Goal: Task Accomplishment & Management: Manage account settings

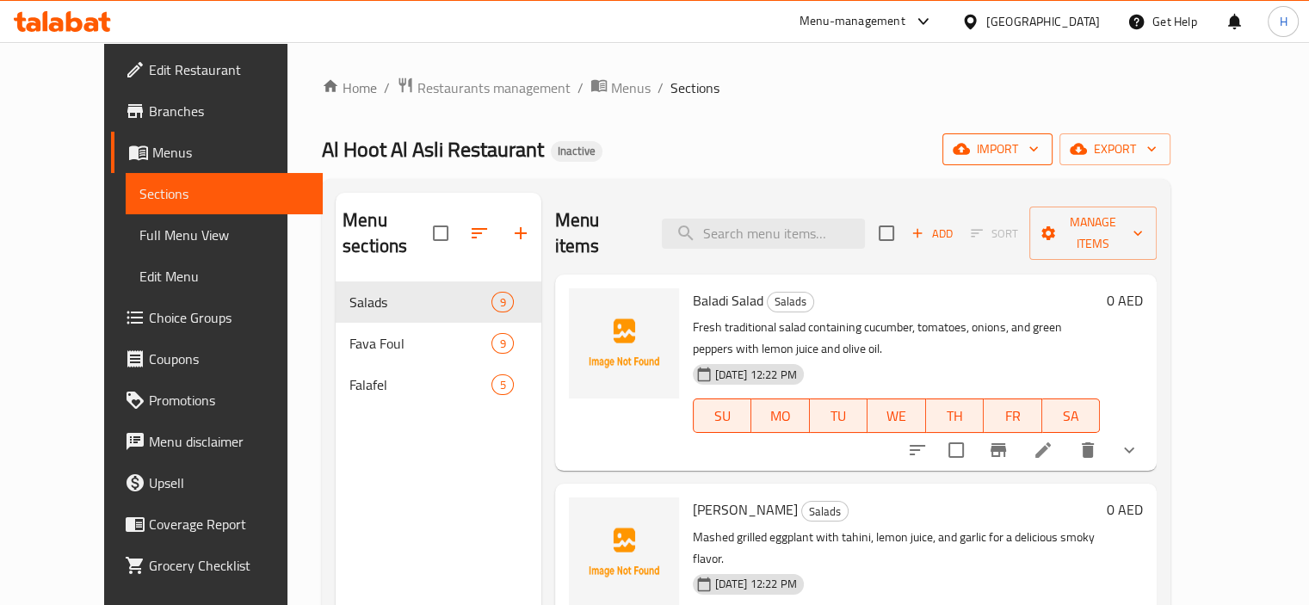
click at [1039, 144] on span "import" at bounding box center [997, 150] width 83 height 22
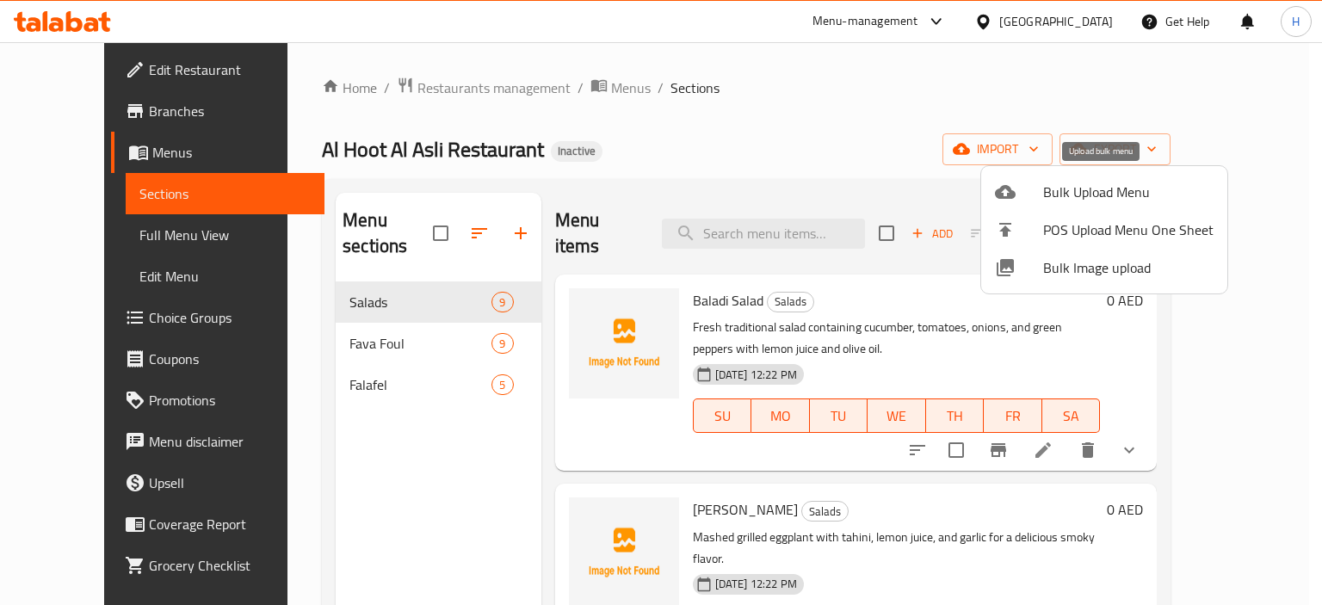
click at [1052, 195] on span "Bulk Upload Menu" at bounding box center [1128, 192] width 170 height 21
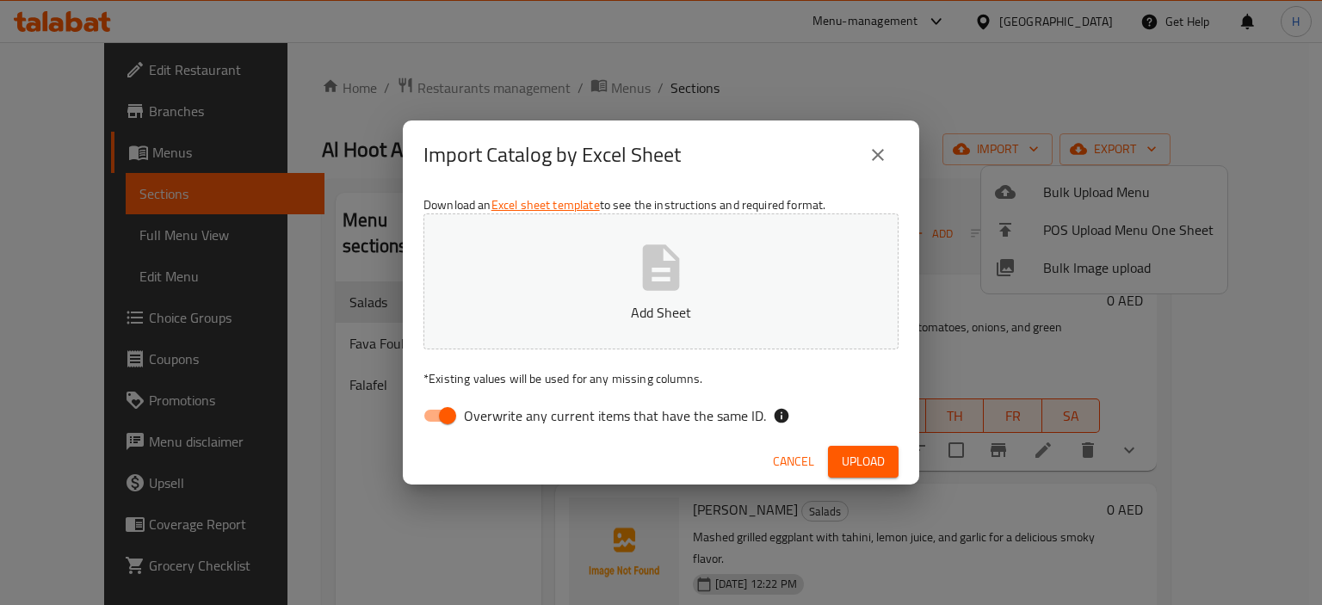
drag, startPoint x: 678, startPoint y: 392, endPoint x: 675, endPoint y: 402, distance: 10.9
click at [678, 393] on div "Download an Excel sheet template to see the instructions and required format. A…" at bounding box center [661, 314] width 517 height 250
click at [670, 405] on span "Overwrite any current items that have the same ID." at bounding box center [615, 415] width 302 height 21
click at [497, 405] on input "Overwrite any current items that have the same ID." at bounding box center [448, 415] width 98 height 33
checkbox input "false"
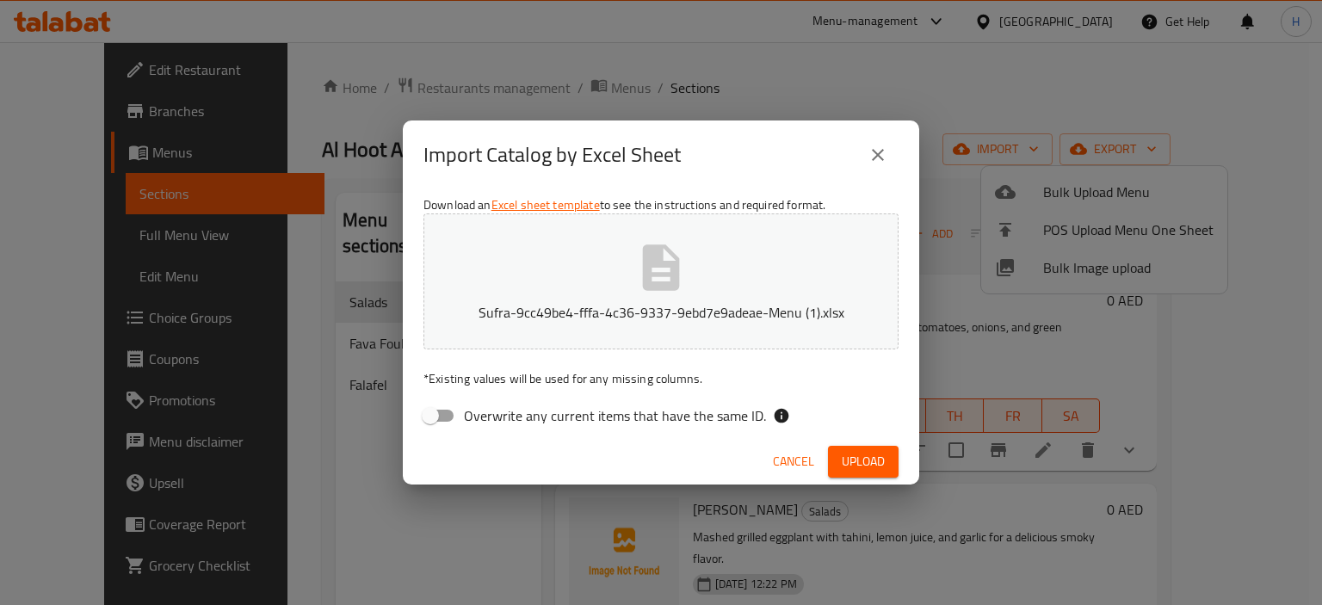
click at [857, 461] on span "Upload" at bounding box center [863, 462] width 43 height 22
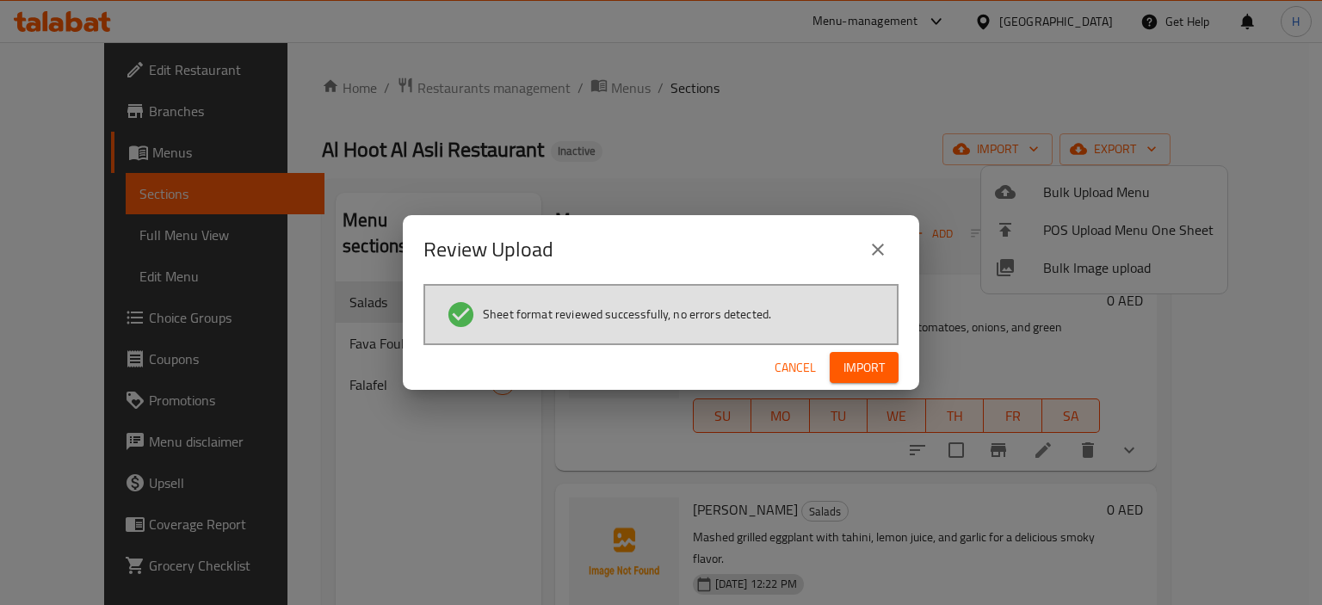
click at [867, 368] on span "Import" at bounding box center [864, 368] width 41 height 22
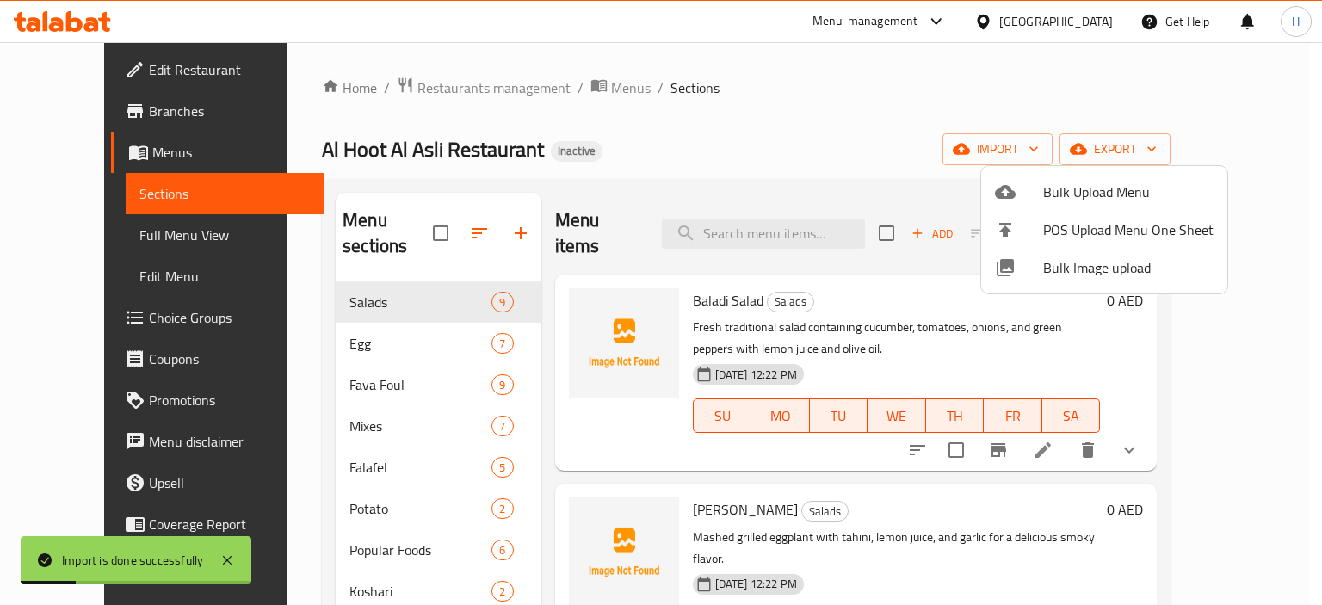
click at [448, 219] on div at bounding box center [661, 302] width 1322 height 605
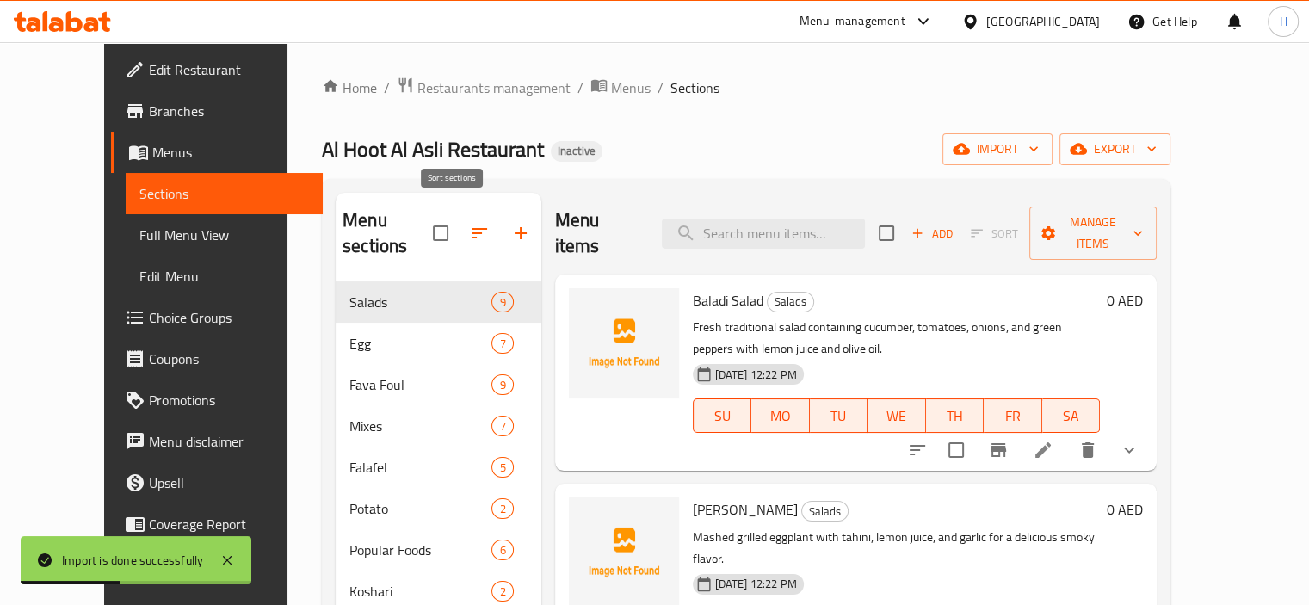
click at [459, 233] on button "button" at bounding box center [479, 233] width 41 height 41
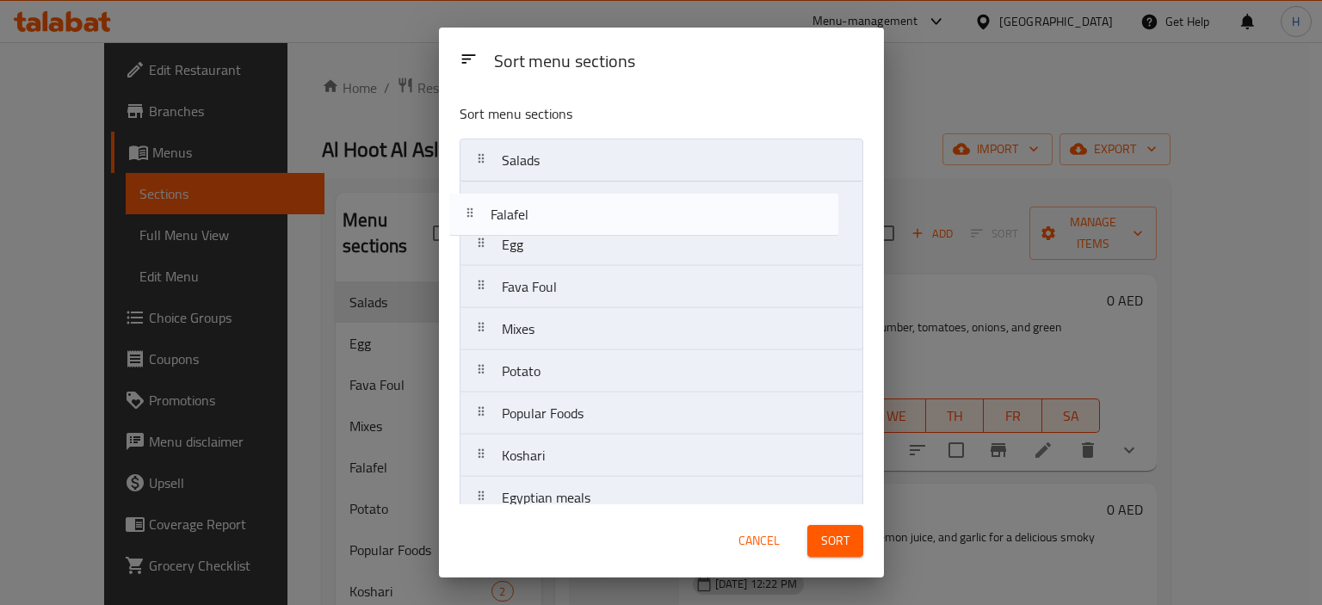
drag, startPoint x: 565, startPoint y: 343, endPoint x: 554, endPoint y: 223, distance: 120.1
click at [554, 223] on nav "Salads Egg Fava Foul Mixes Falafel Potato Popular Foods Koshari Egyptian meals …" at bounding box center [662, 393] width 404 height 508
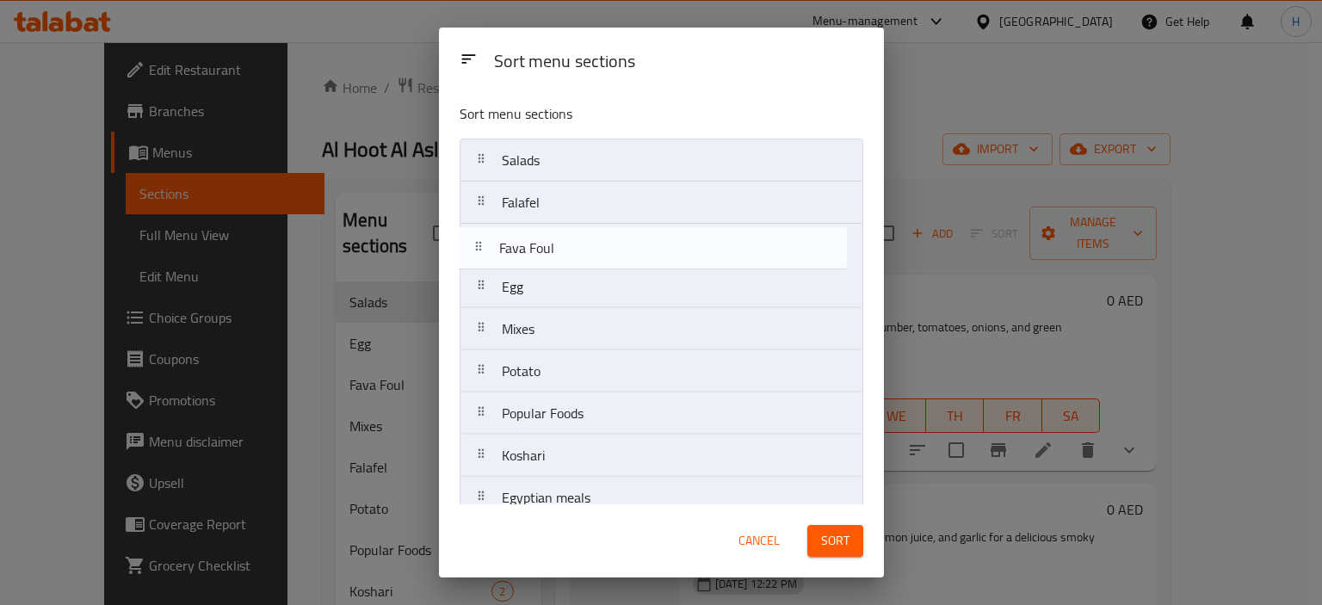
drag, startPoint x: 575, startPoint y: 295, endPoint x: 573, endPoint y: 247, distance: 48.2
click at [573, 247] on nav "Salads Falafel Egg Fava Foul Mixes Potato Popular Foods Koshari Egyptian meals …" at bounding box center [662, 393] width 404 height 508
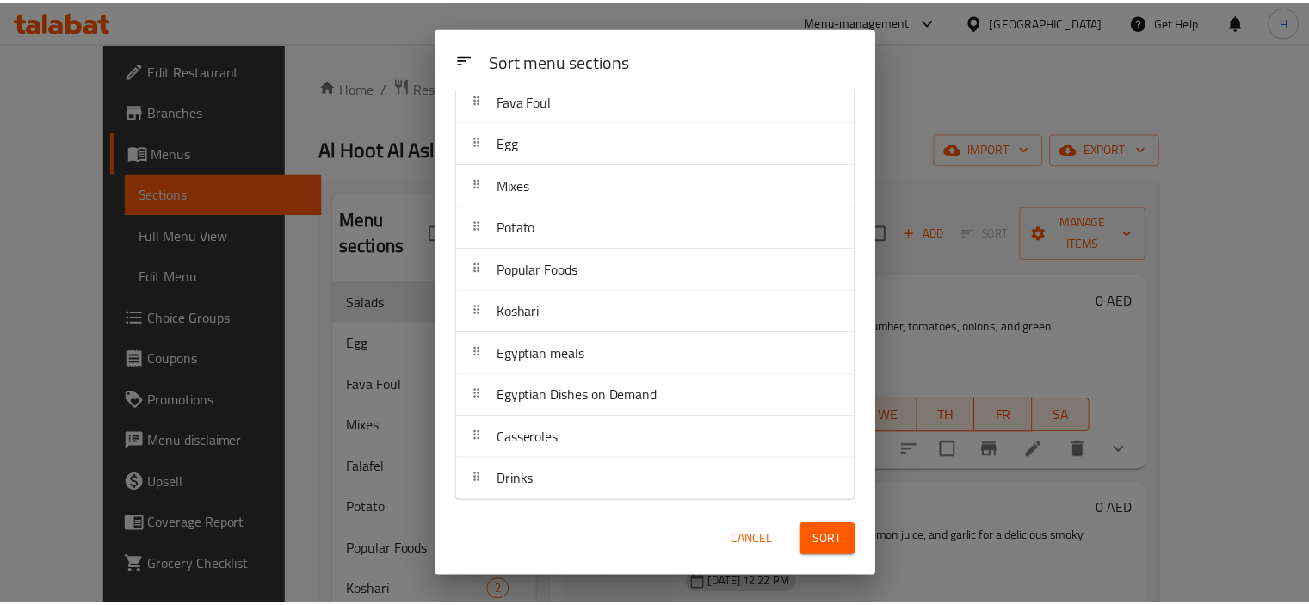
scroll to position [145, 0]
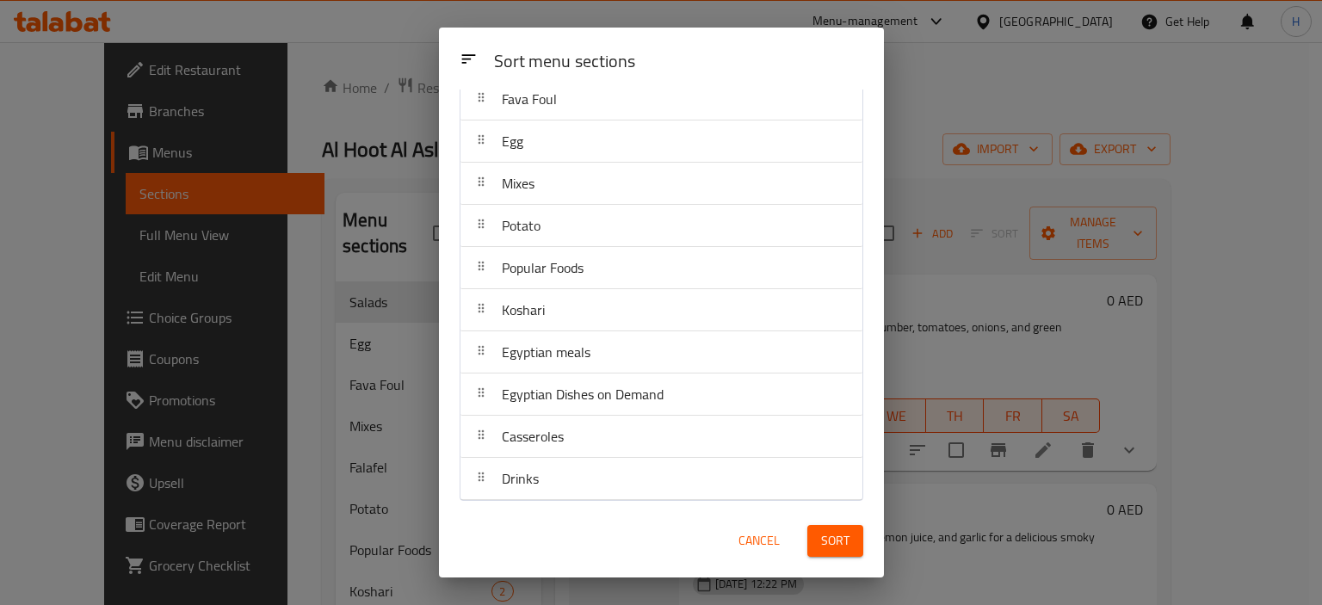
click at [866, 541] on div "Sort" at bounding box center [835, 541] width 77 height 53
click at [855, 541] on button "Sort" at bounding box center [835, 541] width 56 height 32
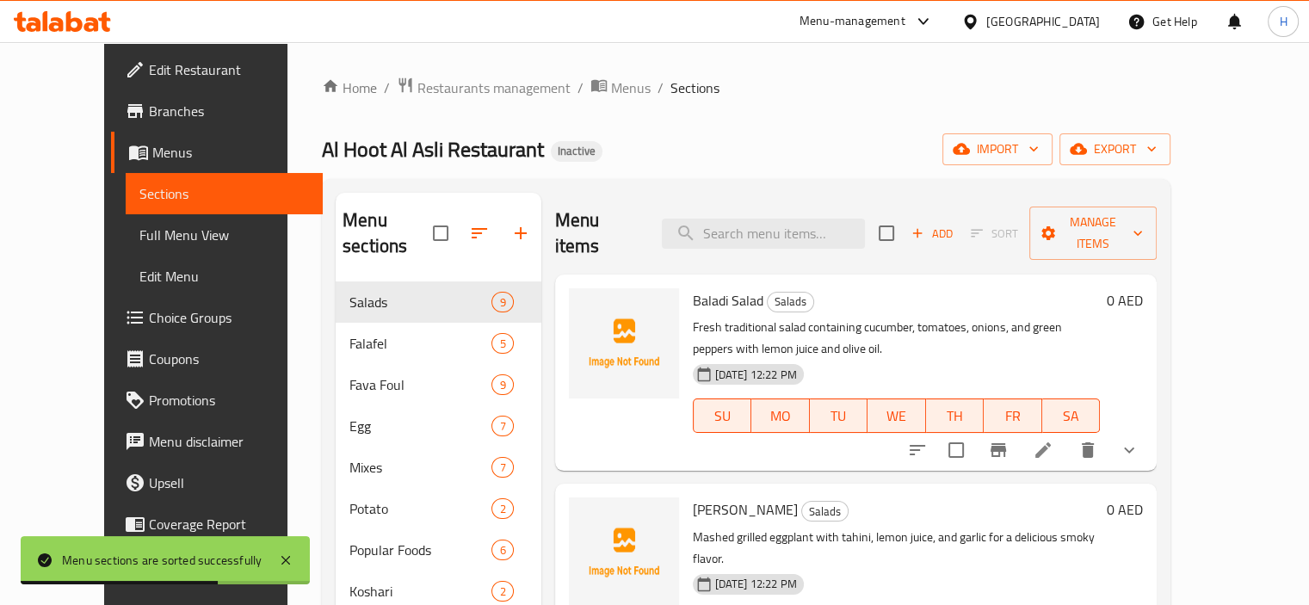
click at [139, 238] on span "Full Menu View" at bounding box center [224, 235] width 170 height 21
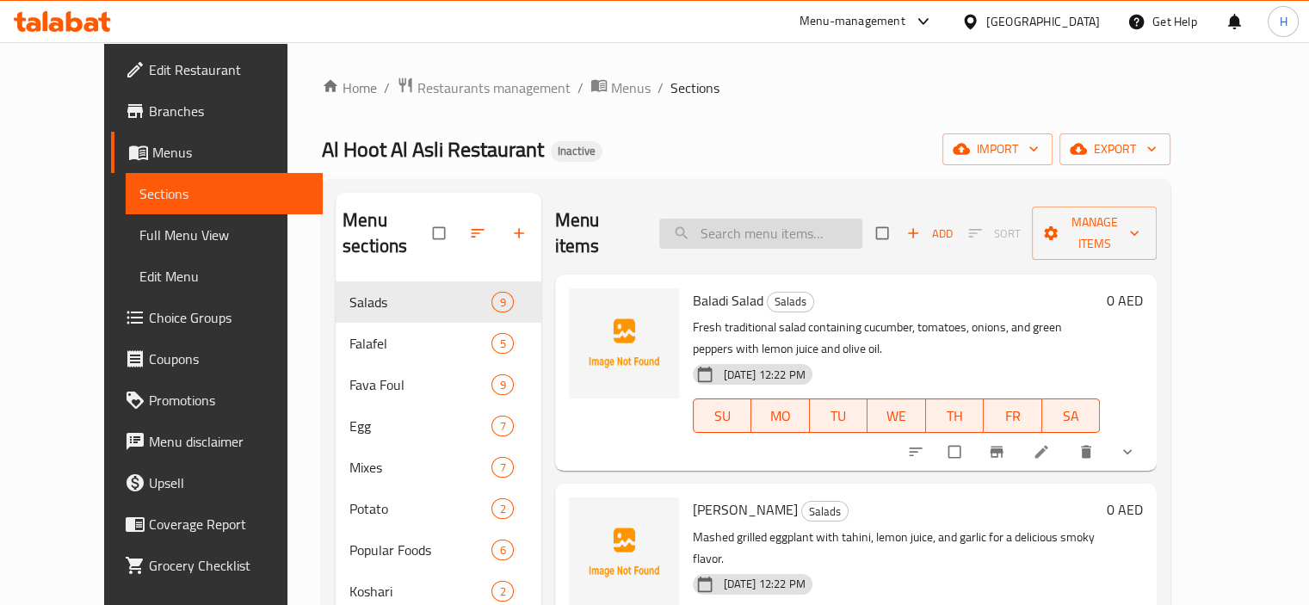
click at [764, 219] on input "search" at bounding box center [760, 234] width 203 height 30
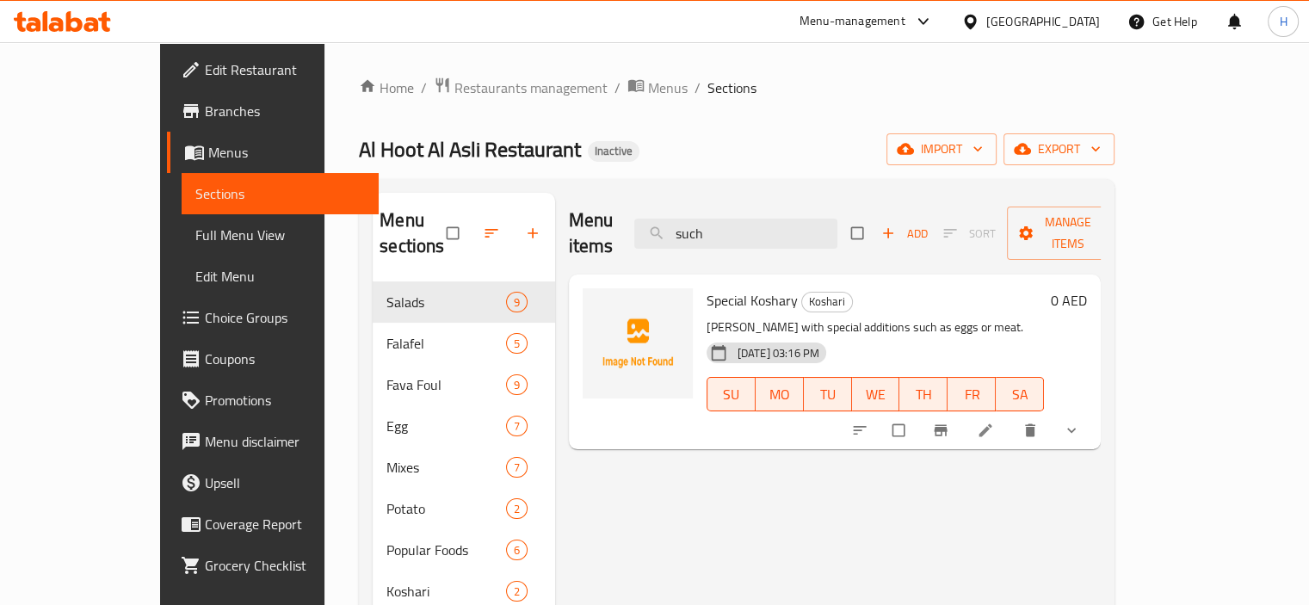
type input "such"
click at [712, 288] on span "Special Koshary" at bounding box center [752, 301] width 91 height 26
copy h6 "Special Koshary"
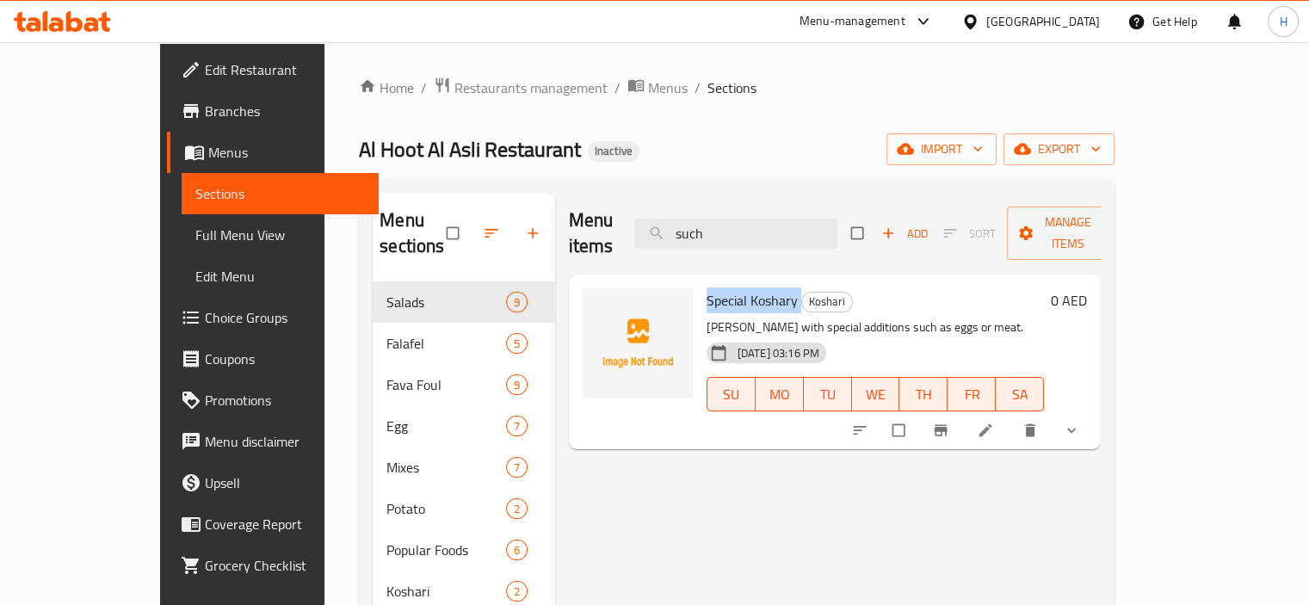
click at [591, 449] on div "Menu items such Add Sort Manage items Special Koshary Koshari Rich koshary with…" at bounding box center [828, 495] width 547 height 605
click at [1036, 424] on icon "delete" at bounding box center [1030, 430] width 10 height 13
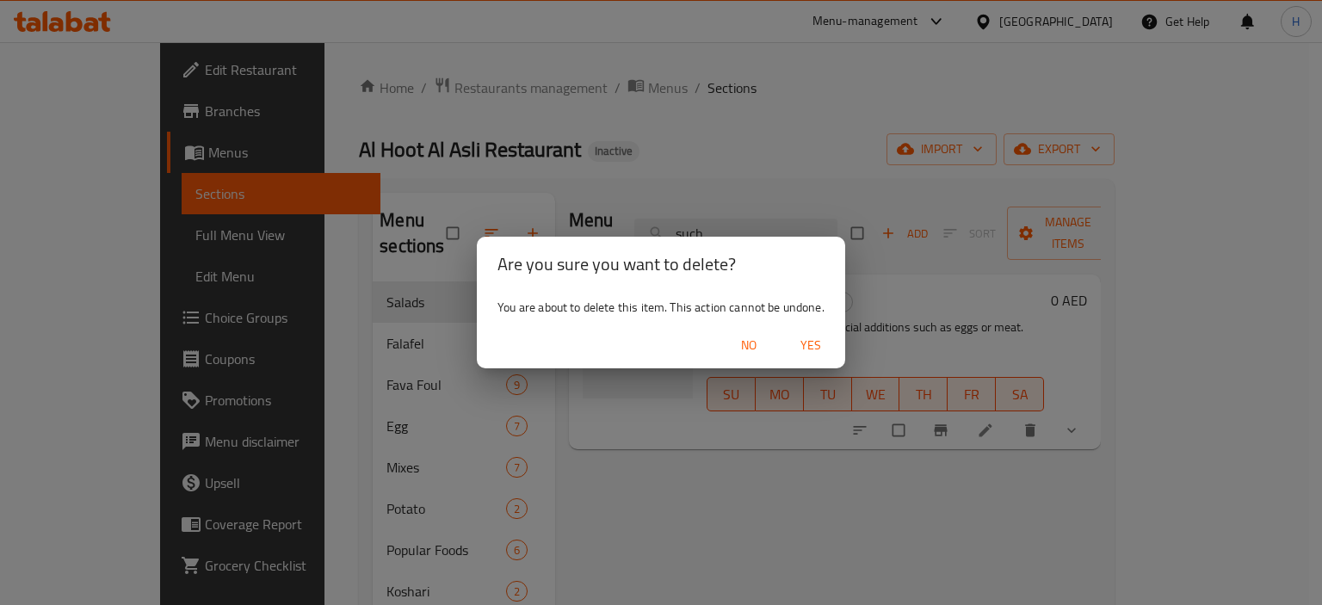
click at [806, 340] on span "Yes" at bounding box center [810, 346] width 41 height 22
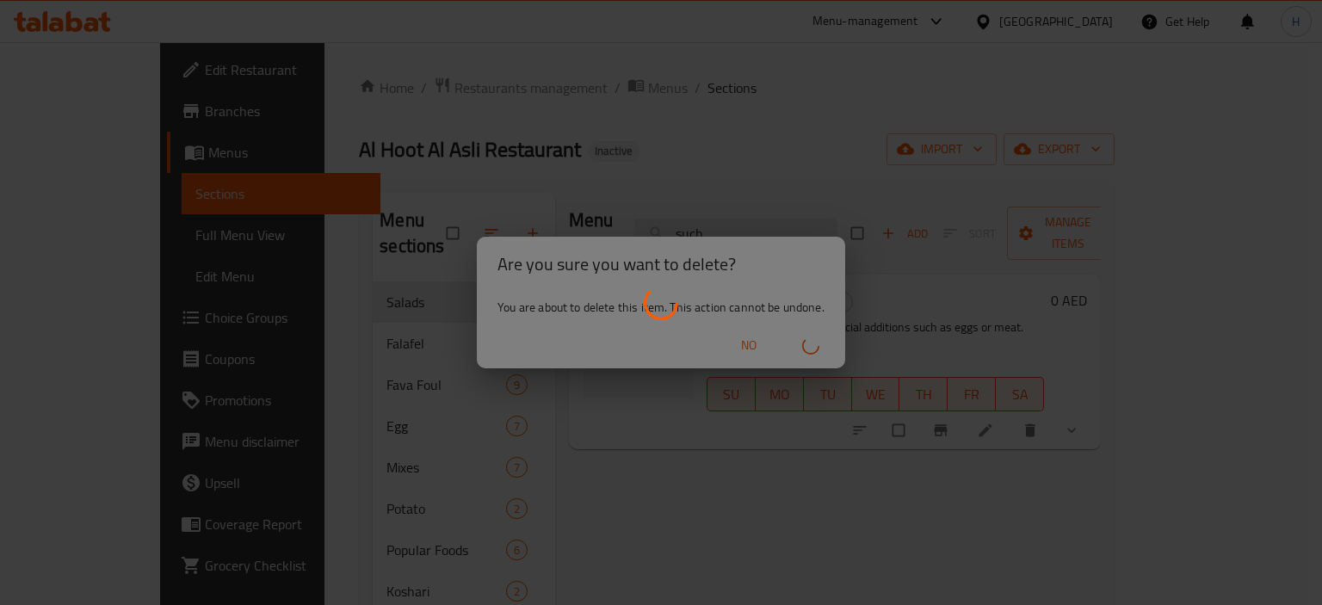
click at [653, 523] on div at bounding box center [661, 302] width 1322 height 605
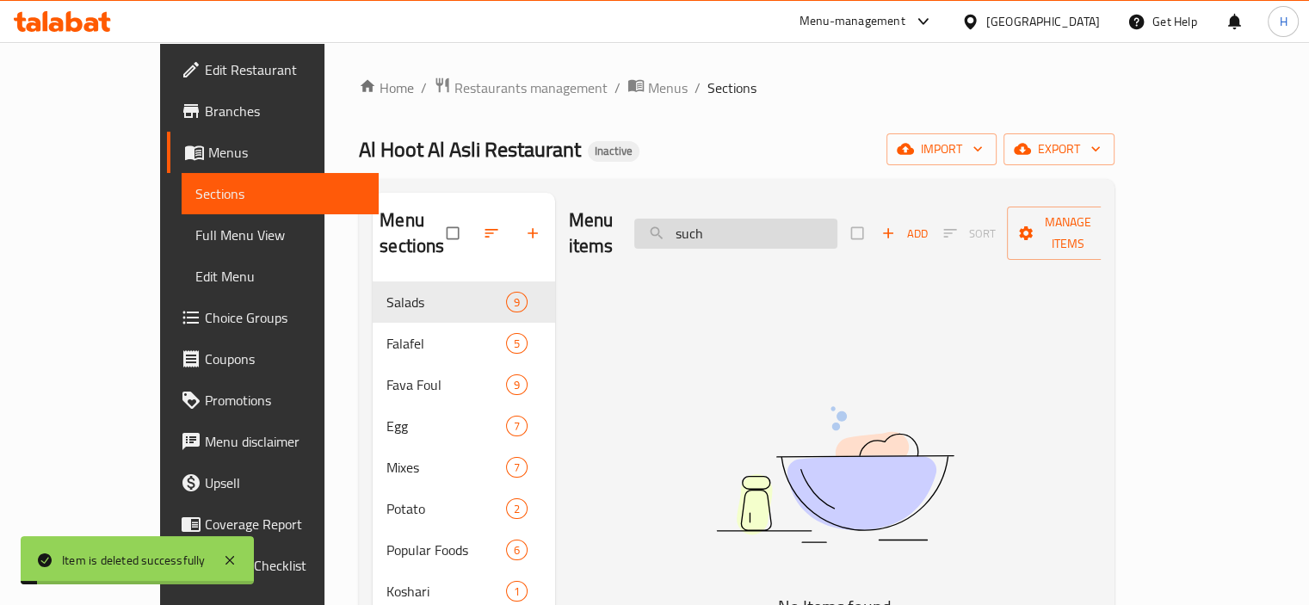
click at [797, 219] on input "such" at bounding box center [735, 234] width 203 height 30
paste input "hank with Vegetables (Upon Request)"
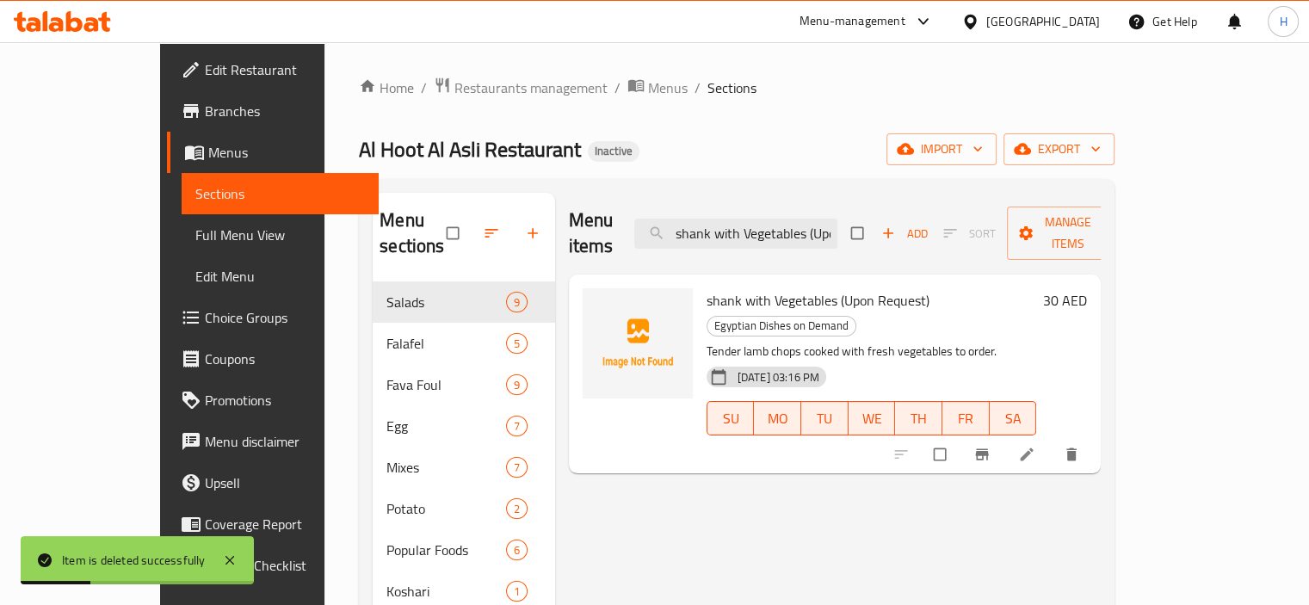
drag, startPoint x: 792, startPoint y: 221, endPoint x: 473, endPoint y: 301, distance: 328.4
click at [473, 301] on div "Menu sections Salads 9 Falafel 5 Fava Foul 9 Egg 7 Mixes 7 Potato 2 Popular Foo…" at bounding box center [737, 495] width 728 height 605
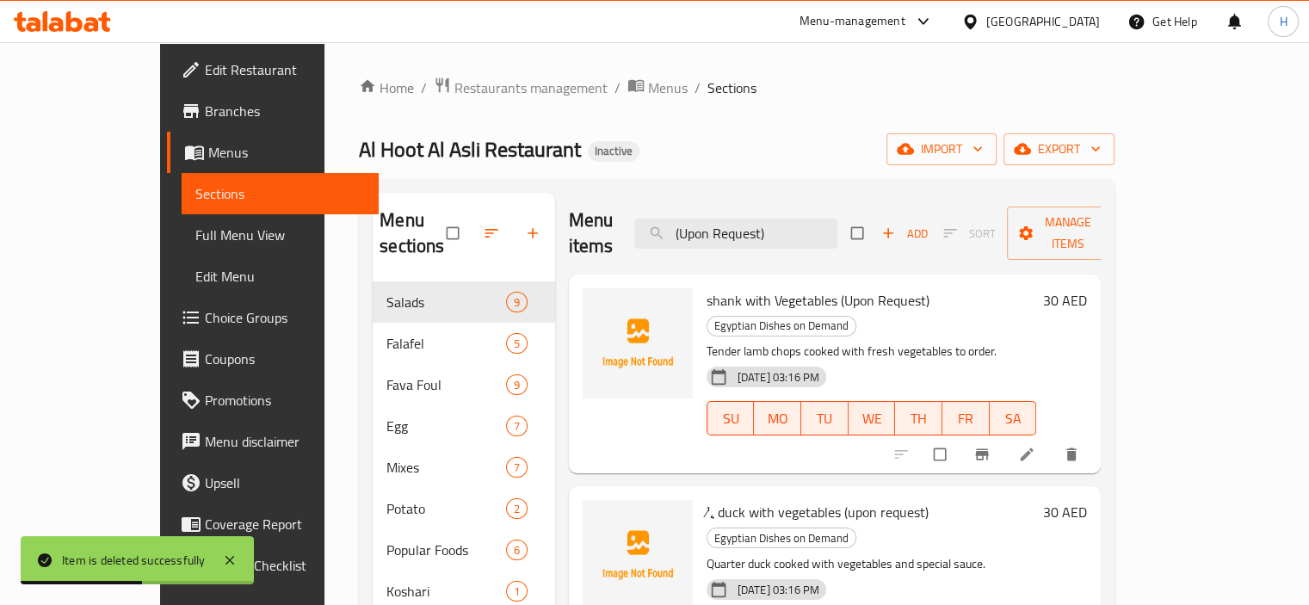
type input "(Upon Request)"
click at [1094, 436] on div at bounding box center [988, 455] width 212 height 38
click at [1077, 449] on icon "delete" at bounding box center [1072, 455] width 10 height 13
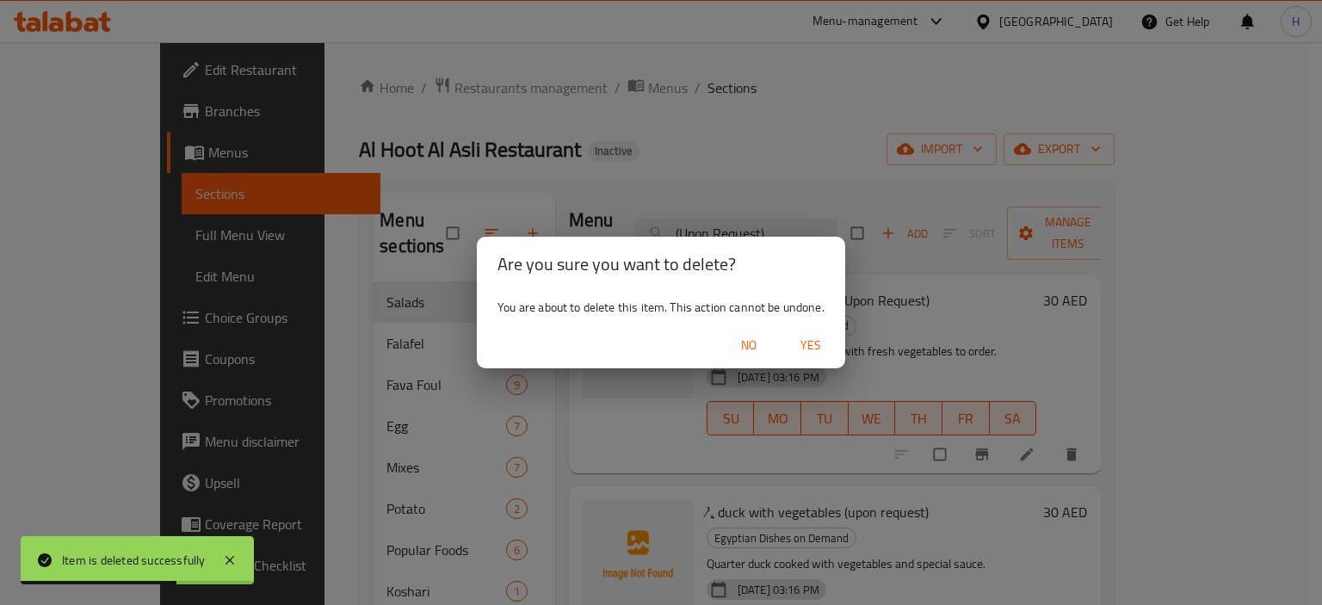
click at [813, 342] on span "Yes" at bounding box center [810, 346] width 41 height 22
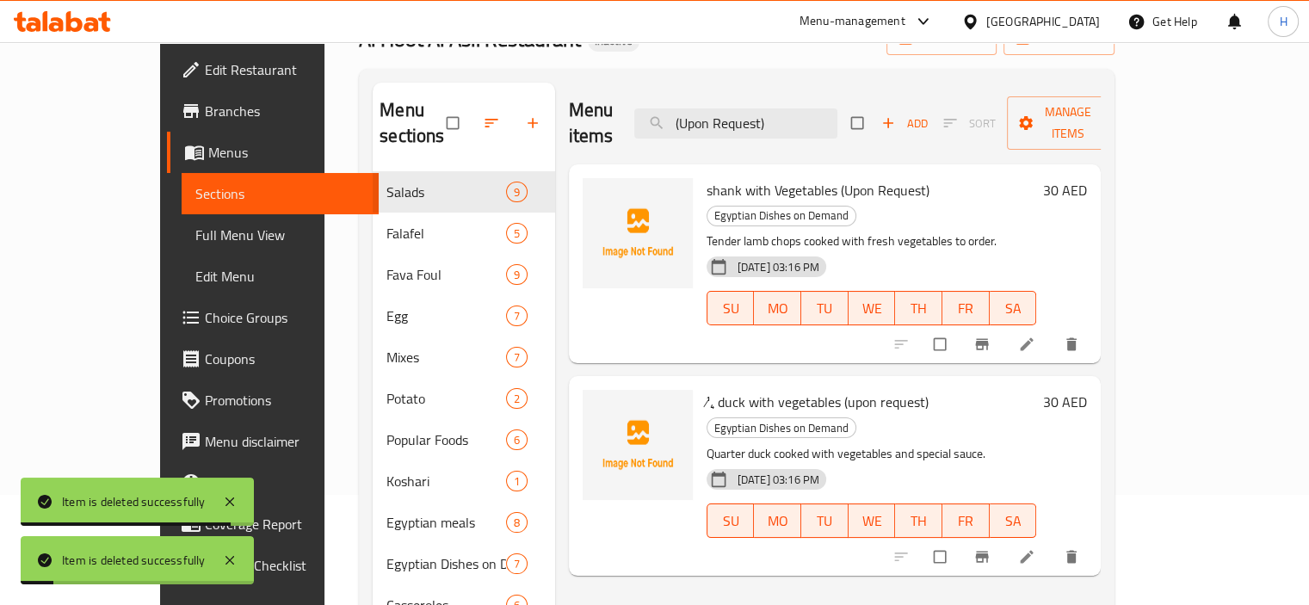
scroll to position [96, 0]
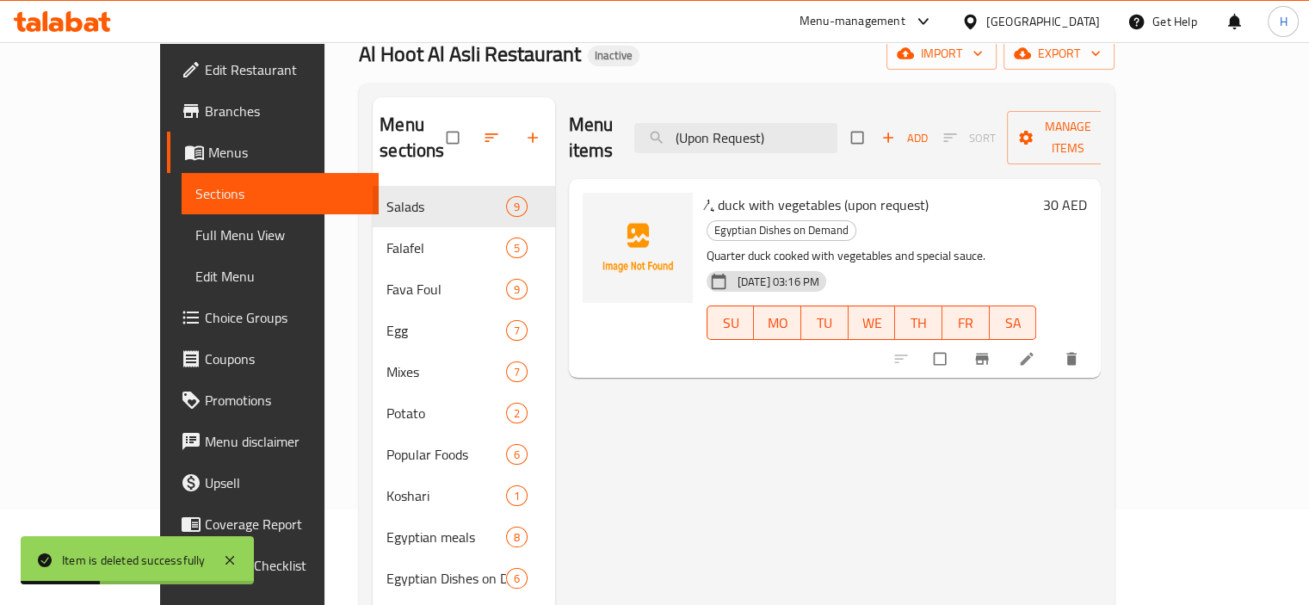
click at [1094, 340] on button "delete" at bounding box center [1073, 359] width 41 height 38
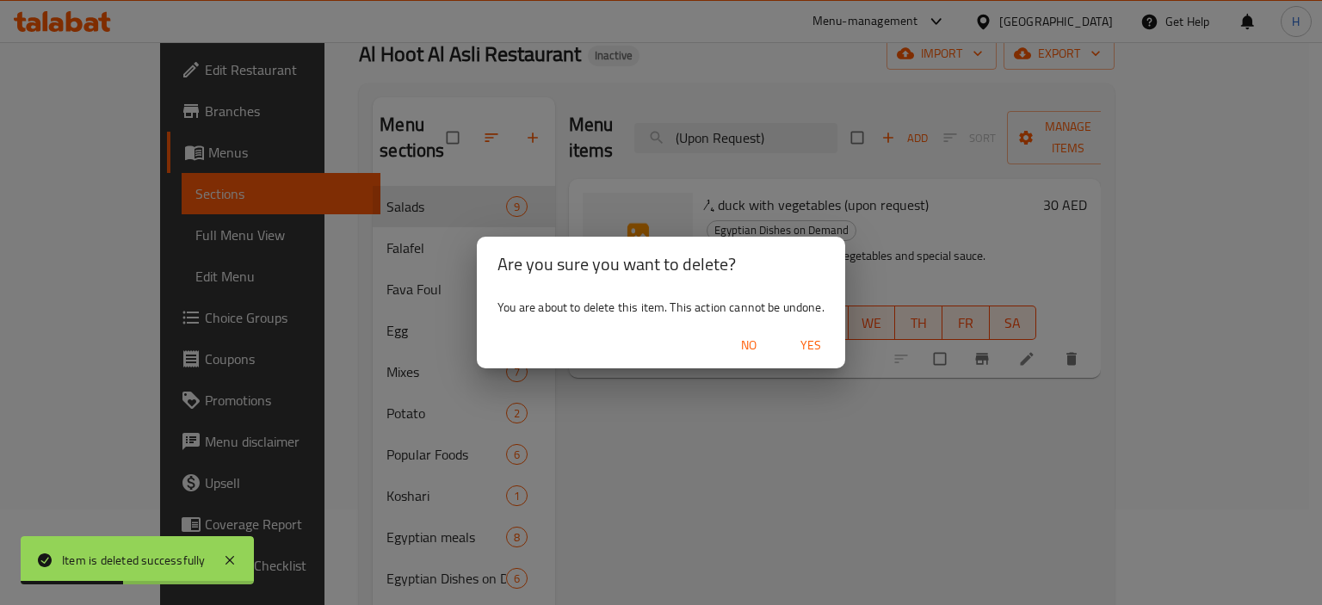
click at [809, 340] on span "Yes" at bounding box center [810, 346] width 41 height 22
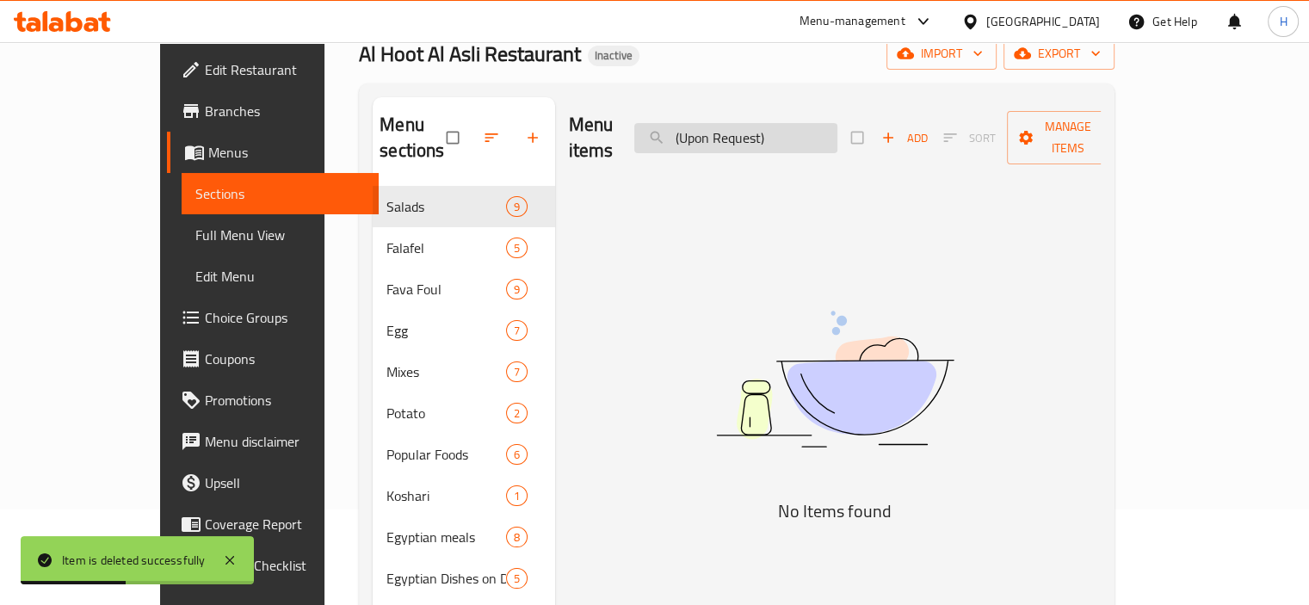
click at [789, 127] on input "(Upon Request)" at bounding box center [735, 138] width 203 height 30
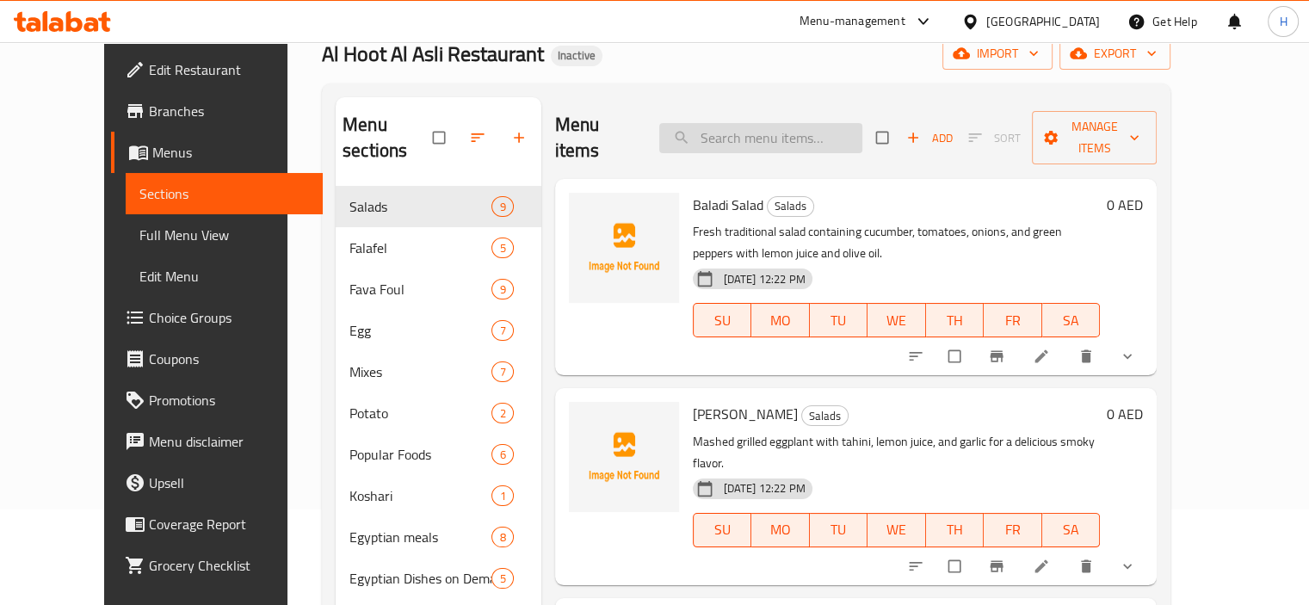
paste input "Poached Eggs"
type input "Poached Eggs"
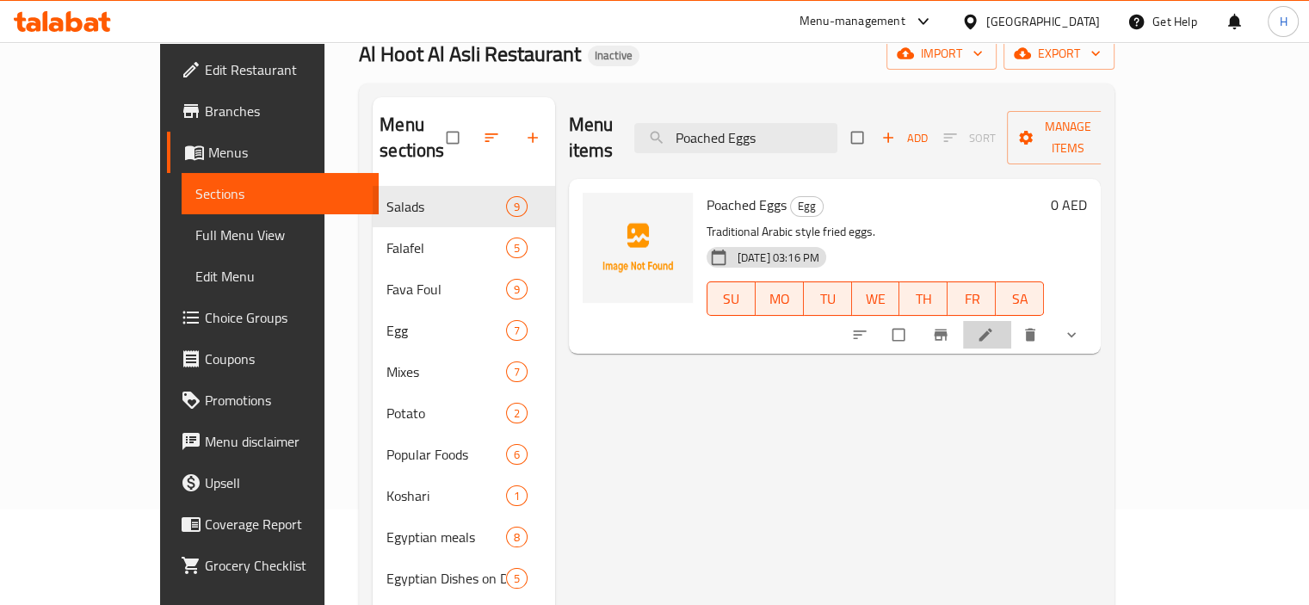
click at [1012, 321] on li at bounding box center [987, 335] width 48 height 28
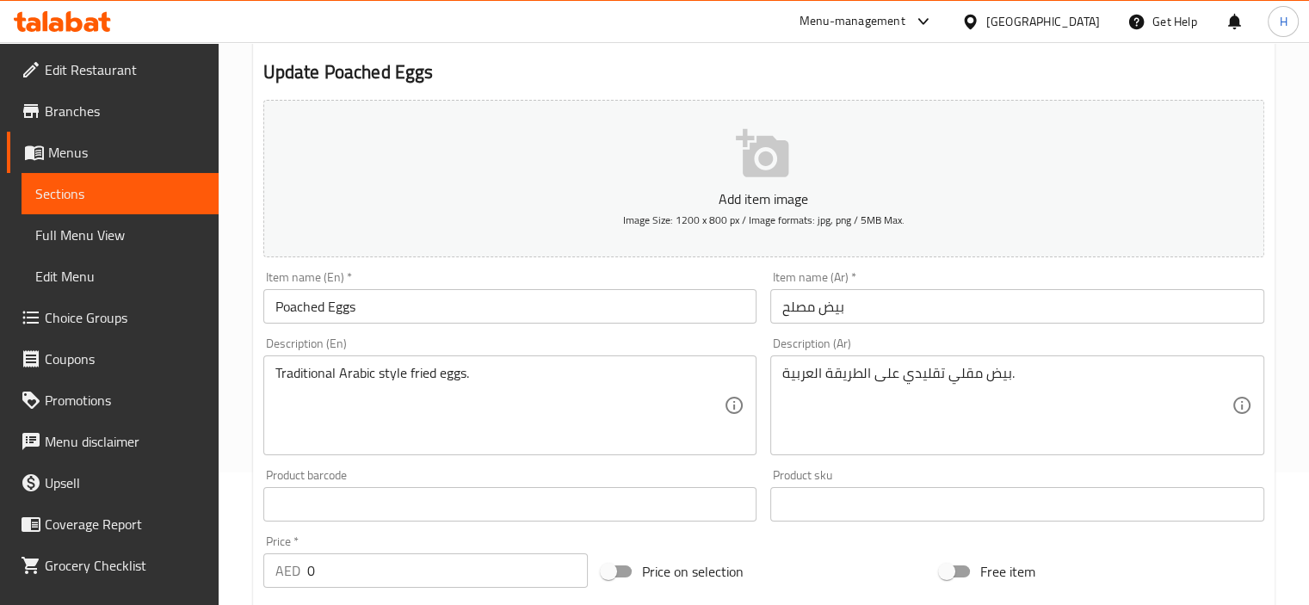
scroll to position [133, 0]
click at [762, 395] on div "Description (En) Traditional Arabic style fried eggs. Description (En)" at bounding box center [511, 396] width 508 height 132
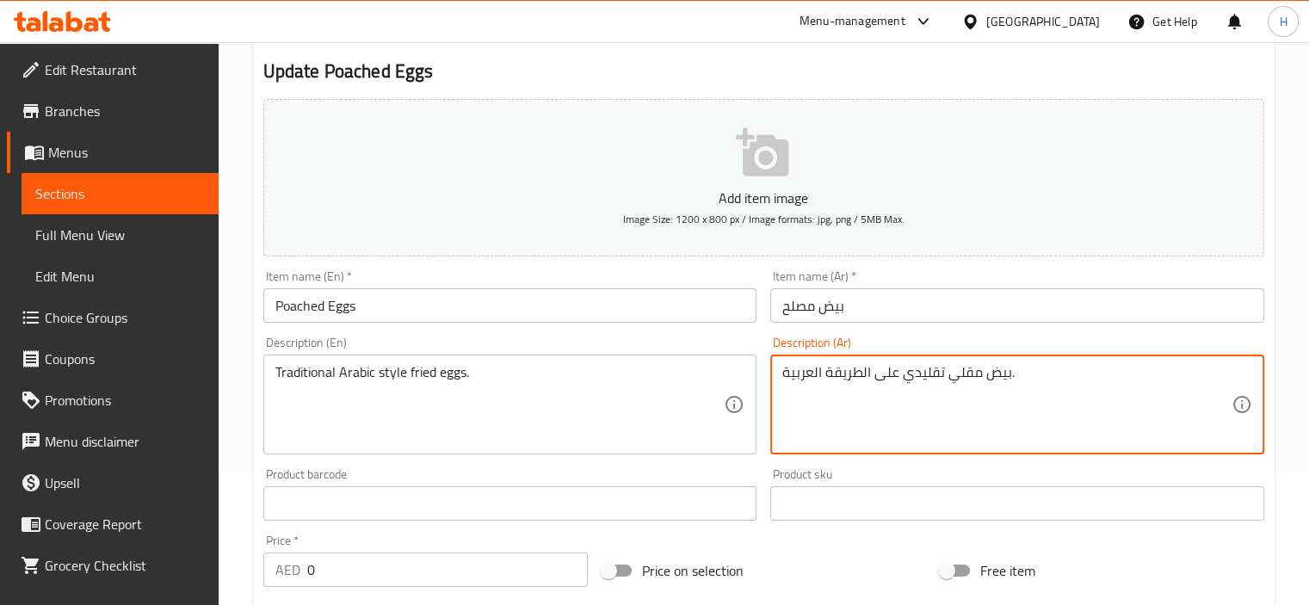
click at [930, 367] on textarea "بيض مقلي تقليدي على الطريقة العربية." at bounding box center [1007, 405] width 449 height 82
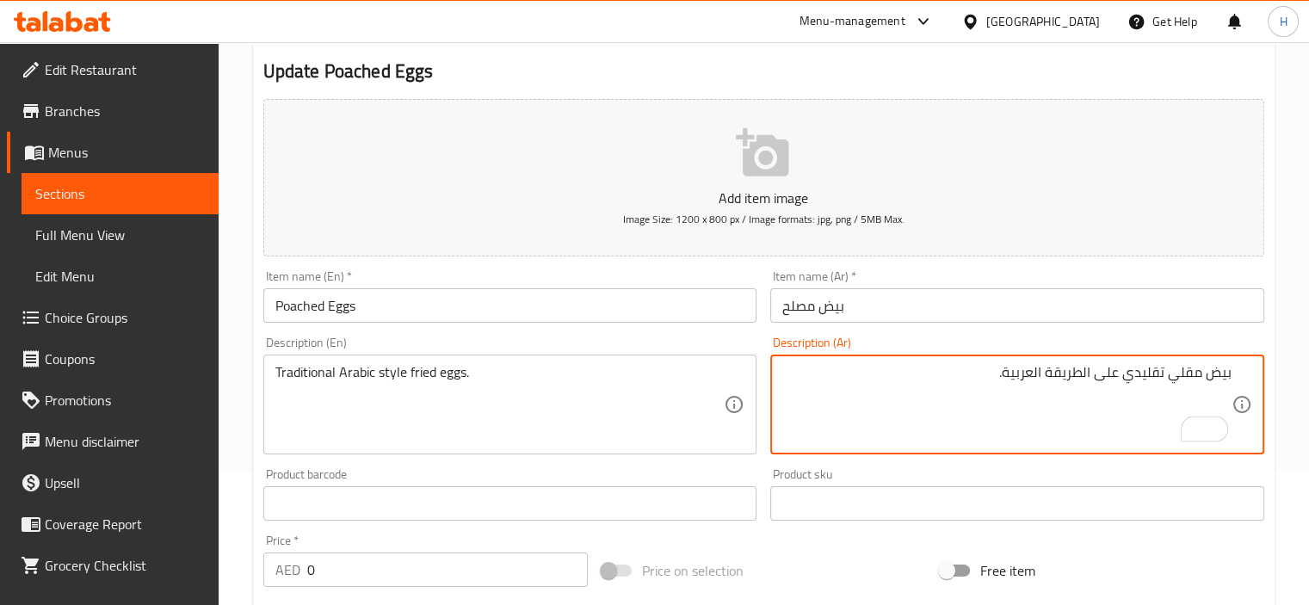
click at [821, 291] on input "بيض مصلح" at bounding box center [1017, 305] width 494 height 34
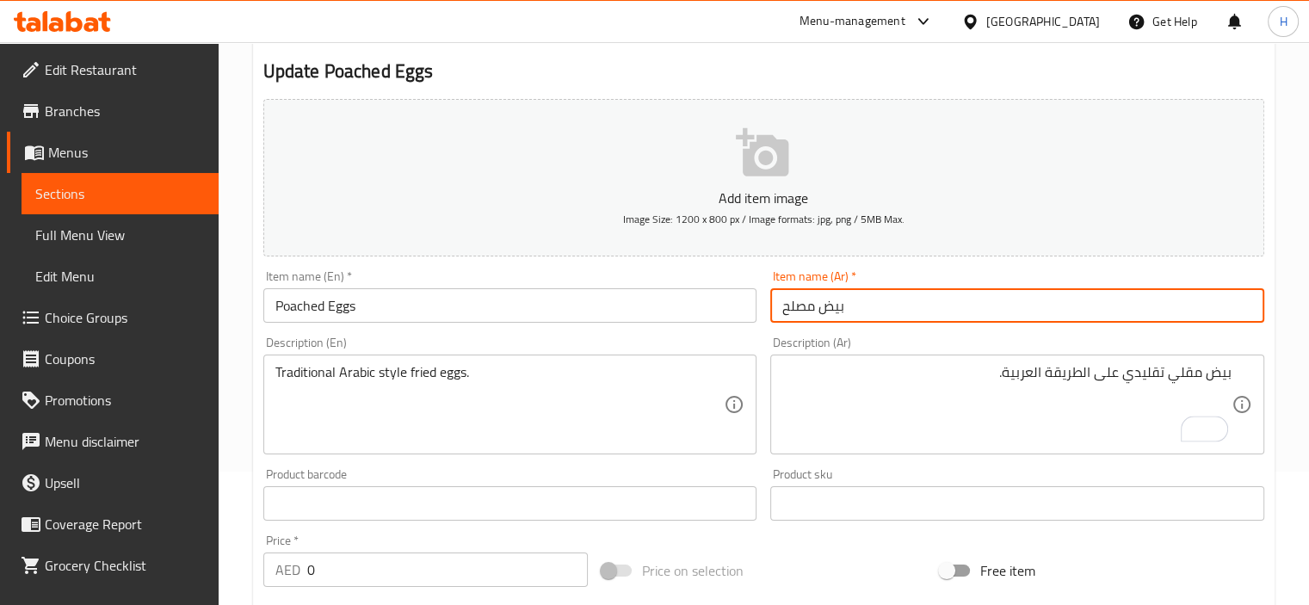
click at [821, 291] on input "بيض مصلح" at bounding box center [1017, 305] width 494 height 34
click at [765, 344] on div "Description (Ar) بيض مقلي تقليدي على الطريقة العربية. Description (Ar)" at bounding box center [1018, 396] width 508 height 132
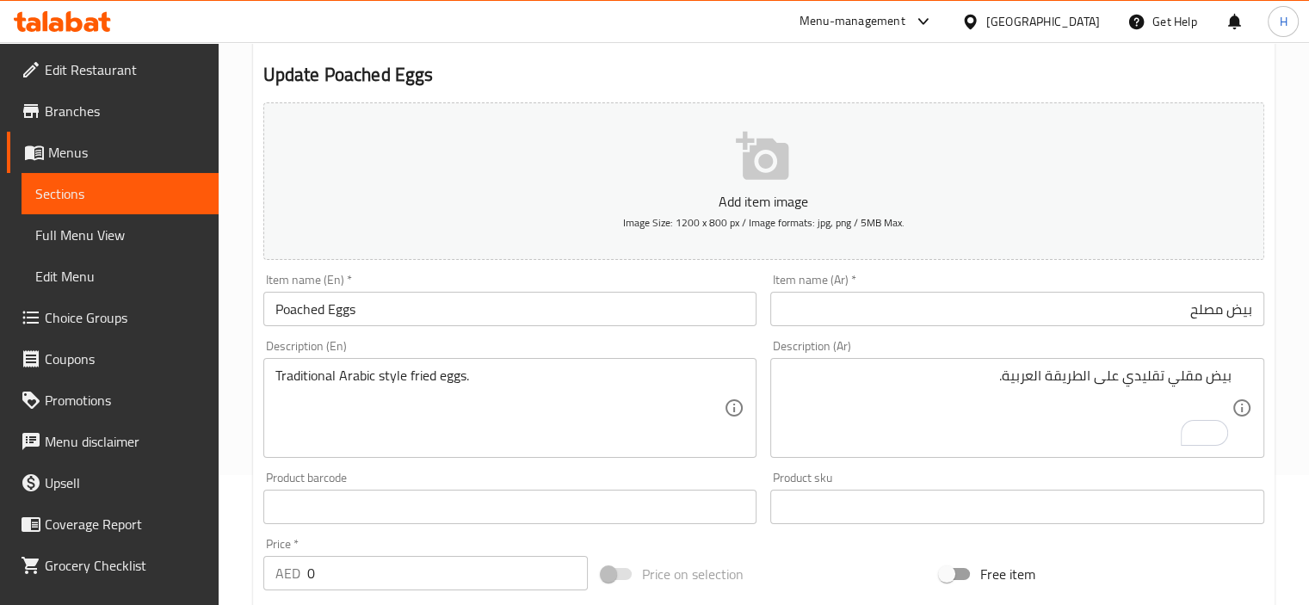
scroll to position [0, 0]
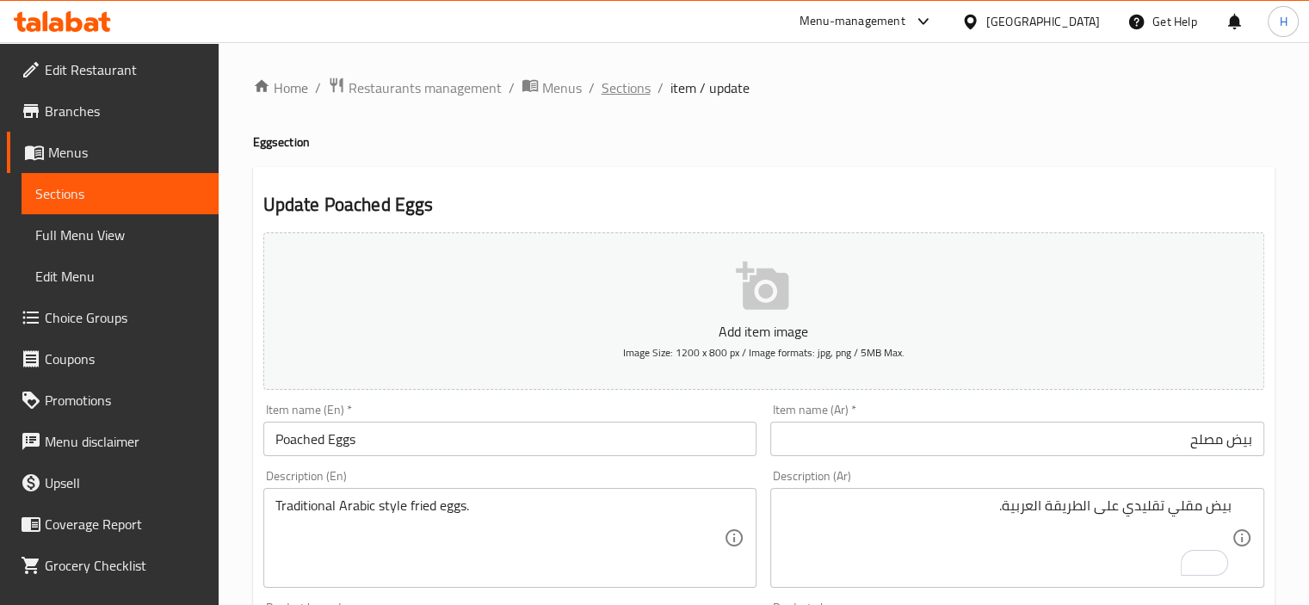
click at [613, 82] on span "Sections" at bounding box center [626, 87] width 49 height 21
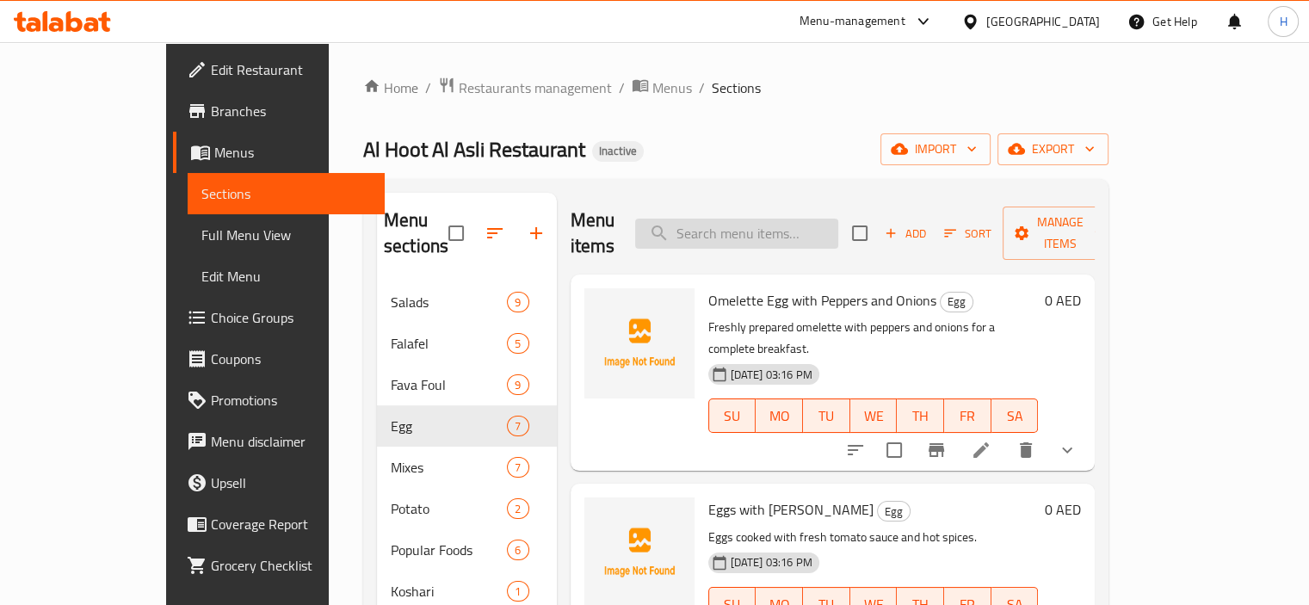
click at [744, 220] on input "search" at bounding box center [736, 234] width 203 height 30
paste input "Hummus With Meat"
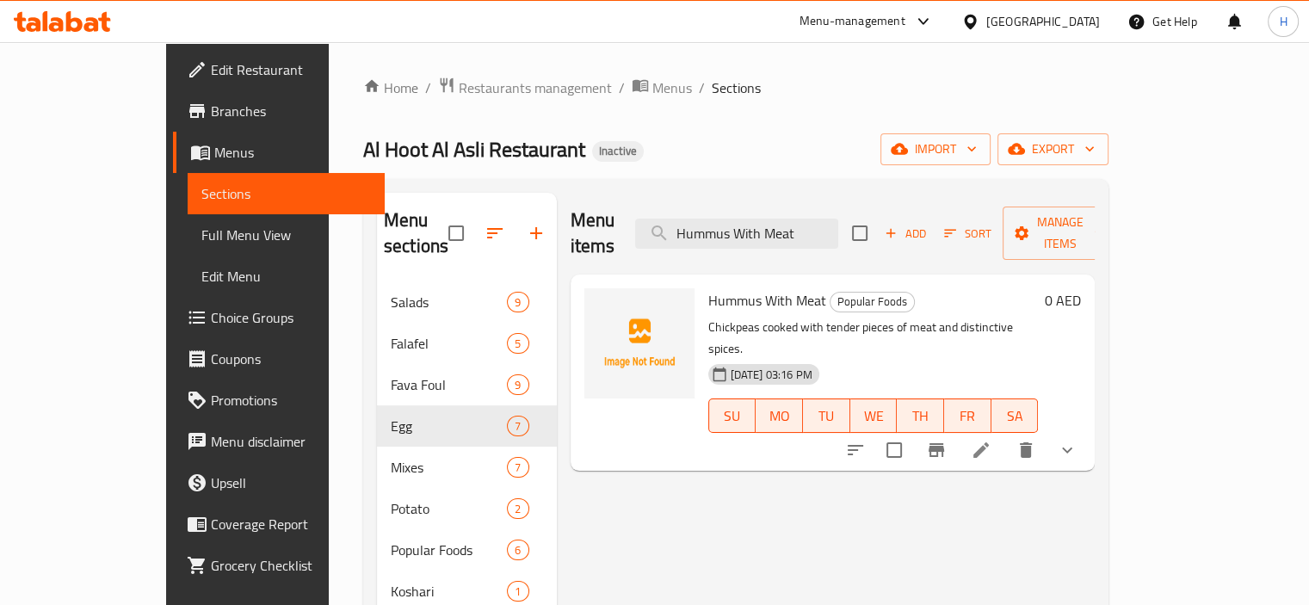
type input "Hummus With Meat"
click at [1005, 435] on li at bounding box center [981, 450] width 48 height 31
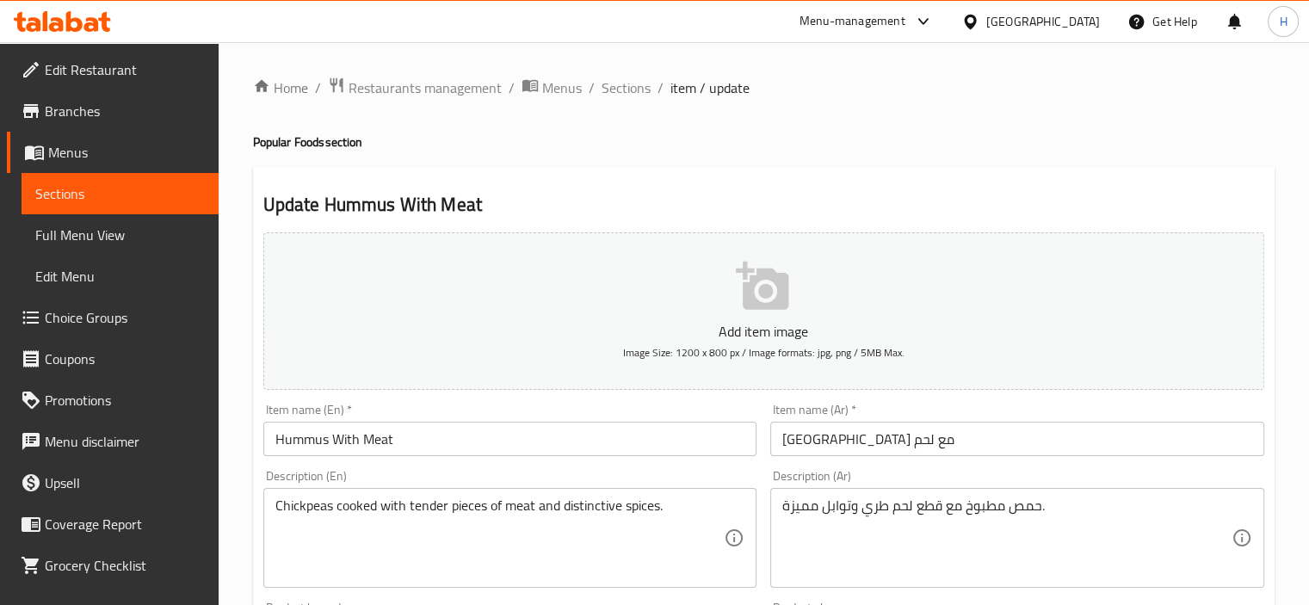
click at [313, 430] on input "Hummus With Meat" at bounding box center [510, 439] width 494 height 34
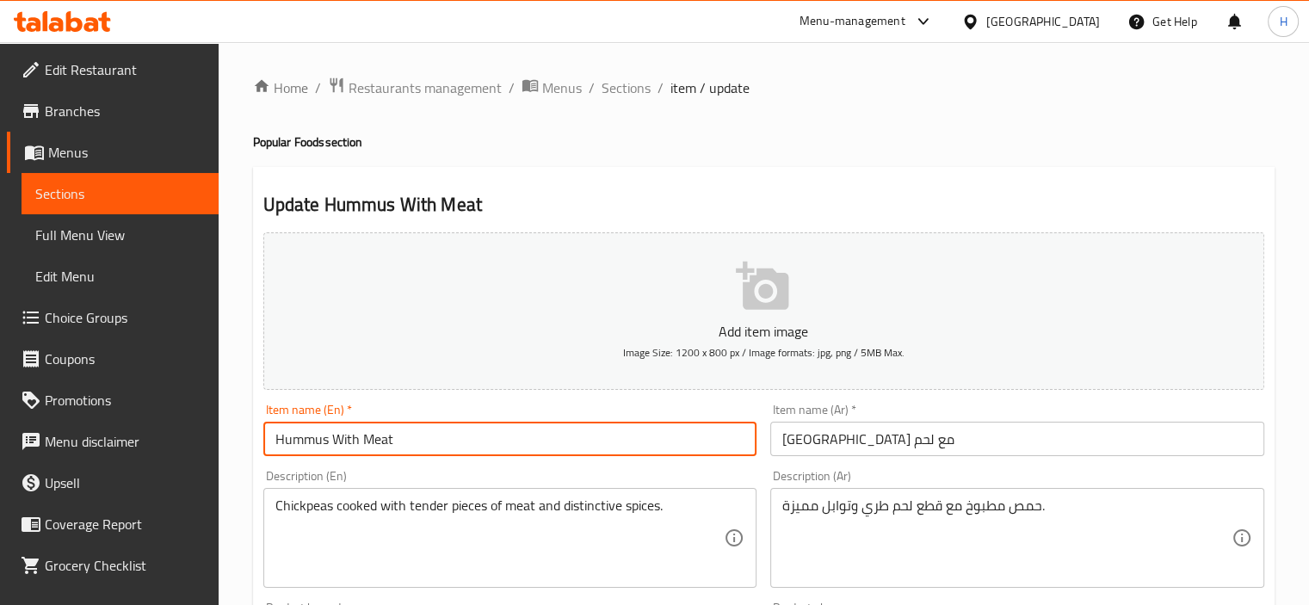
click at [313, 430] on input "Hummus With Meat" at bounding box center [510, 439] width 494 height 34
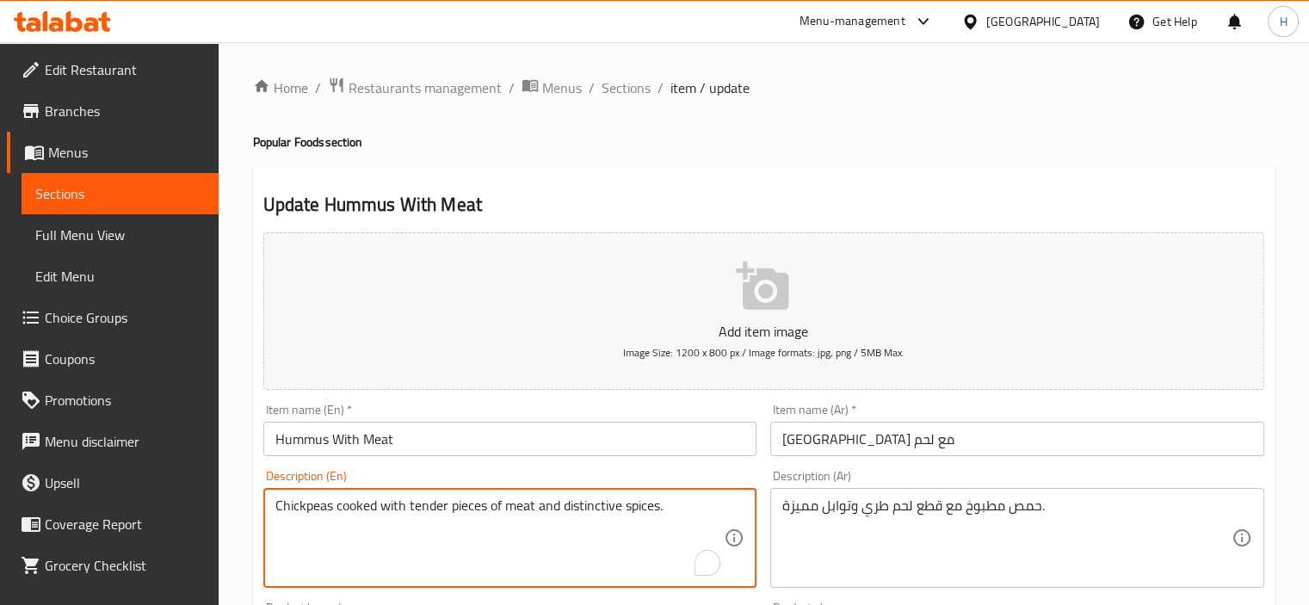
click at [310, 504] on textarea "Chickpeas cooked with tender pieces of meat and distinctive spices." at bounding box center [499, 539] width 449 height 82
paste textarea "Hummu"
type textarea "Hummus cooked with tender pieces of meat and distinctive spices."
click at [465, 447] on input "Hummus With Meat" at bounding box center [510, 439] width 494 height 34
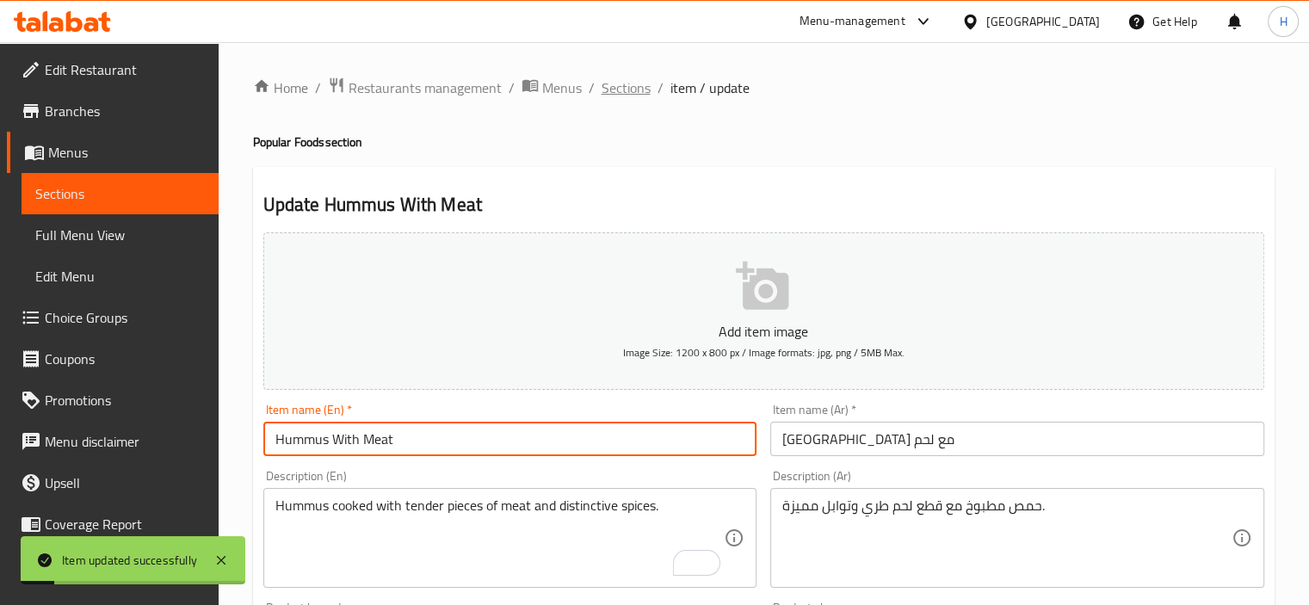
click at [610, 77] on span "Sections" at bounding box center [626, 87] width 49 height 21
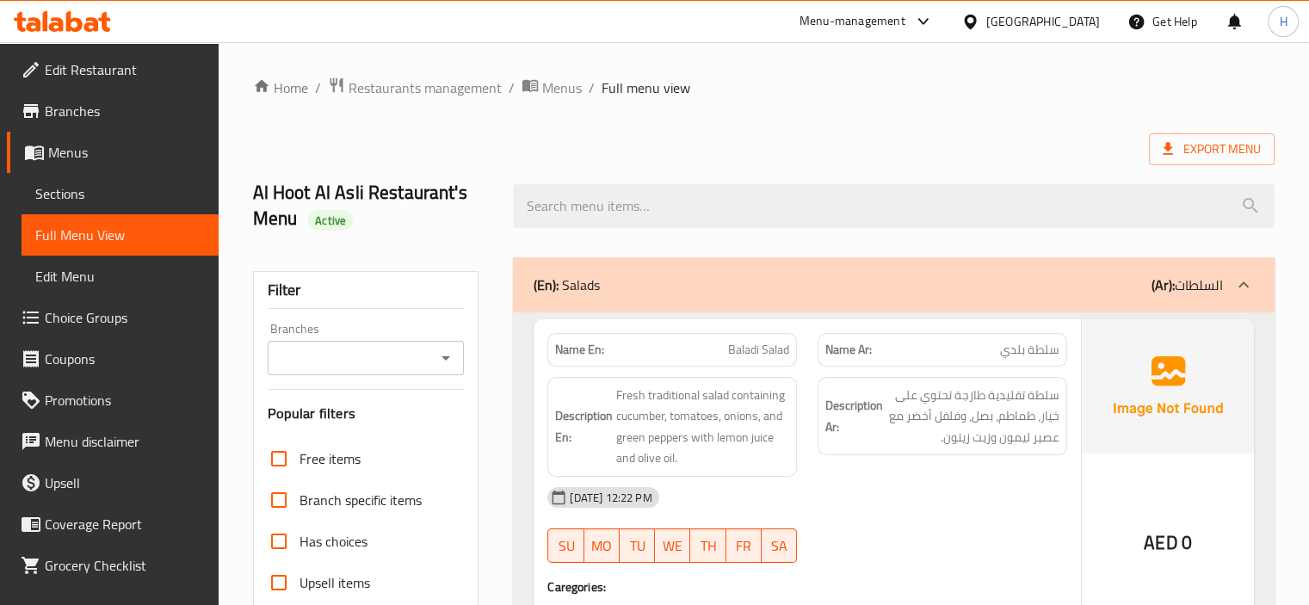
scroll to position [253, 0]
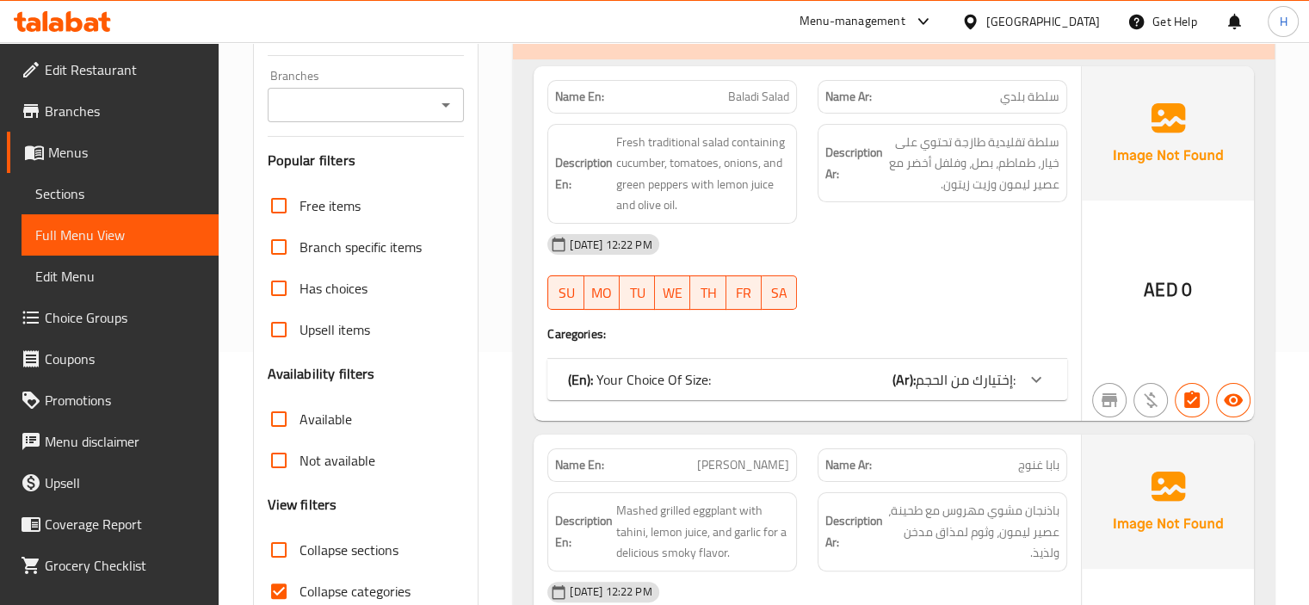
click at [275, 586] on input "Collapse categories" at bounding box center [278, 591] width 41 height 41
checkbox input "false"
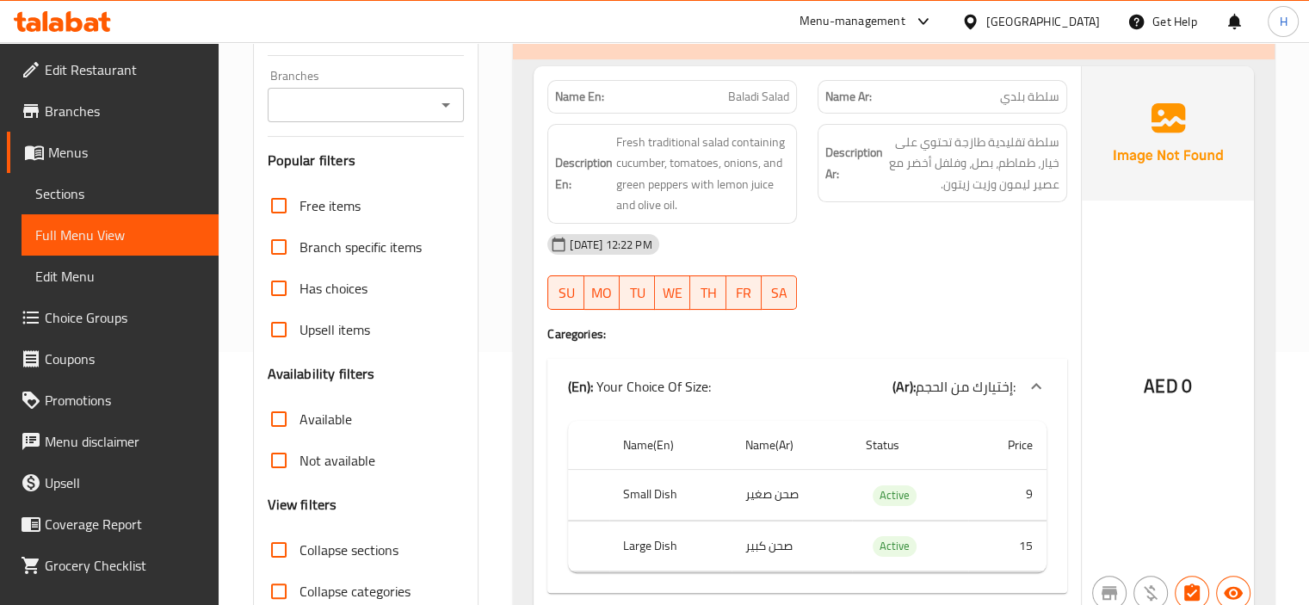
scroll to position [0, 0]
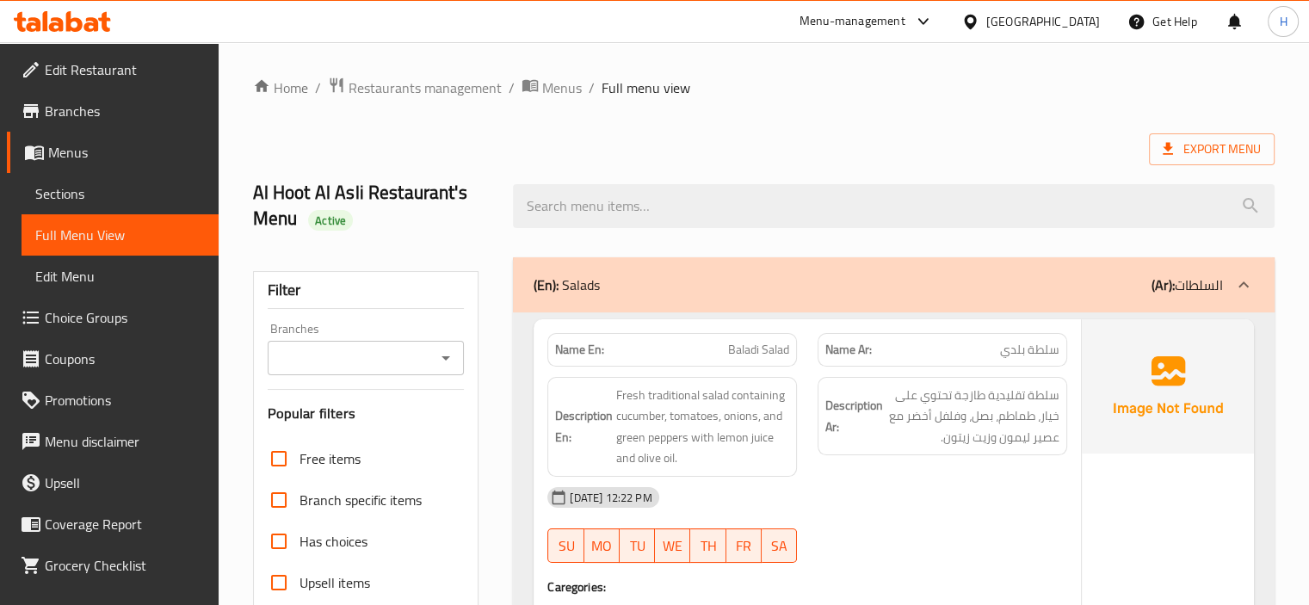
click at [789, 293] on div "(En): Salads (Ar): السلطات" at bounding box center [879, 285] width 690 height 21
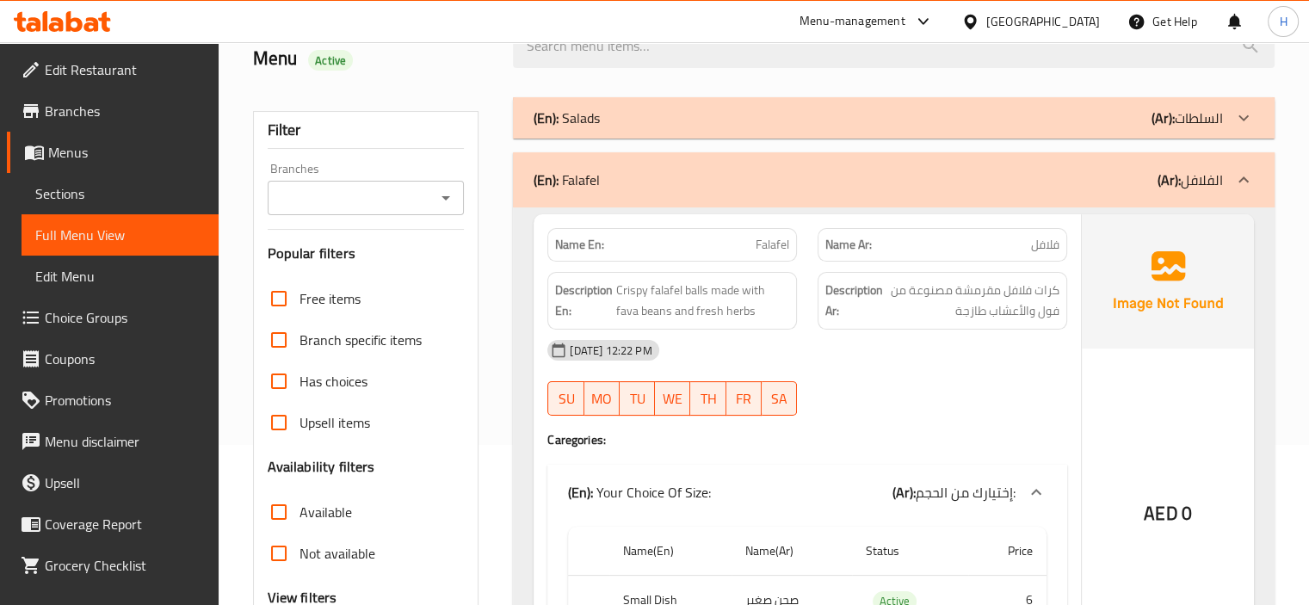
scroll to position [162, 0]
click at [816, 185] on div "(En): Falafel (Ar): الفلافل" at bounding box center [894, 178] width 762 height 55
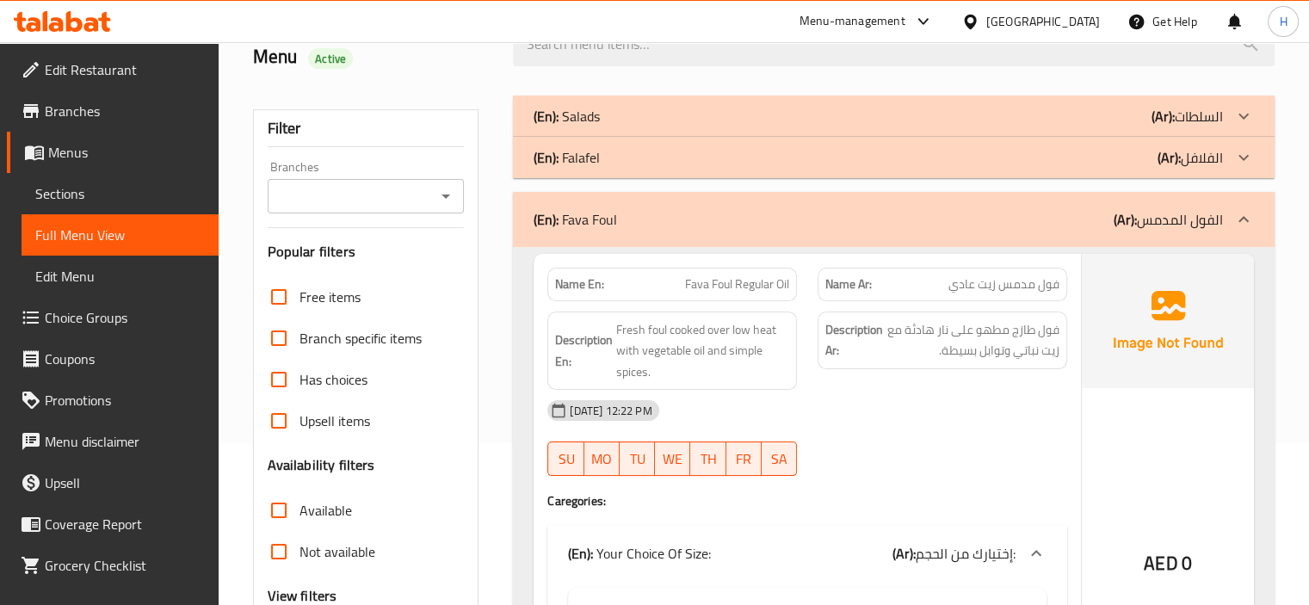
click at [762, 212] on div "(En): Fava Foul (Ar): الفول المدمس" at bounding box center [879, 219] width 690 height 21
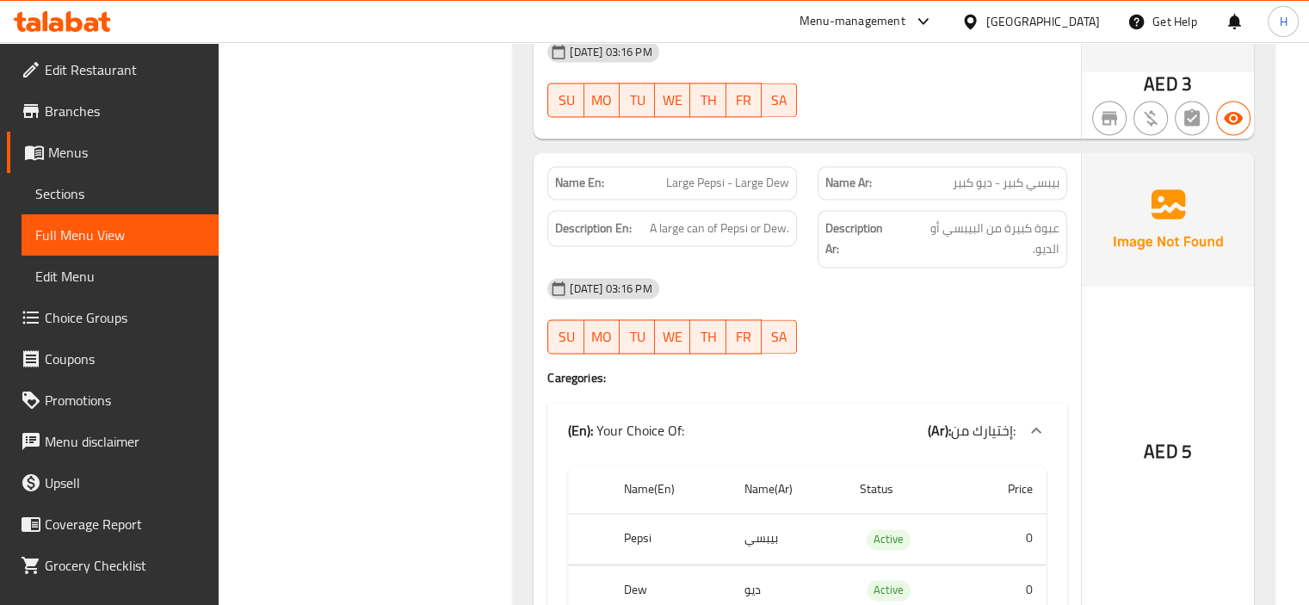
scroll to position [22036, 0]
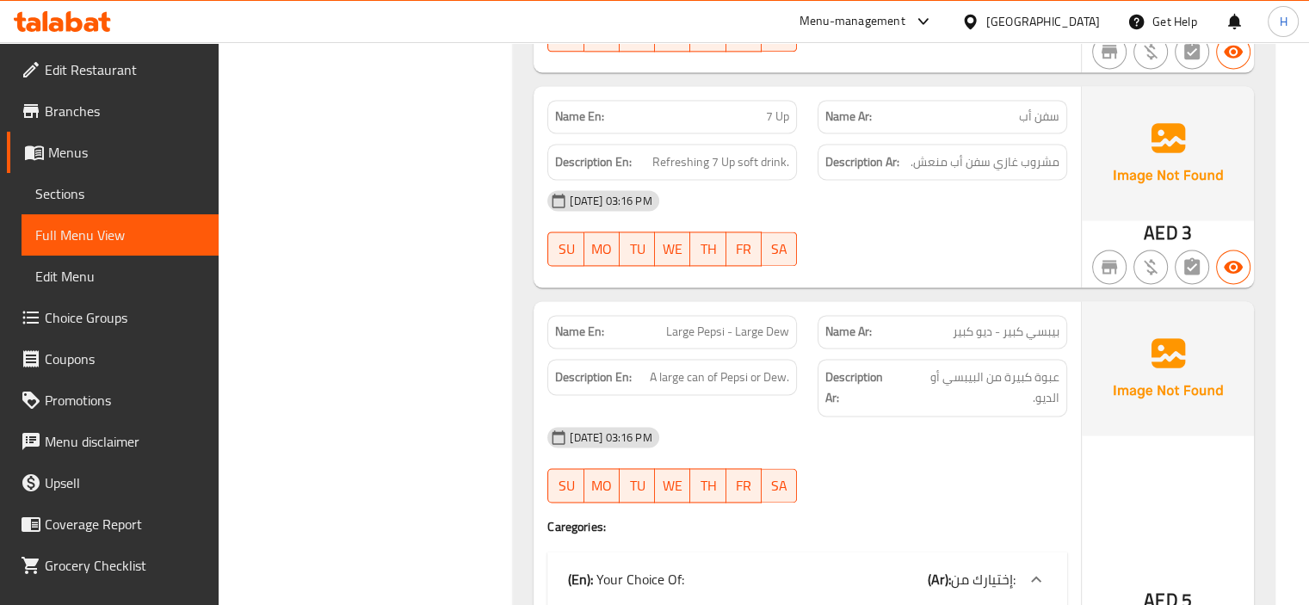
click at [814, 417] on div "[DATE] 03:16 PM" at bounding box center [807, 437] width 541 height 41
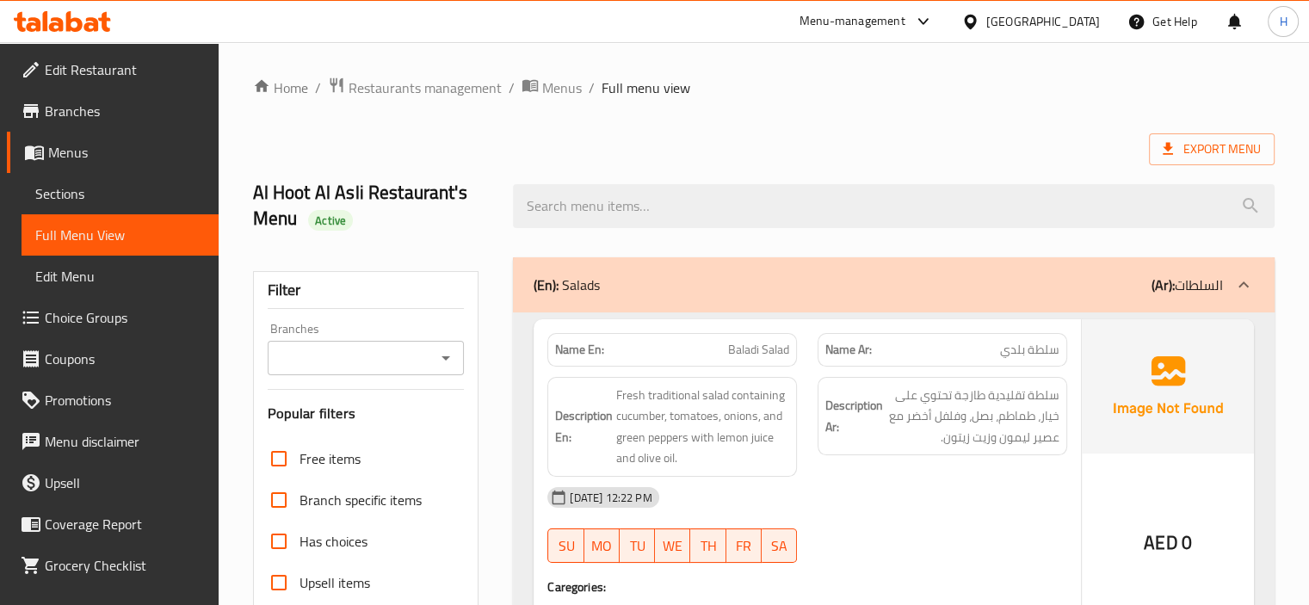
scroll to position [151, 0]
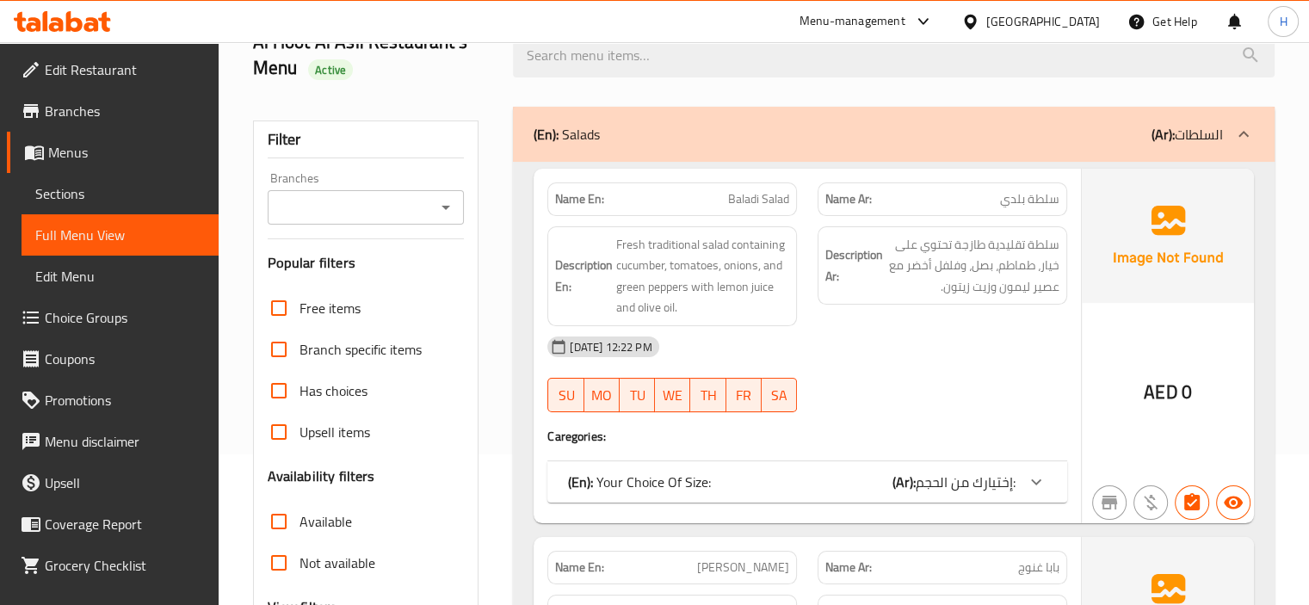
click at [650, 127] on div "(En): Salads (Ar): السلطات" at bounding box center [879, 134] width 690 height 21
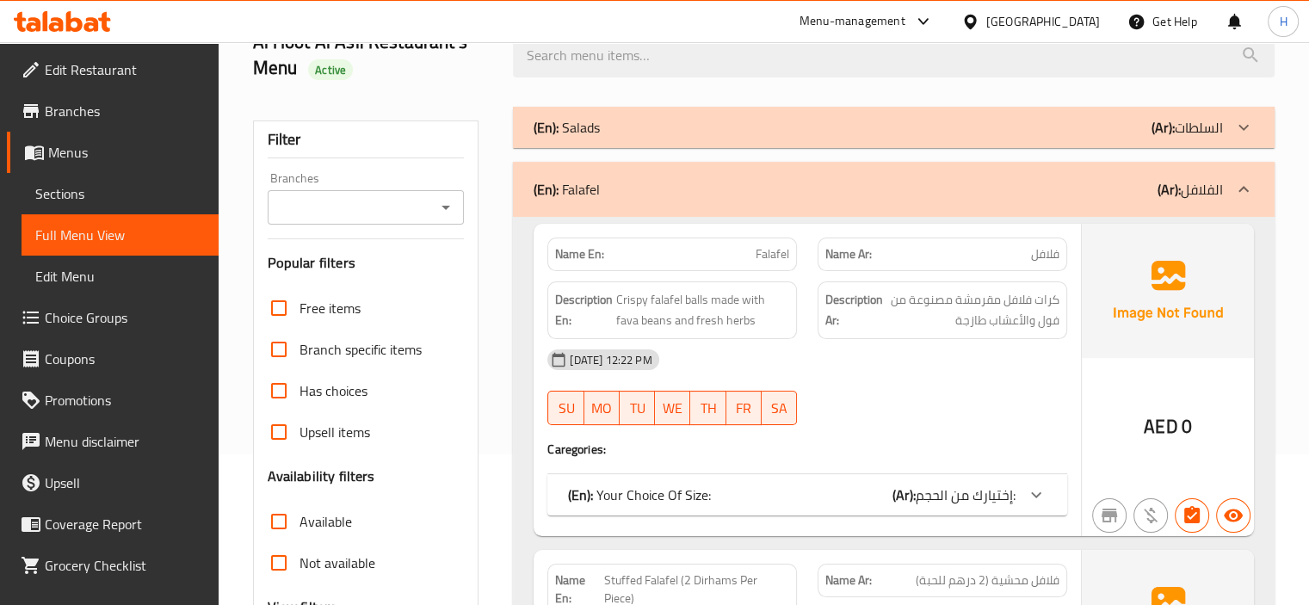
drag, startPoint x: 634, startPoint y: 170, endPoint x: 826, endPoint y: 266, distance: 215.2
click at [634, 169] on div "(En): Falafel (Ar): الفلافل" at bounding box center [894, 189] width 762 height 55
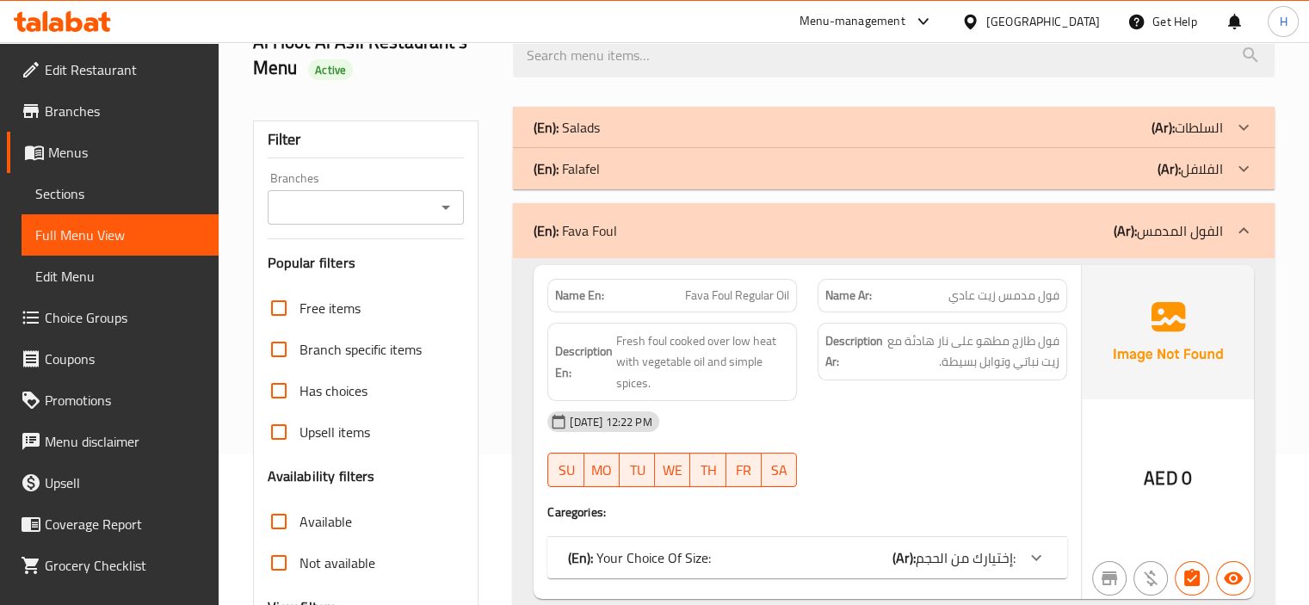
click at [832, 235] on div "(En): Fava Foul (Ar): الفول المدمس" at bounding box center [879, 230] width 690 height 21
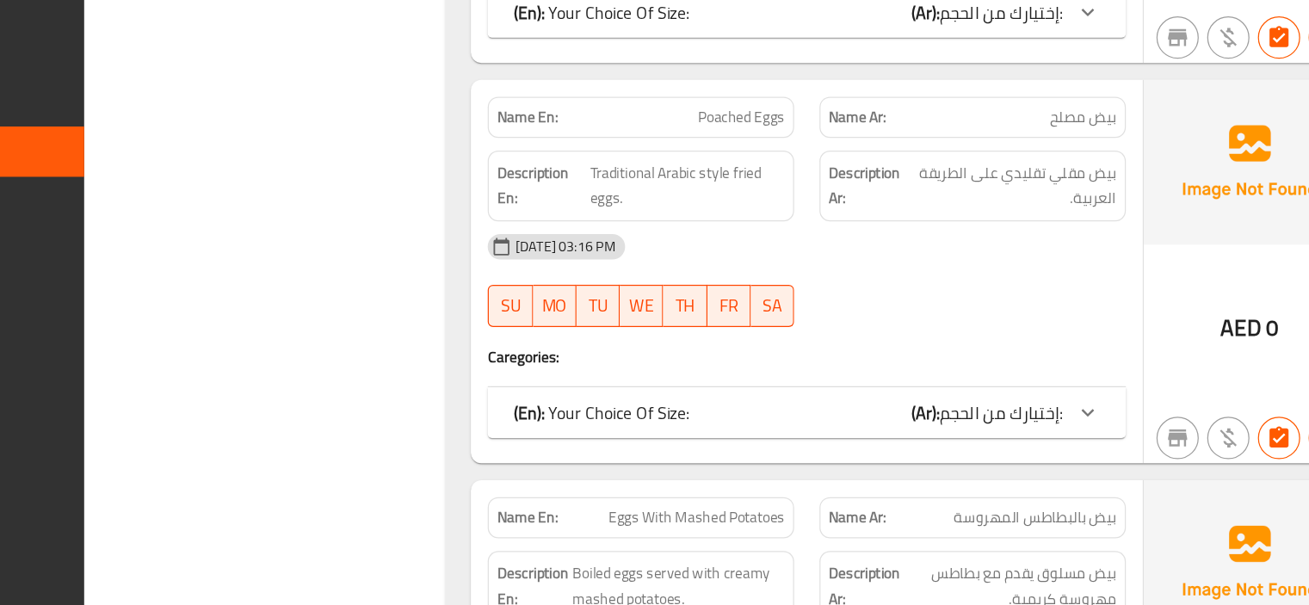
scroll to position [1952, 0]
click at [749, 198] on span "Poached Eggs" at bounding box center [754, 207] width 71 height 18
copy span "Poached Eggs"
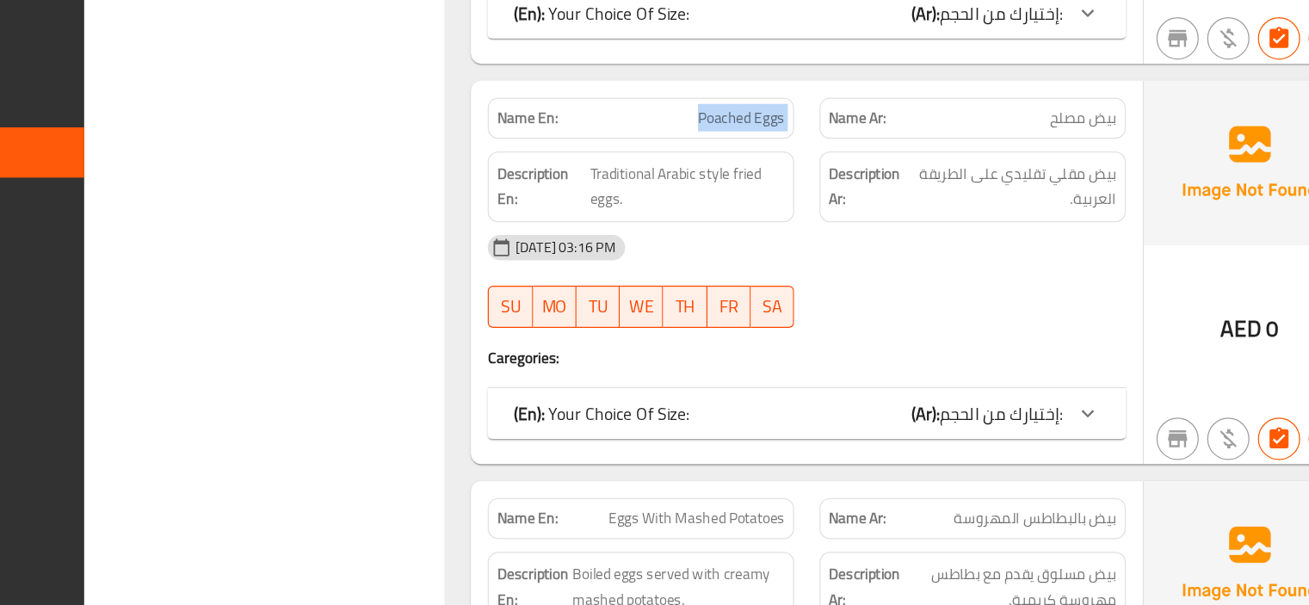
click at [806, 263] on div "Description En: Traditional Arabic style fried eggs." at bounding box center [672, 263] width 270 height 78
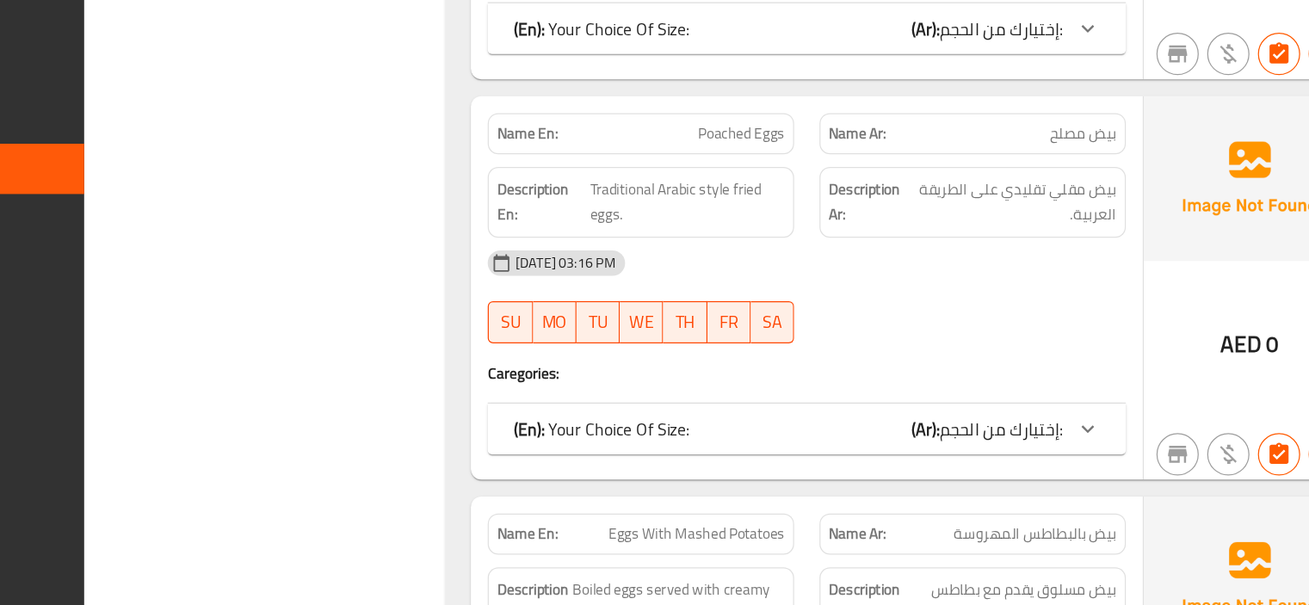
click at [1019, 201] on span "بيض مصلح" at bounding box center [1032, 207] width 54 height 18
copy span "بيض مصلح"
click at [820, 297] on div "[DATE] 03:16 PM" at bounding box center [807, 312] width 541 height 41
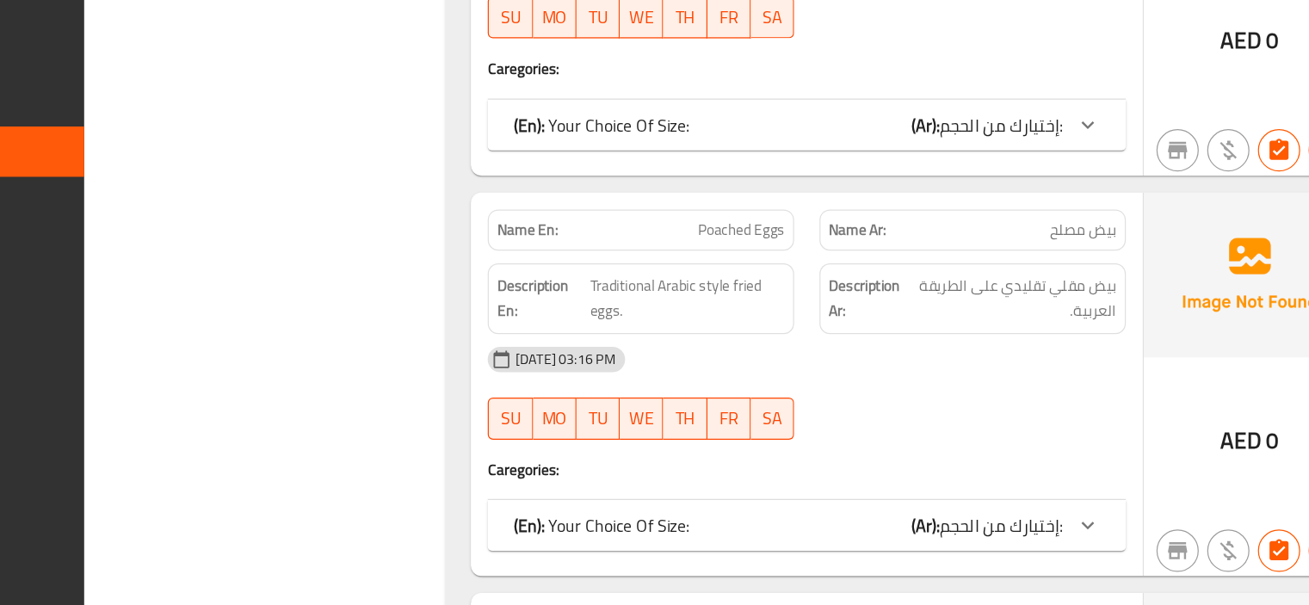
scroll to position [1871, 0]
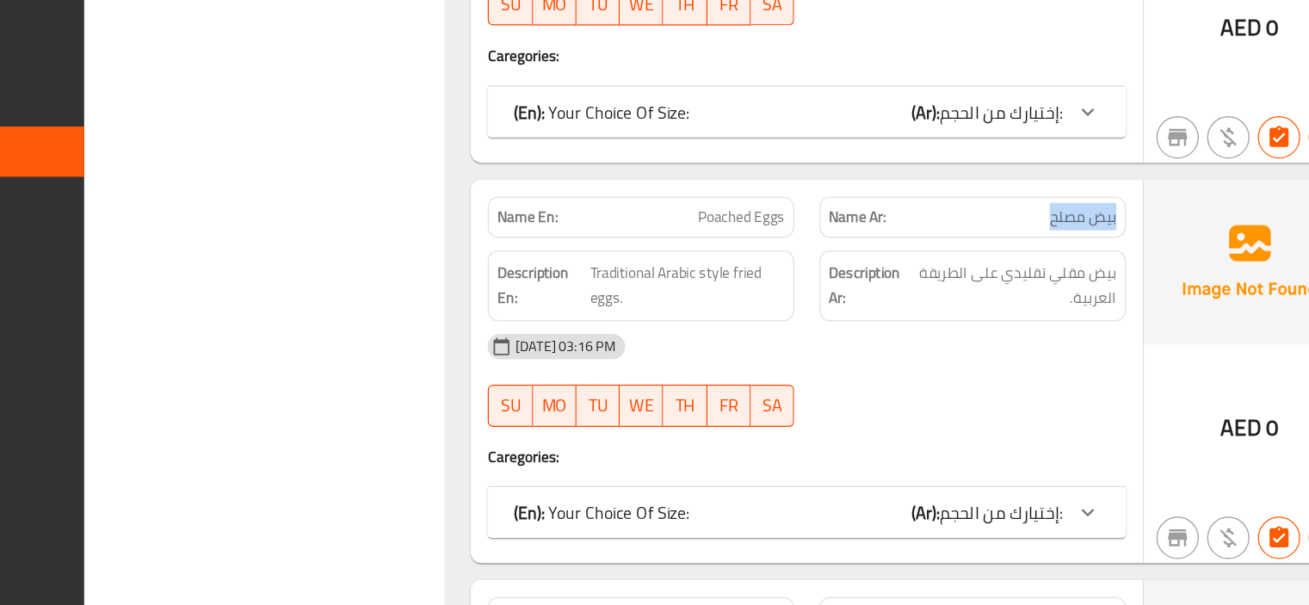
drag, startPoint x: 1006, startPoint y: 286, endPoint x: 1068, endPoint y: 290, distance: 62.1
click at [1068, 290] on div "Name Ar: بيض مصلح" at bounding box center [942, 289] width 270 height 54
click at [938, 402] on div "[DATE] 03:16 PM" at bounding box center [807, 394] width 541 height 41
drag, startPoint x: 938, startPoint y: 402, endPoint x: 1127, endPoint y: 632, distance: 297.3
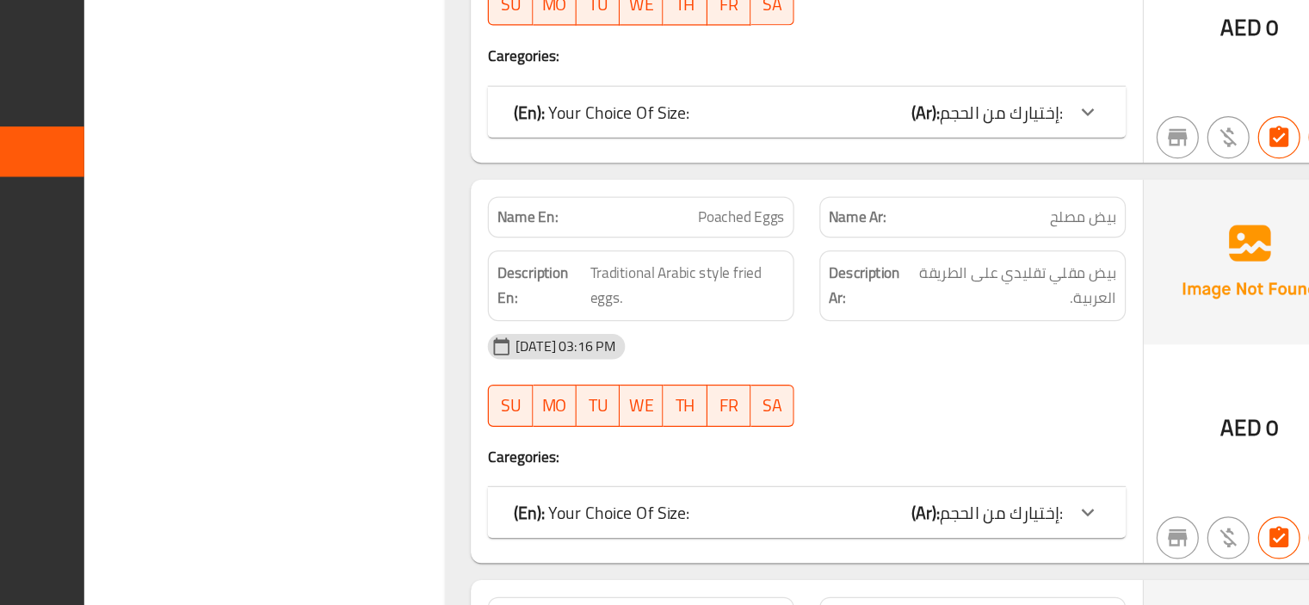
scroll to position [1912, 0]
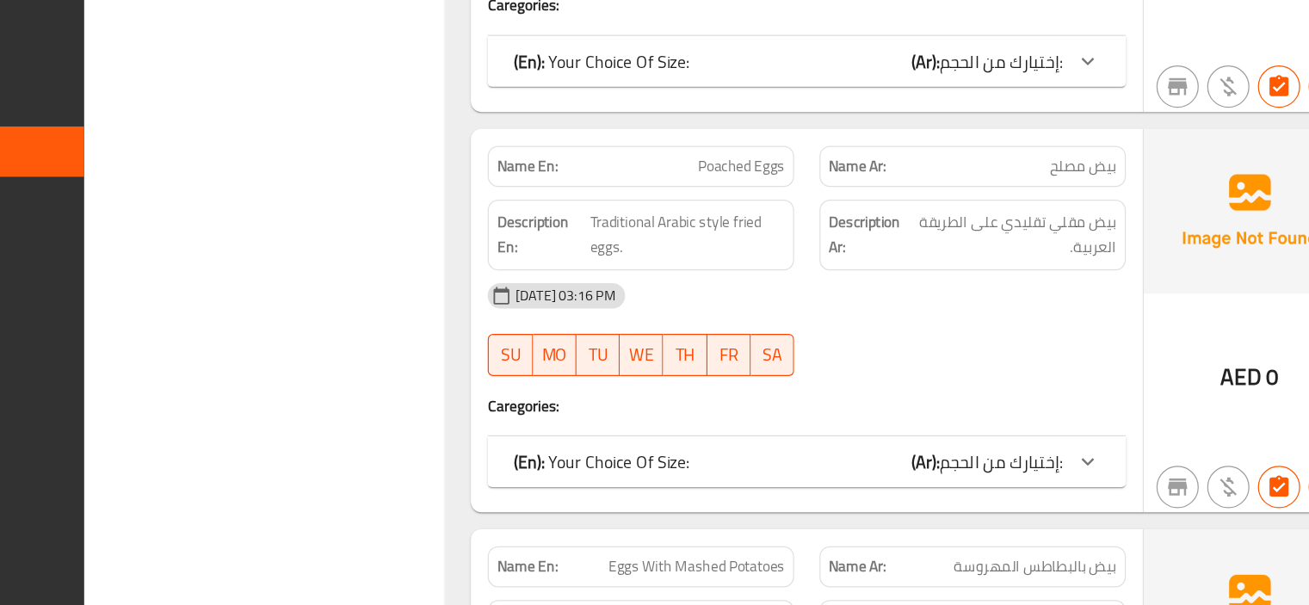
click at [845, 381] on div "29-08-2025 03:16 PM SU MO TU WE TH FR SA" at bounding box center [807, 380] width 541 height 96
click at [1006, 240] on span "بيض مصلح" at bounding box center [1032, 247] width 54 height 18
copy span "بيض مصلح"
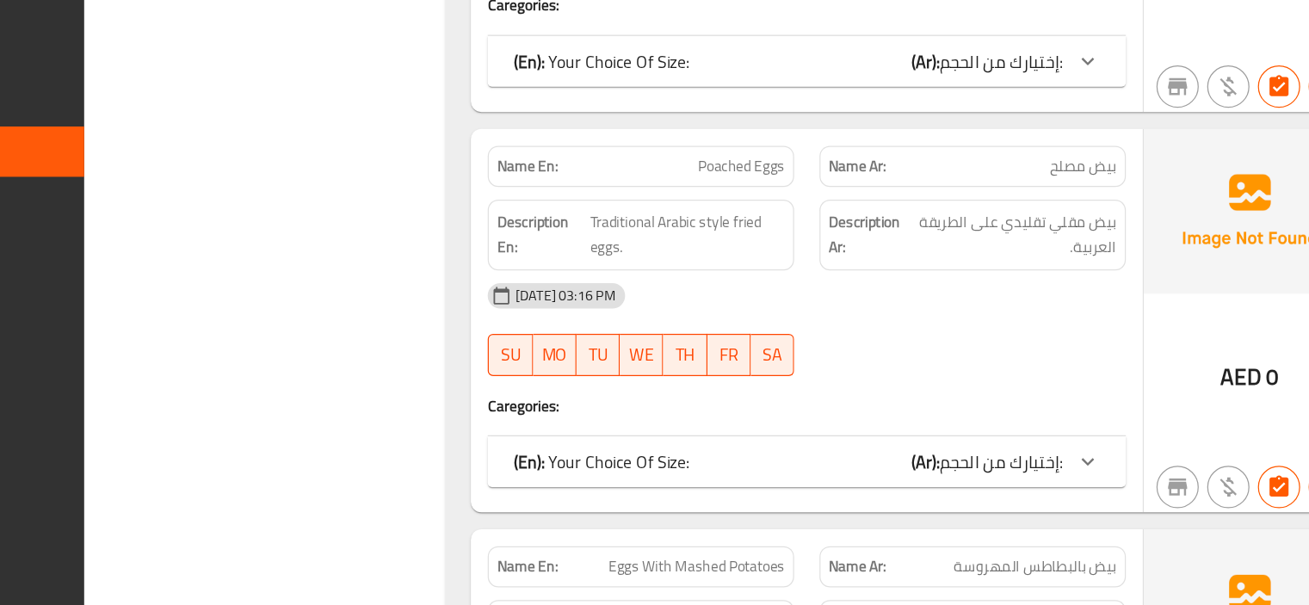
click at [800, 279] on div "Description En: Traditional Arabic style fried eggs." at bounding box center [672, 303] width 270 height 78
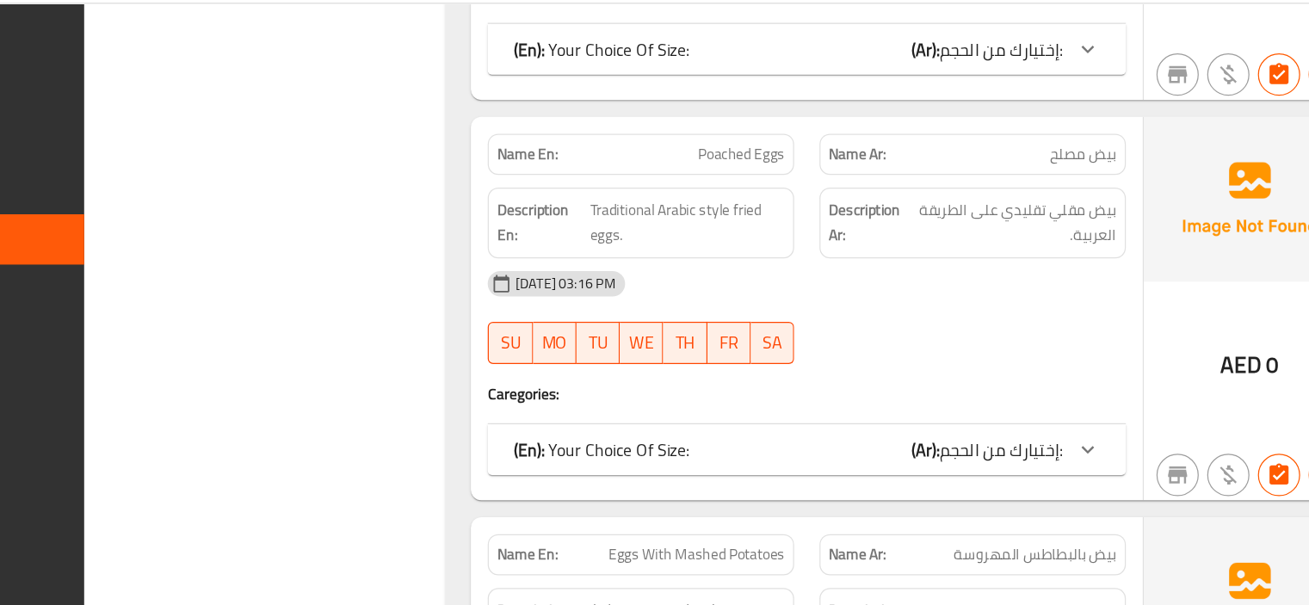
scroll to position [1994, 0]
click at [1046, 158] on span "بيض مصلح" at bounding box center [1032, 166] width 54 height 18
copy span "بيض مصلح"
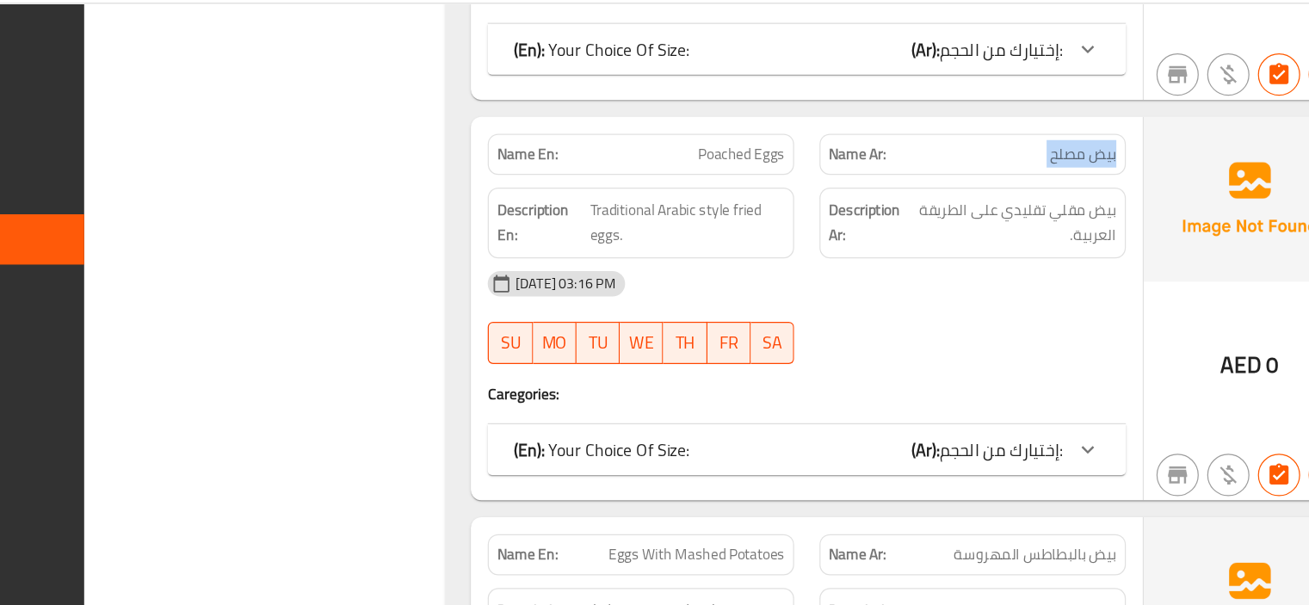
click at [853, 244] on div "Description Ar: بيض مقلي تقليدي على الطريقة العربية." at bounding box center [943, 222] width 250 height 58
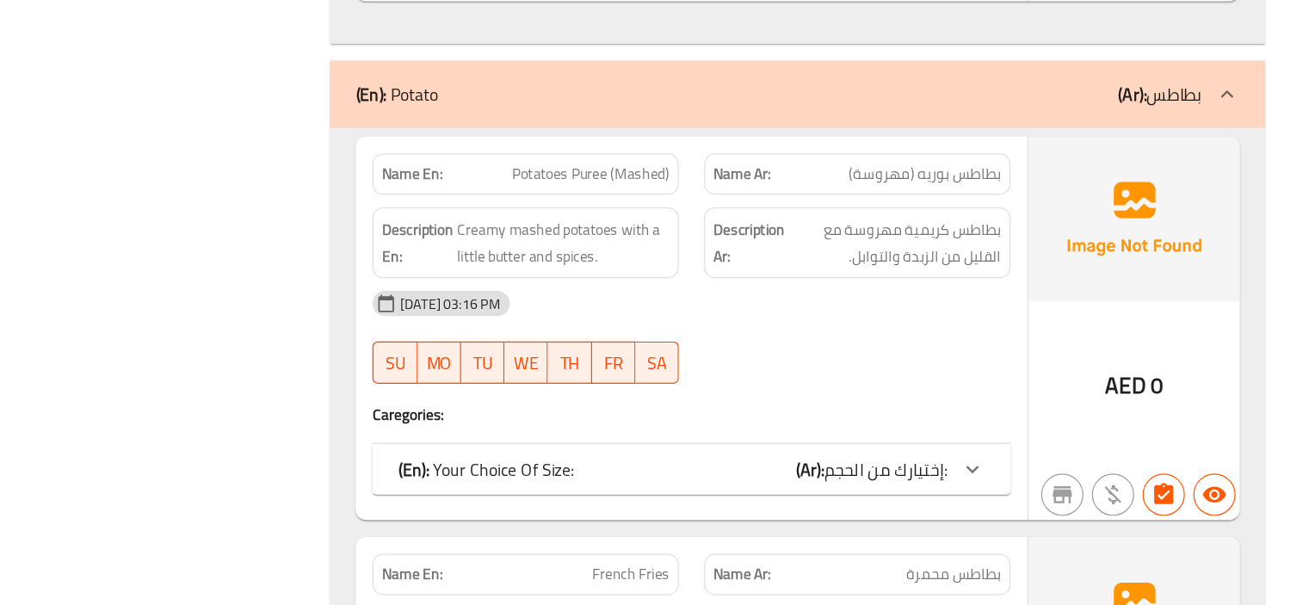
scroll to position [5075, 0]
click at [1009, 245] on span "بطاطس بوريه (مهروسة)" at bounding box center [998, 253] width 124 height 18
copy span "بوريه"
click at [813, 353] on div "[DATE] 03:16 PM" at bounding box center [807, 358] width 541 height 41
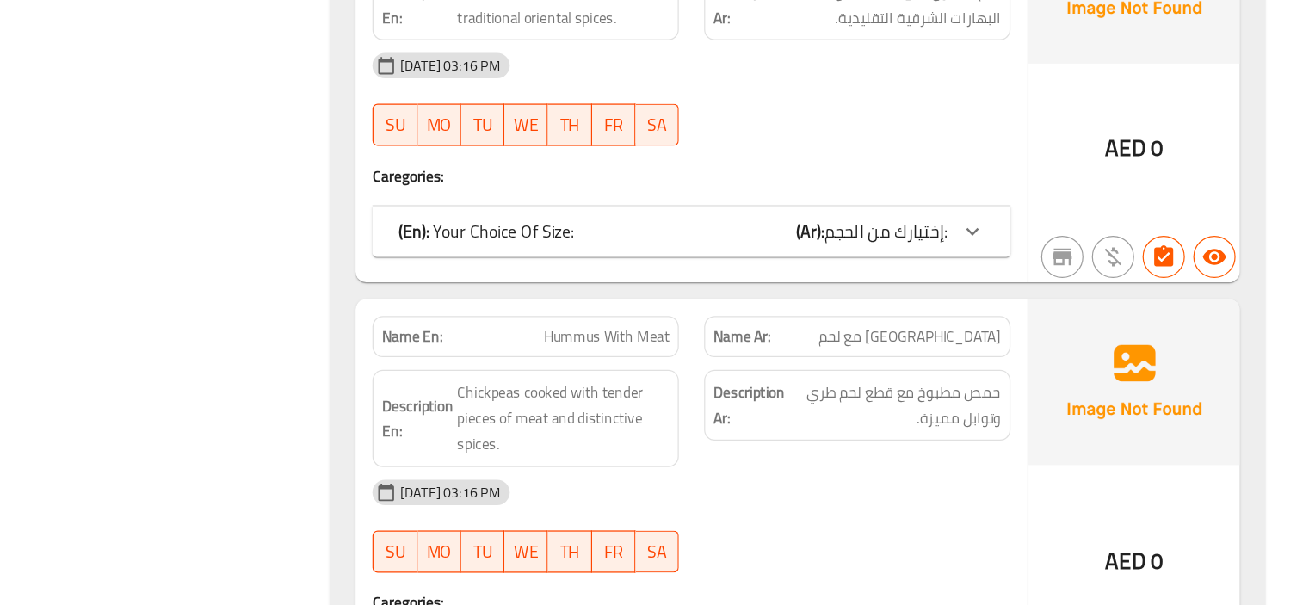
scroll to position [6113, 0]
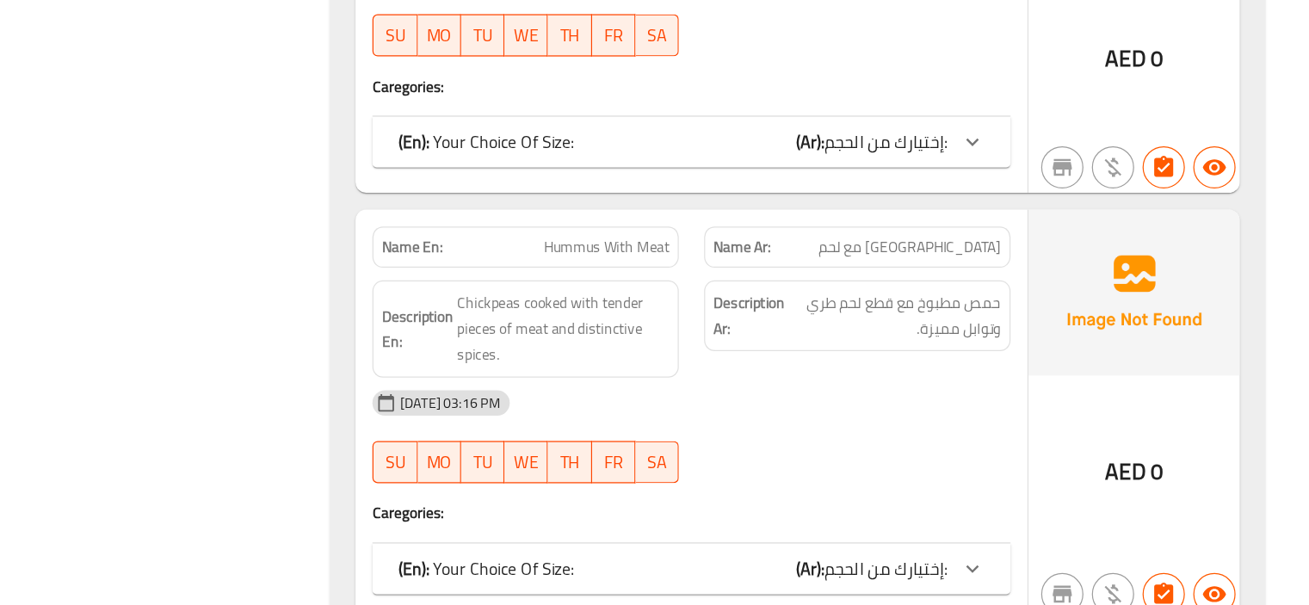
click at [643, 348] on span "Chickpeas cooked with tender pieces of meat and distinctive spices." at bounding box center [702, 380] width 173 height 64
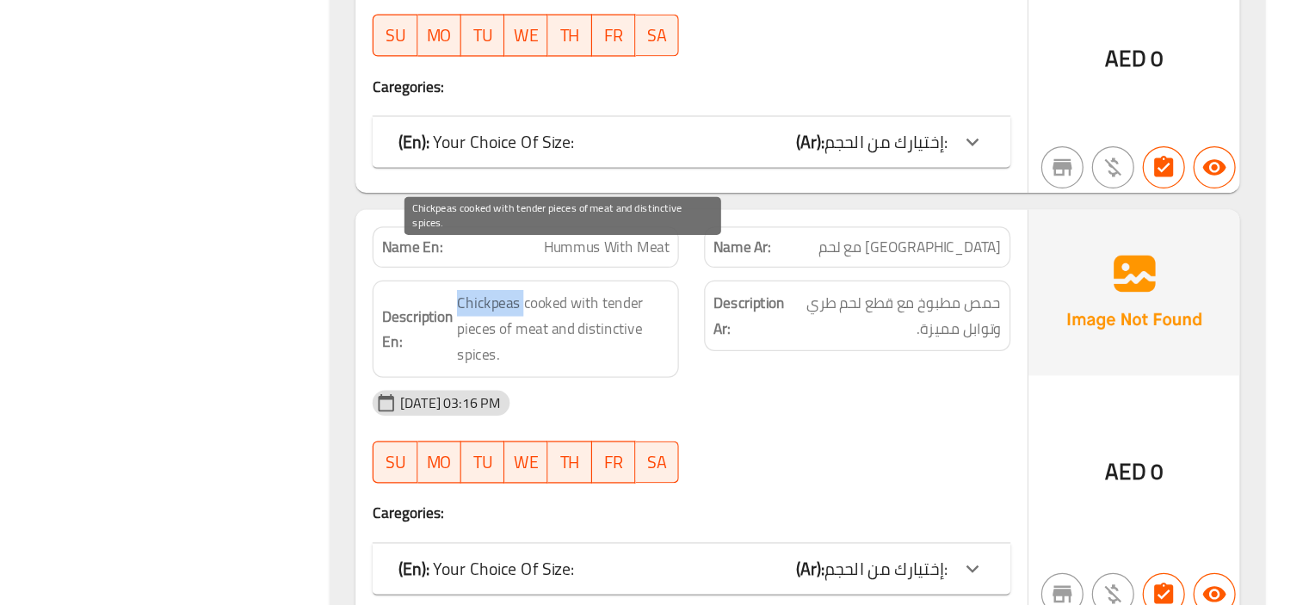
click at [643, 348] on span "Chickpeas cooked with tender pieces of meat and distinctive spices." at bounding box center [702, 380] width 173 height 64
copy span "Chickpeas"
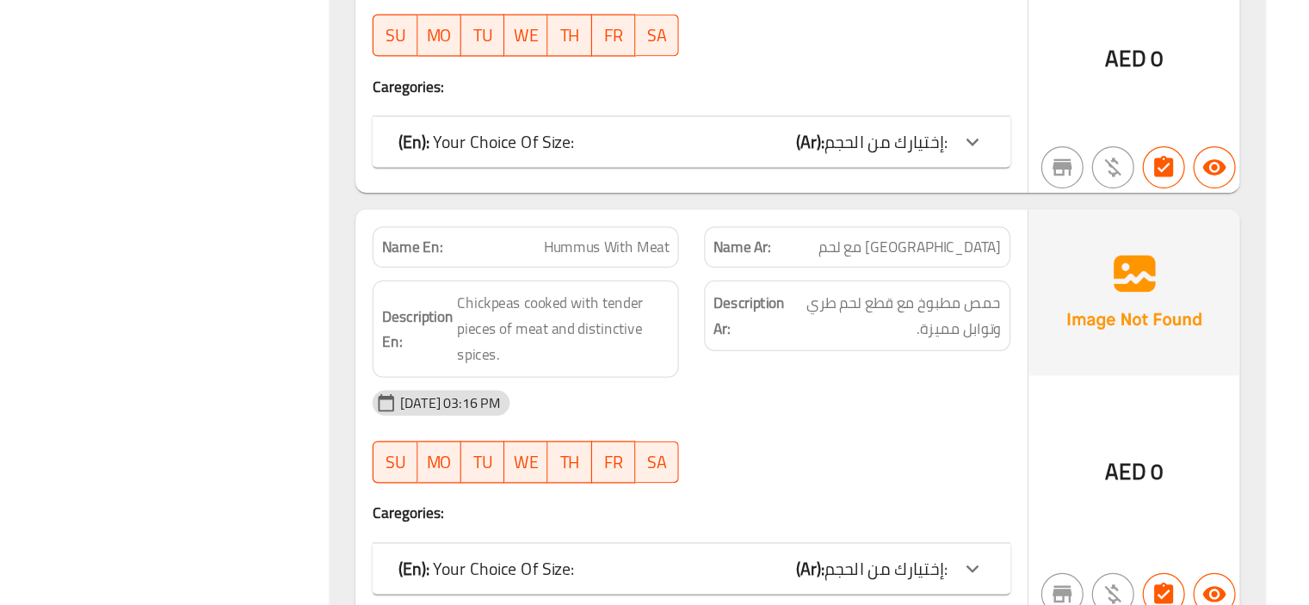
click at [806, 341] on div "Description En: Chickpeas cooked with tender pieces of meat and distinctive spi…" at bounding box center [672, 380] width 270 height 100
click at [722, 304] on span "Hummus With Meat" at bounding box center [738, 313] width 102 height 18
copy span "Hummus With Meat"
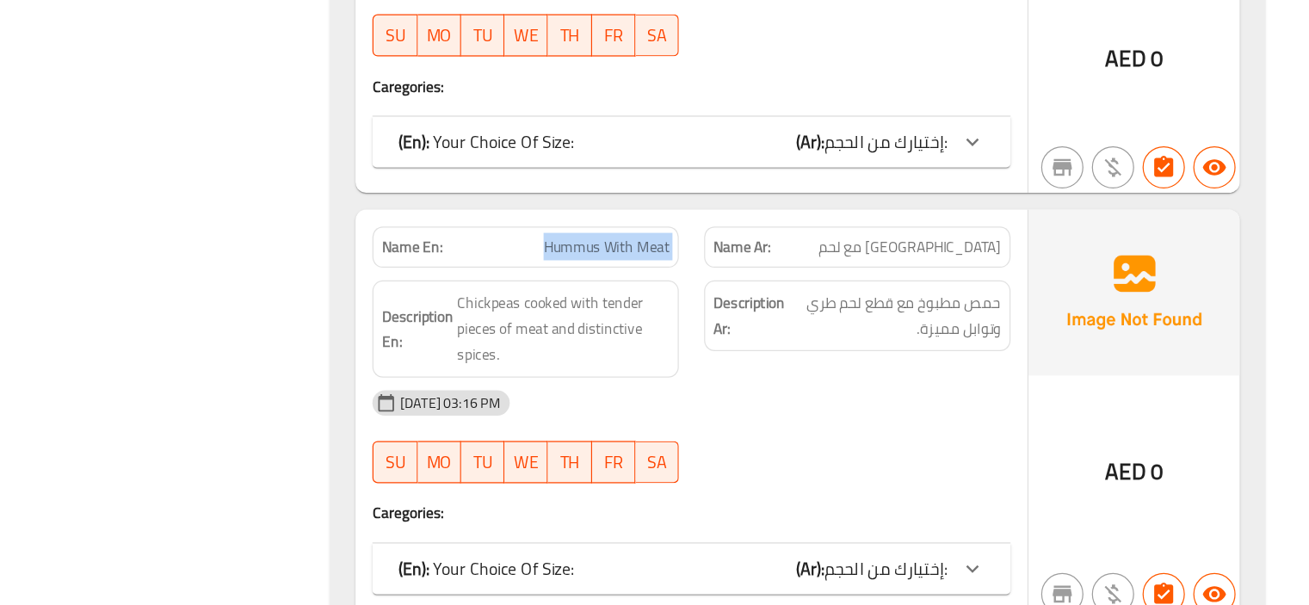
click at [813, 331] on div "Description Ar: حمص مطبوخ مع قطع لحم طري وتوابل مميزة." at bounding box center [942, 380] width 270 height 100
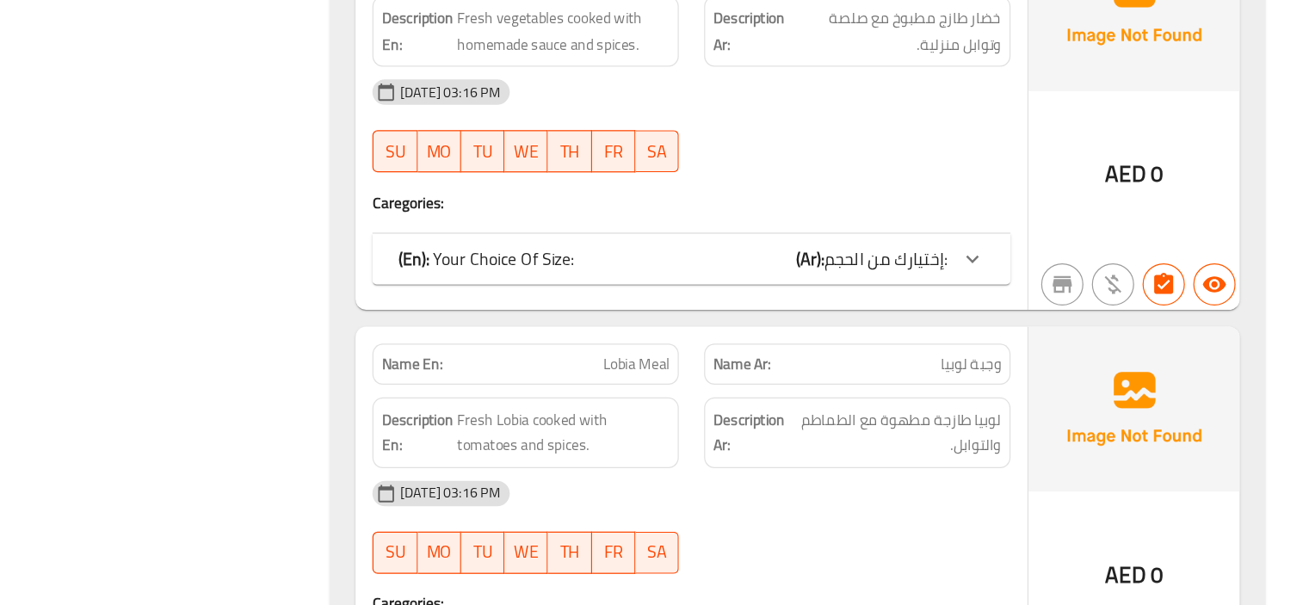
scroll to position [9578, 0]
click at [1012, 399] on span "وجبة لوبيا" at bounding box center [1035, 408] width 49 height 18
copy span "وجبة لوبيا"
click at [1026, 399] on span "وجبة لوبيا" at bounding box center [1035, 408] width 49 height 18
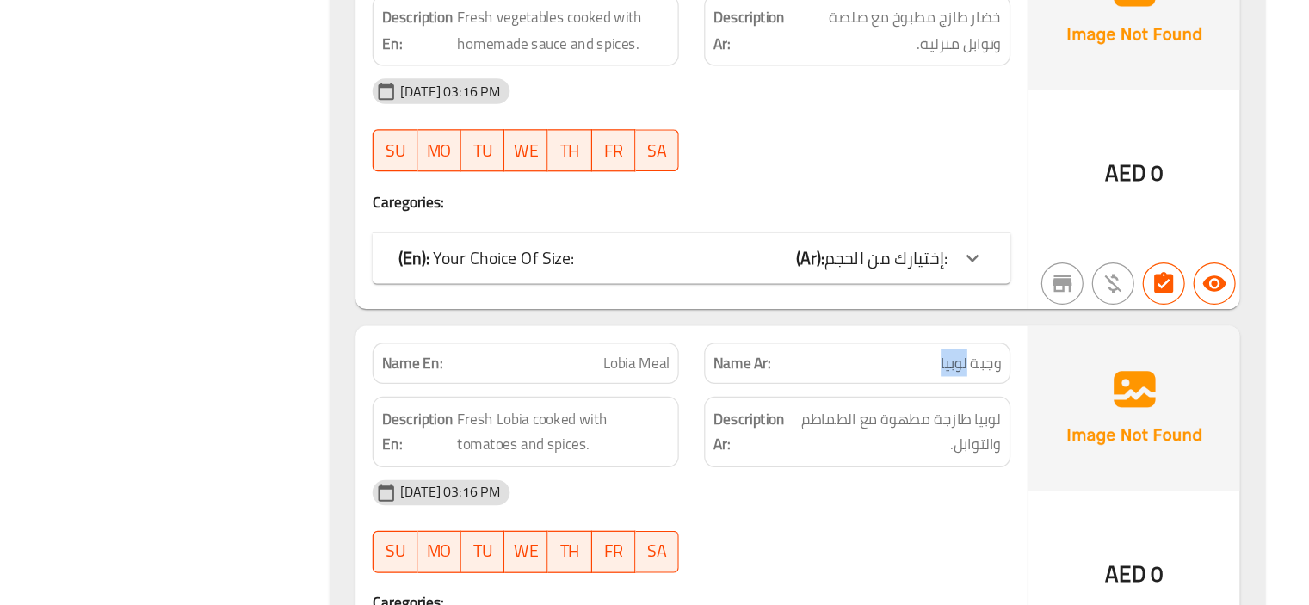
click at [1026, 399] on span "وجبة لوبيا" at bounding box center [1035, 408] width 49 height 18
copy span "لوبيا"
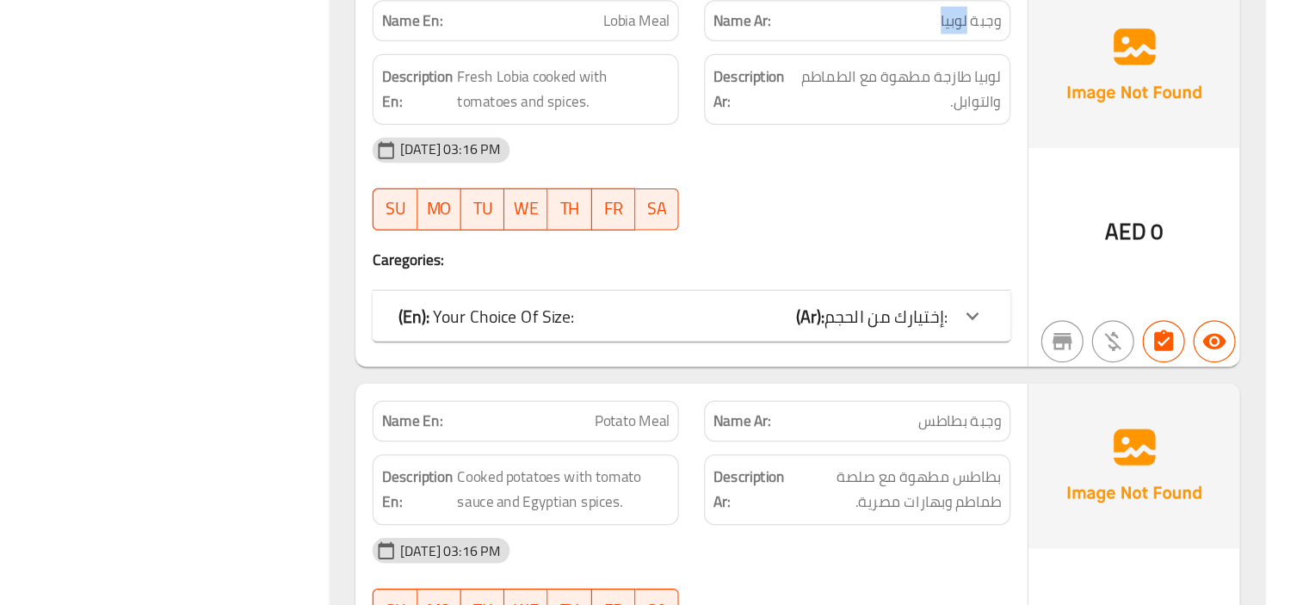
scroll to position [9865, 0]
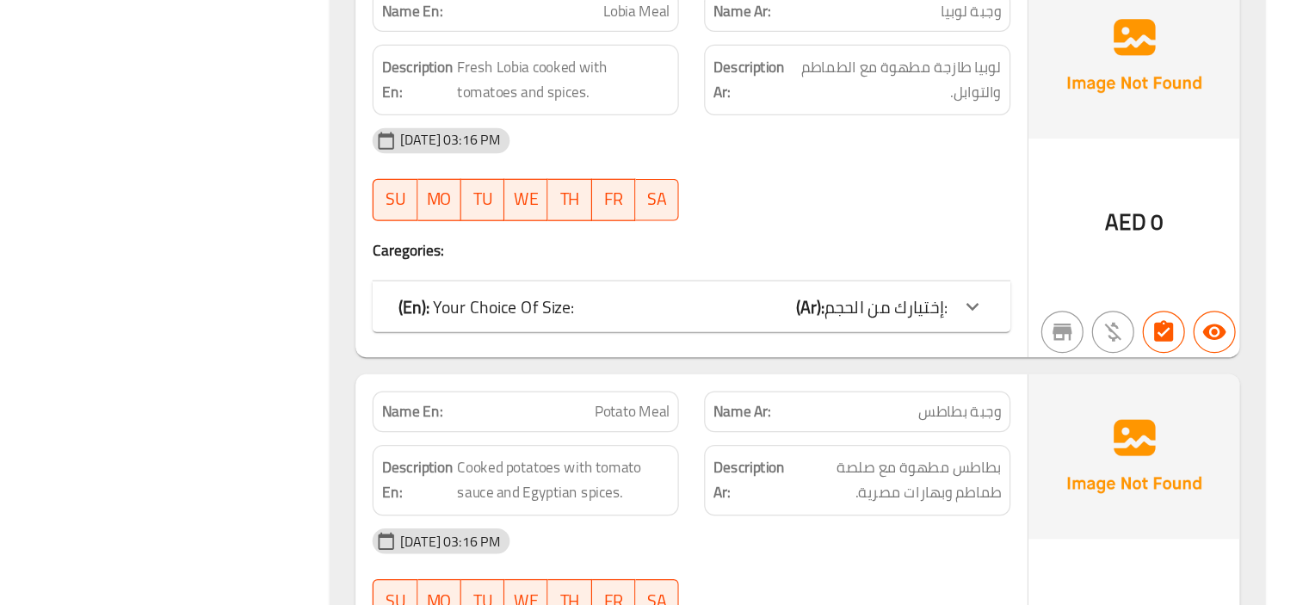
click at [763, 438] on span "Potato Meal" at bounding box center [758, 447] width 61 height 18
copy span "Potato Meal"
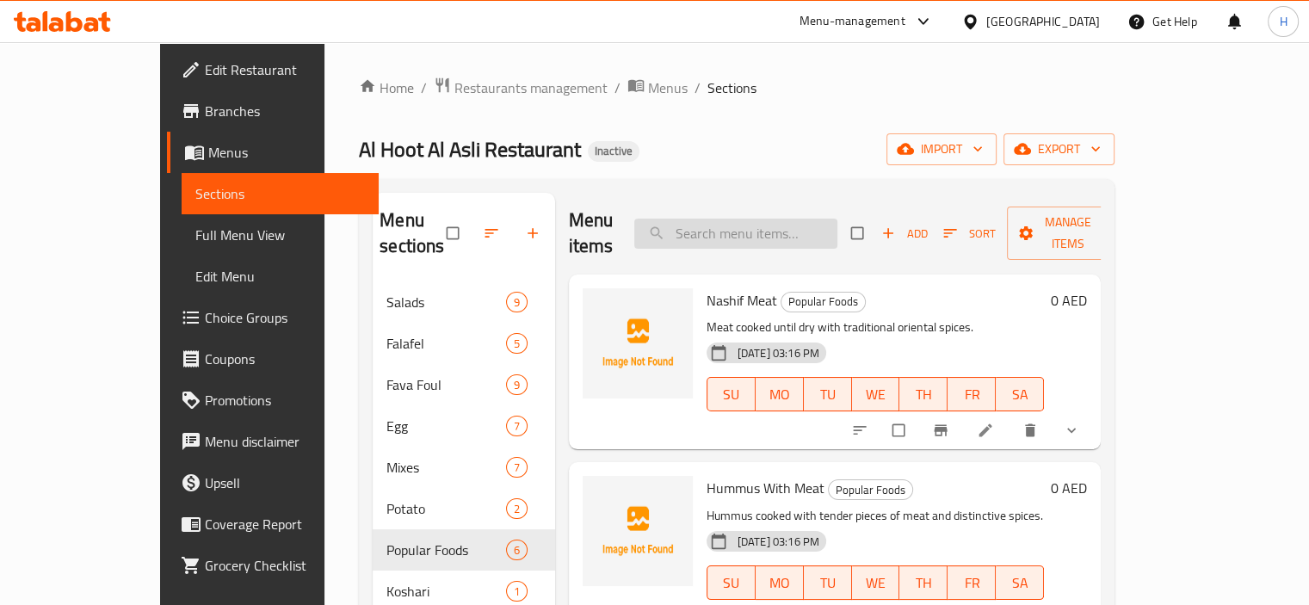
click at [801, 225] on input "search" at bounding box center [735, 234] width 203 height 30
type input "مصلح"
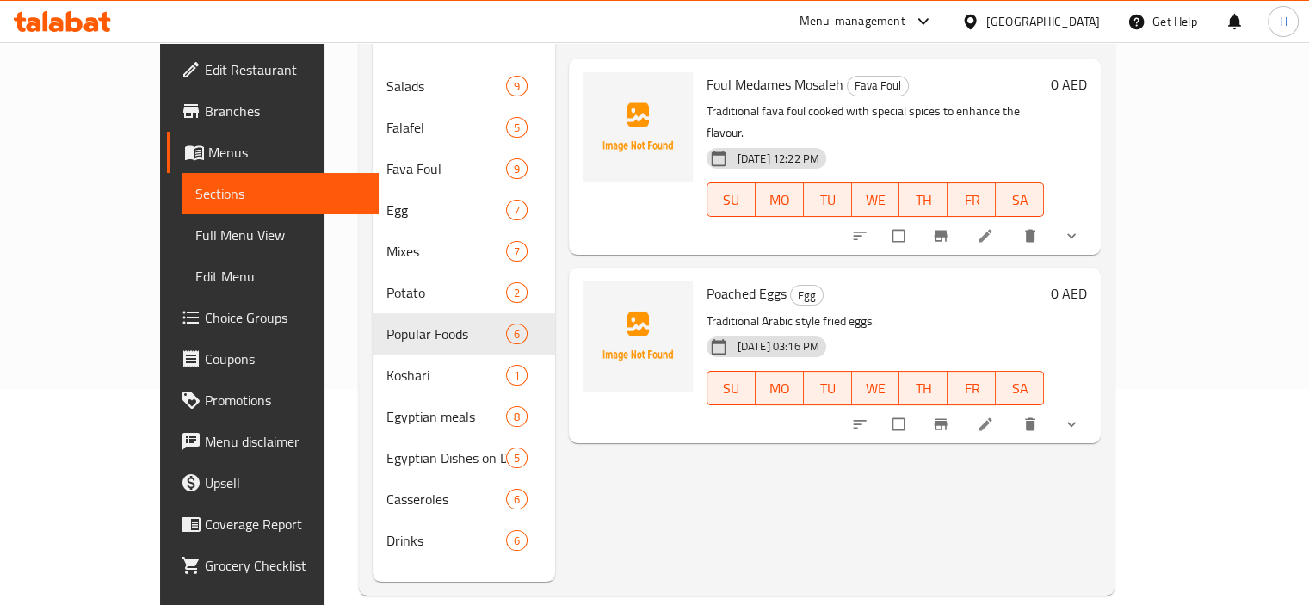
scroll to position [217, 0]
click at [993, 417] on icon at bounding box center [986, 423] width 13 height 13
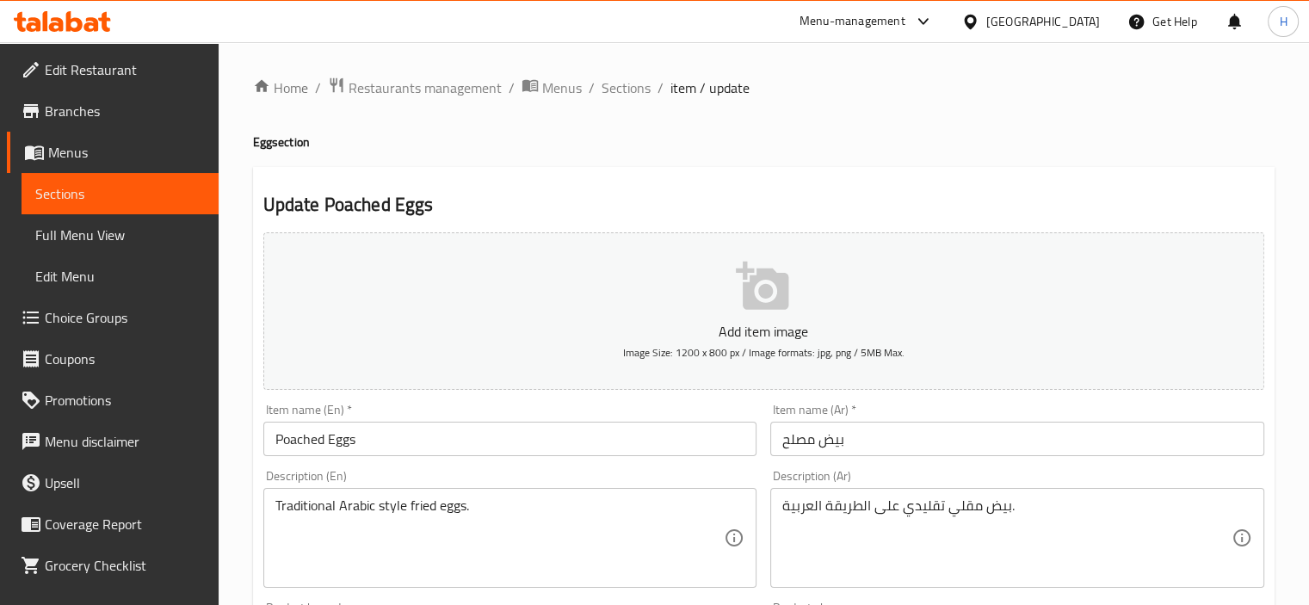
click at [287, 436] on input "Poached Eggs" at bounding box center [510, 439] width 494 height 34
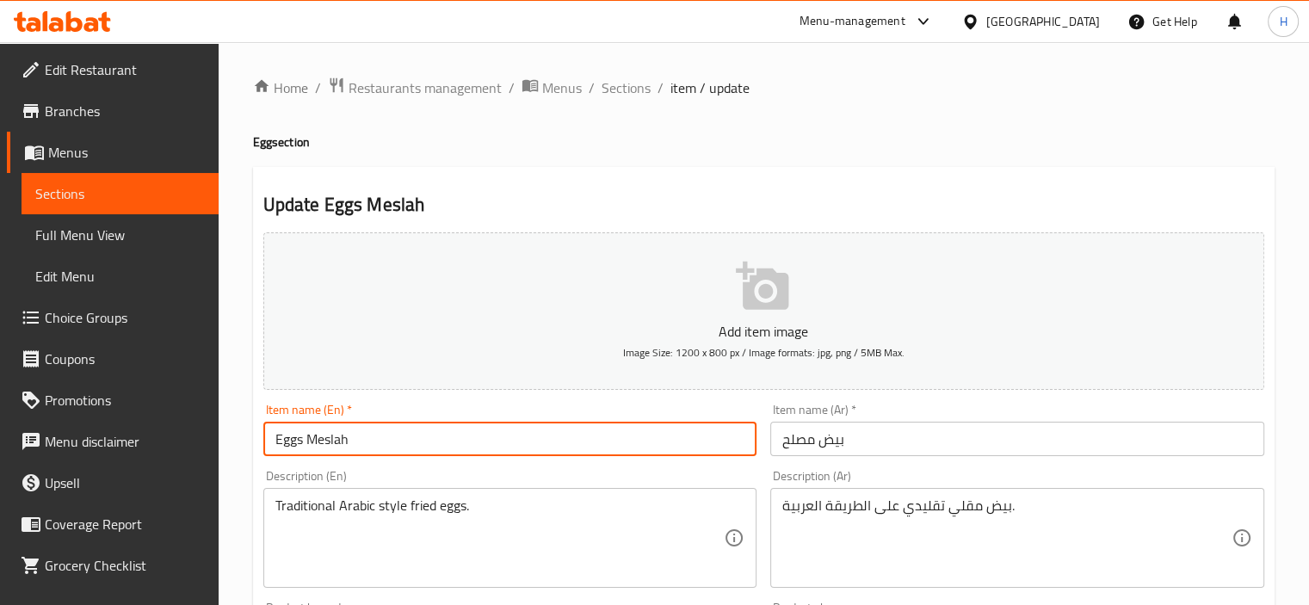
type input "Eggs Meslah"
click at [577, 480] on div "Description (En) Traditional Arabic style fried eggs. Description (En)" at bounding box center [510, 529] width 494 height 118
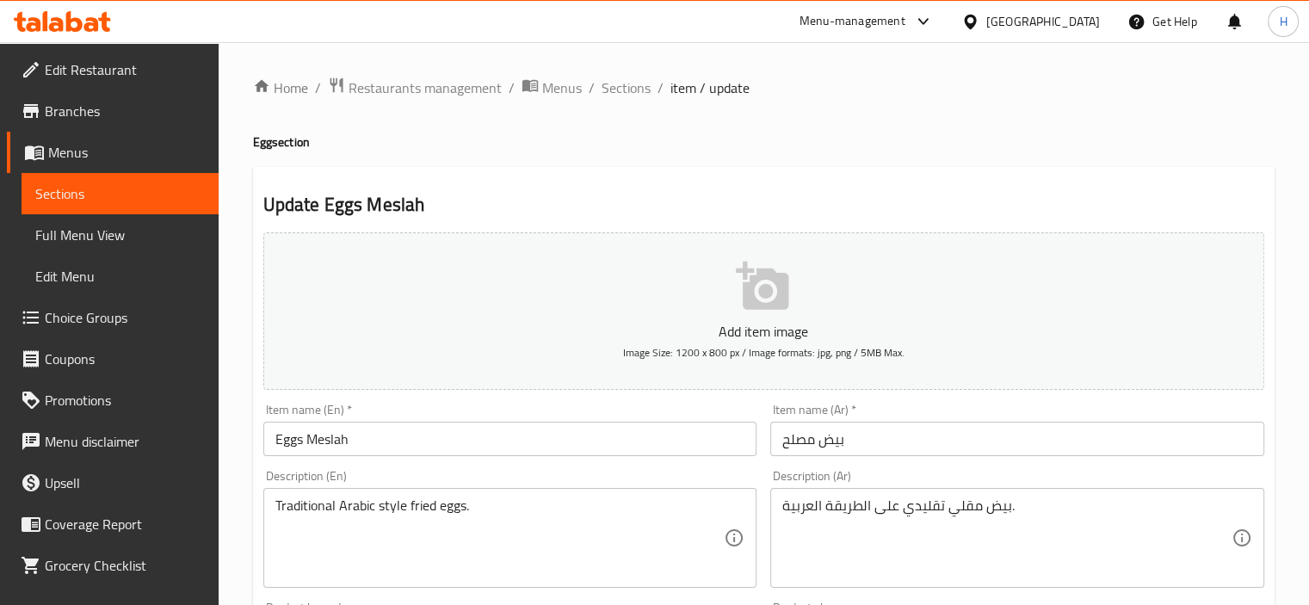
click at [468, 436] on input "Eggs Meslah" at bounding box center [510, 439] width 494 height 34
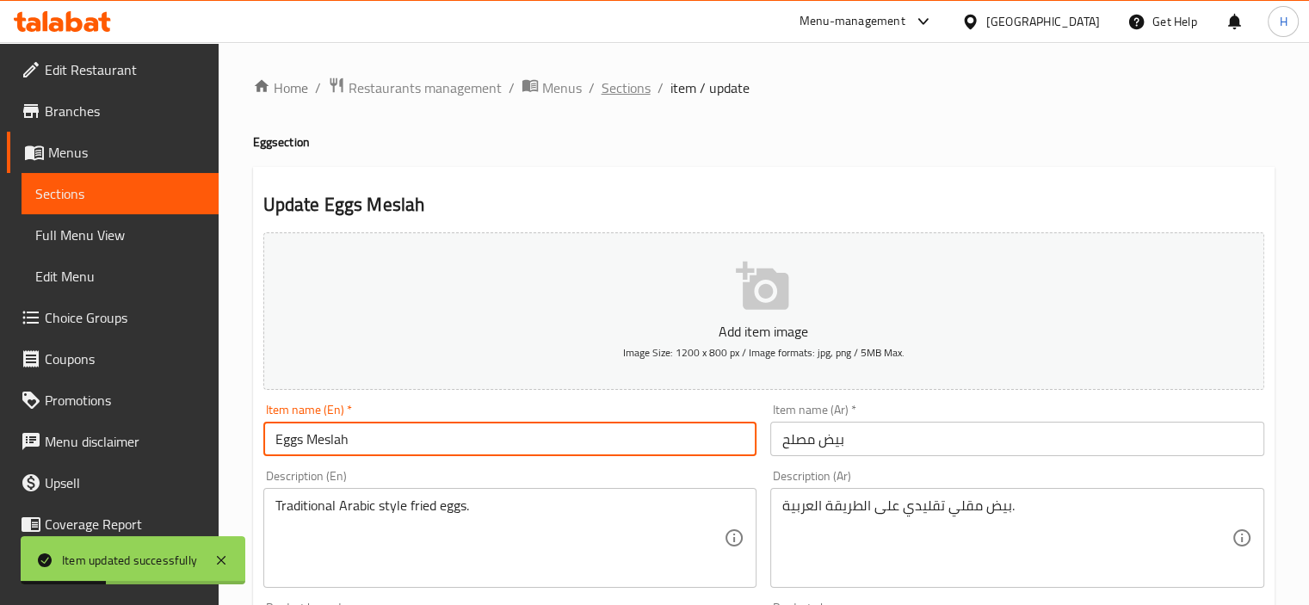
click at [616, 89] on span "Sections" at bounding box center [626, 87] width 49 height 21
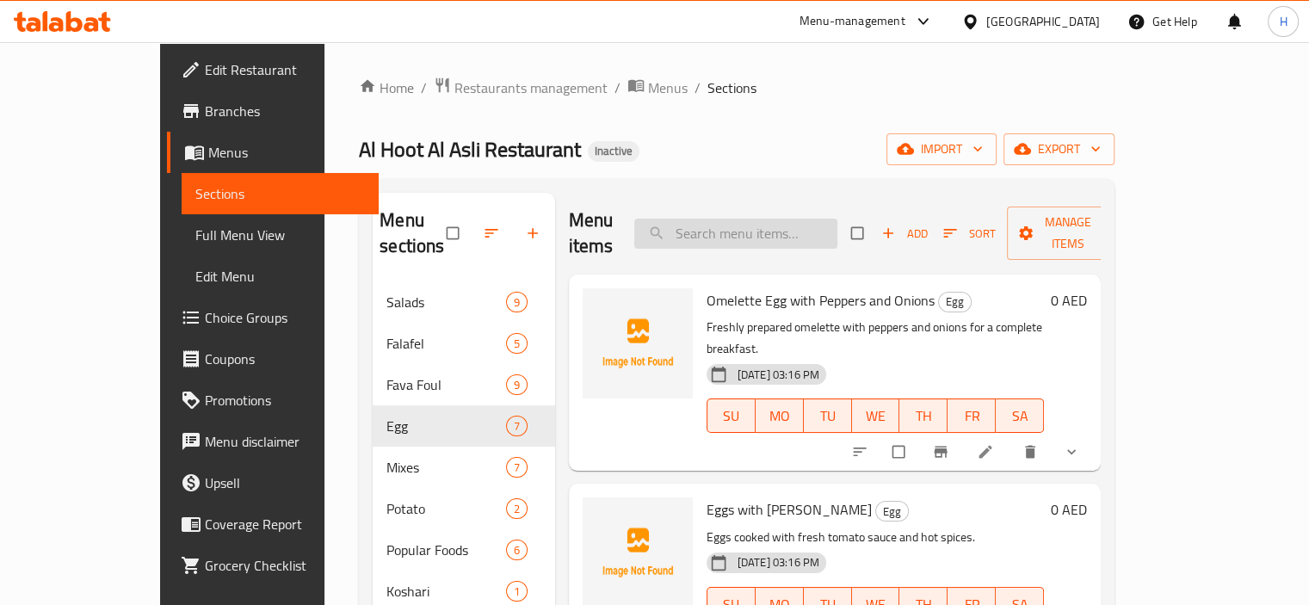
click at [734, 225] on input "search" at bounding box center [735, 234] width 203 height 30
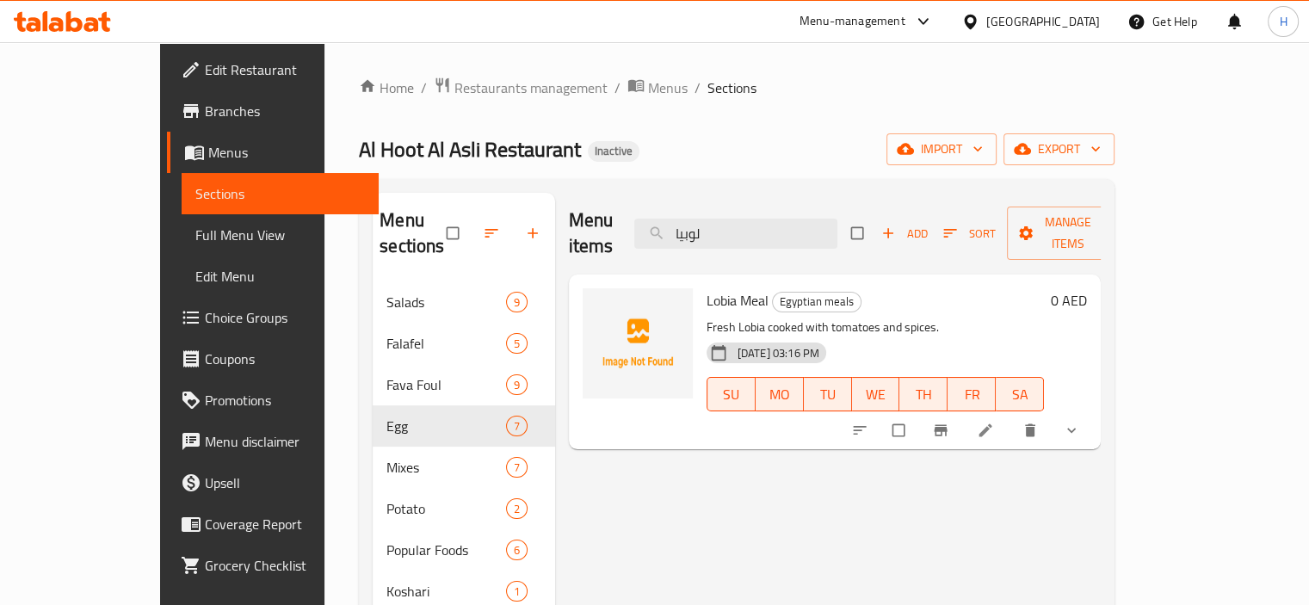
type input "لوبيا"
click at [1012, 417] on li at bounding box center [987, 431] width 48 height 28
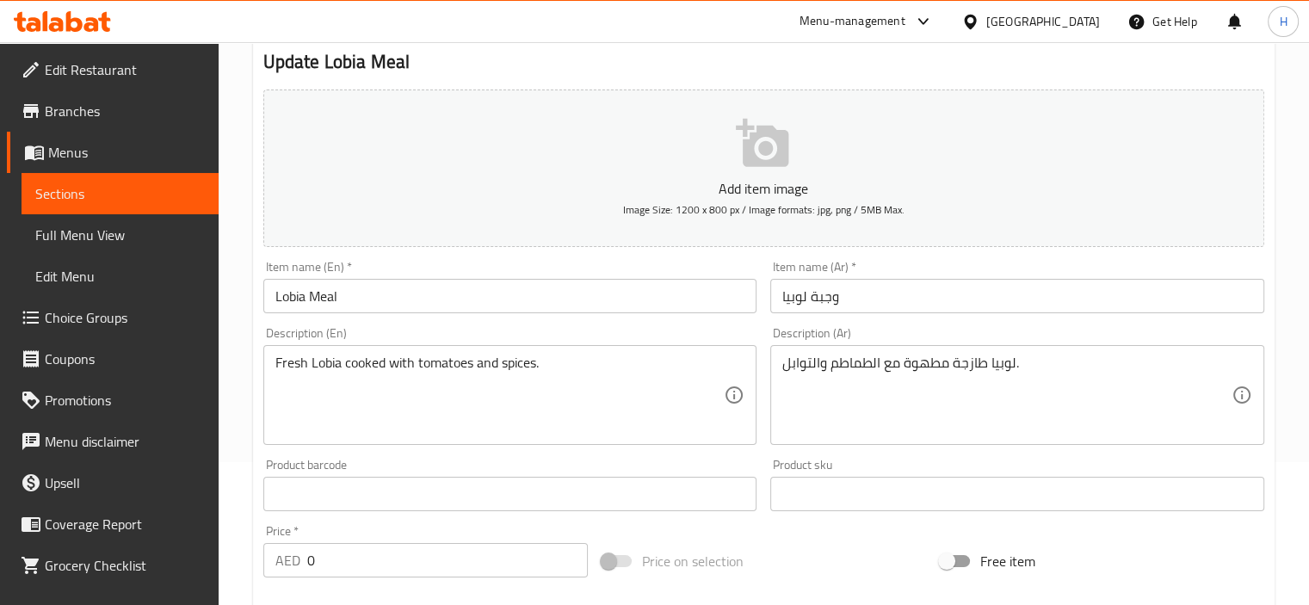
scroll to position [155, 0]
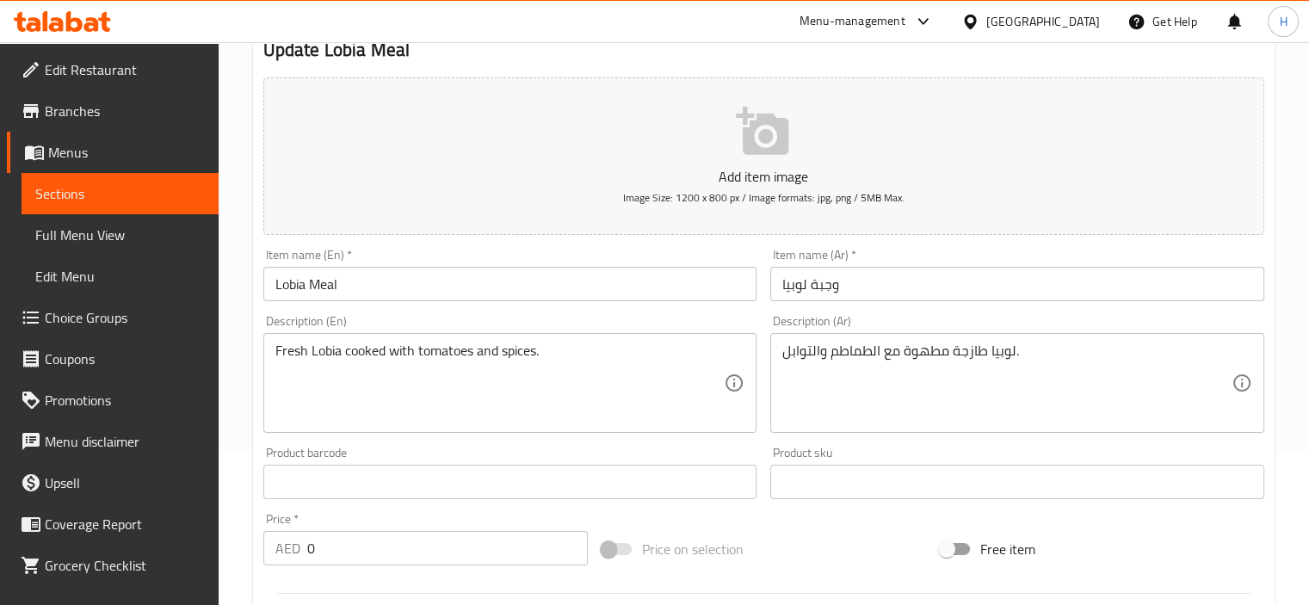
click at [286, 278] on input "Lobia Meal" at bounding box center [510, 284] width 494 height 34
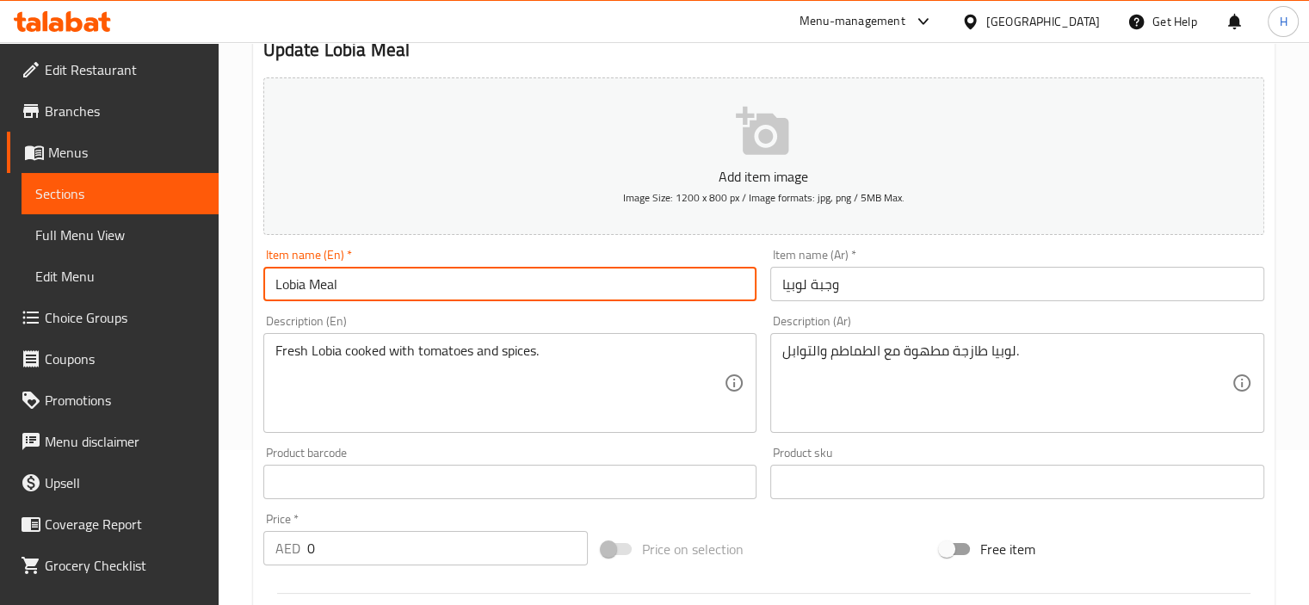
click at [286, 278] on input "Lobia Meal" at bounding box center [510, 284] width 494 height 34
paste input "Black-eyed Pea"
type input "Black-eyed Pea Meal"
click at [323, 356] on textarea "Fresh Lobia cooked with tomatoes and spices." at bounding box center [499, 384] width 449 height 82
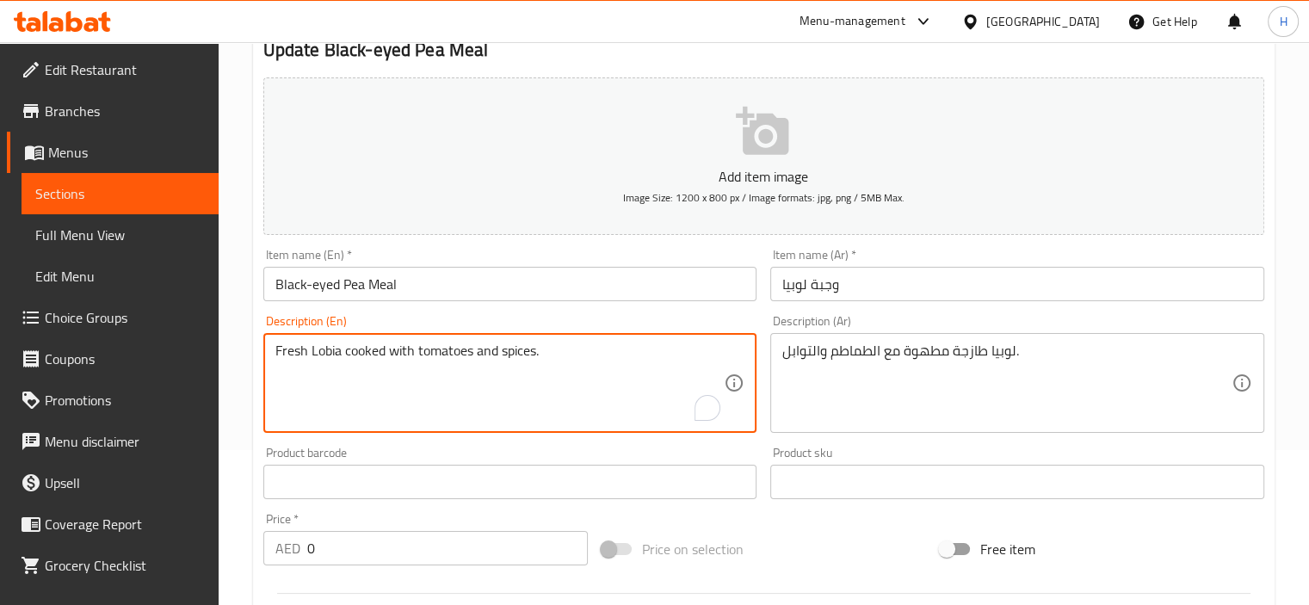
paste textarea "Black-eyed Pea"
click at [458, 355] on textarea "Fresh Black-eyed Pea Cooked with tomatoes and spices." at bounding box center [499, 384] width 449 height 82
type textarea "Fresh Black-eyed Pea Cooked With Tomatoes And Spices."
click at [507, 290] on input "Black-eyed Pea Meal" at bounding box center [510, 284] width 494 height 34
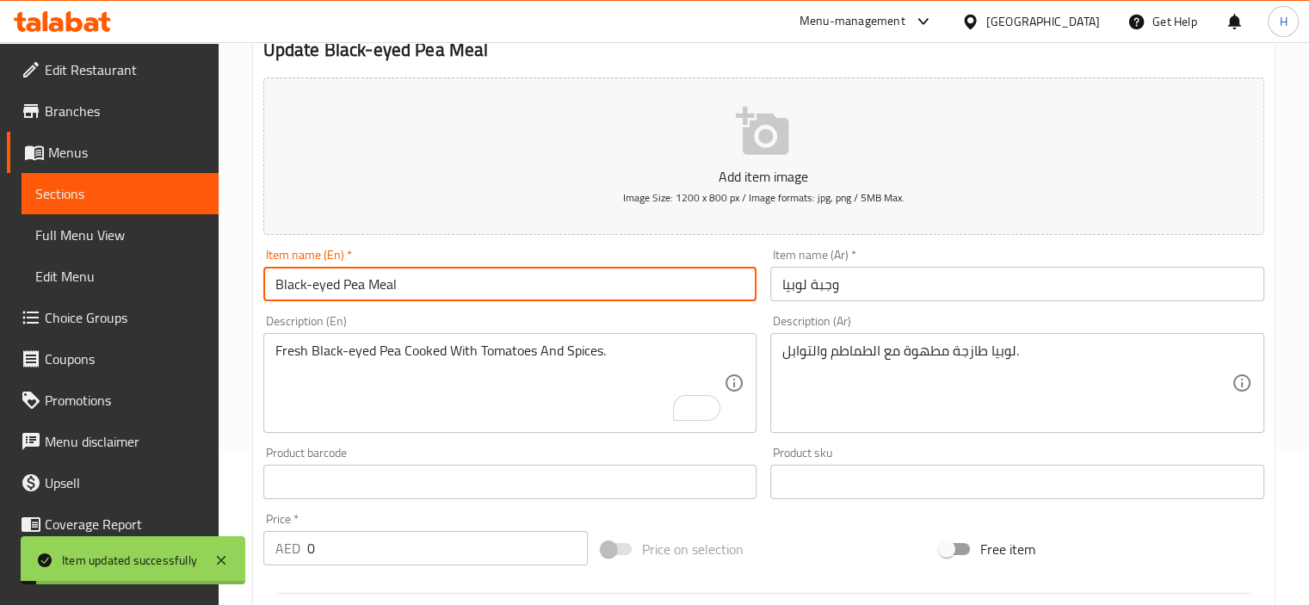
scroll to position [0, 0]
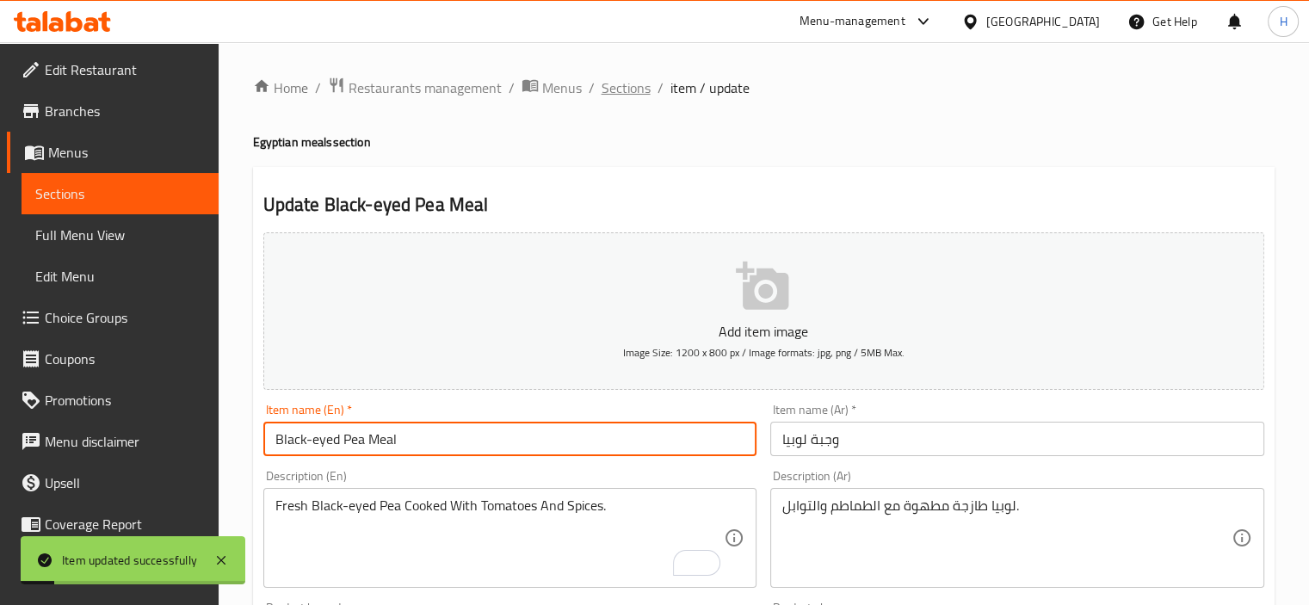
click at [612, 90] on span "Sections" at bounding box center [626, 87] width 49 height 21
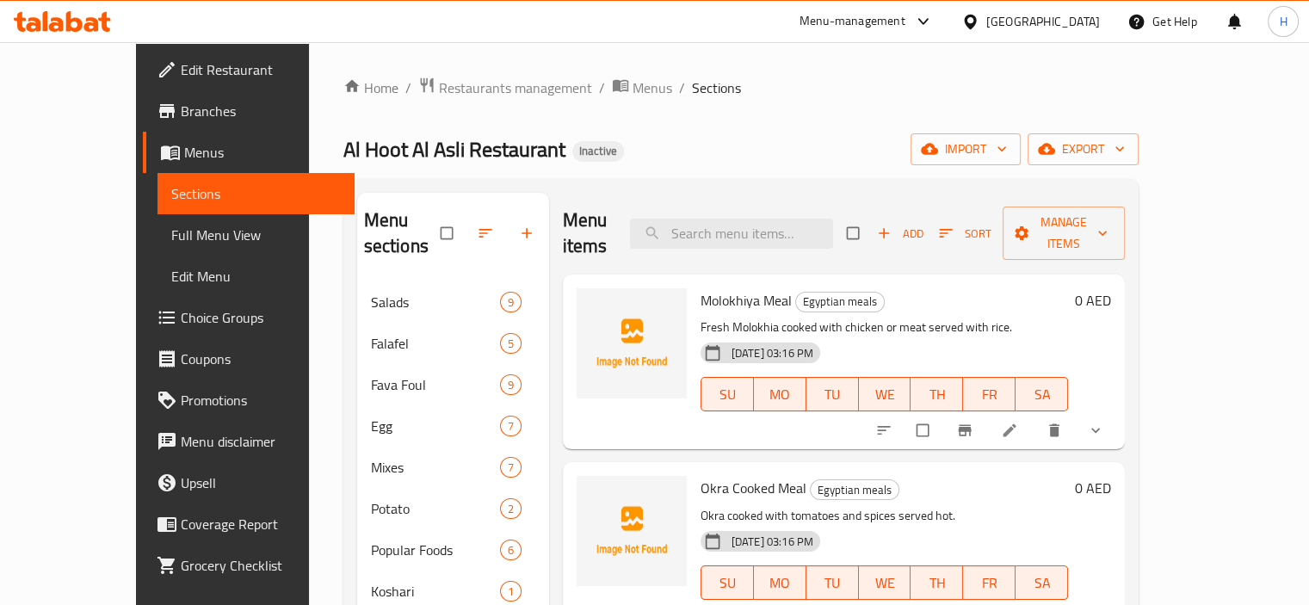
scroll to position [241, 0]
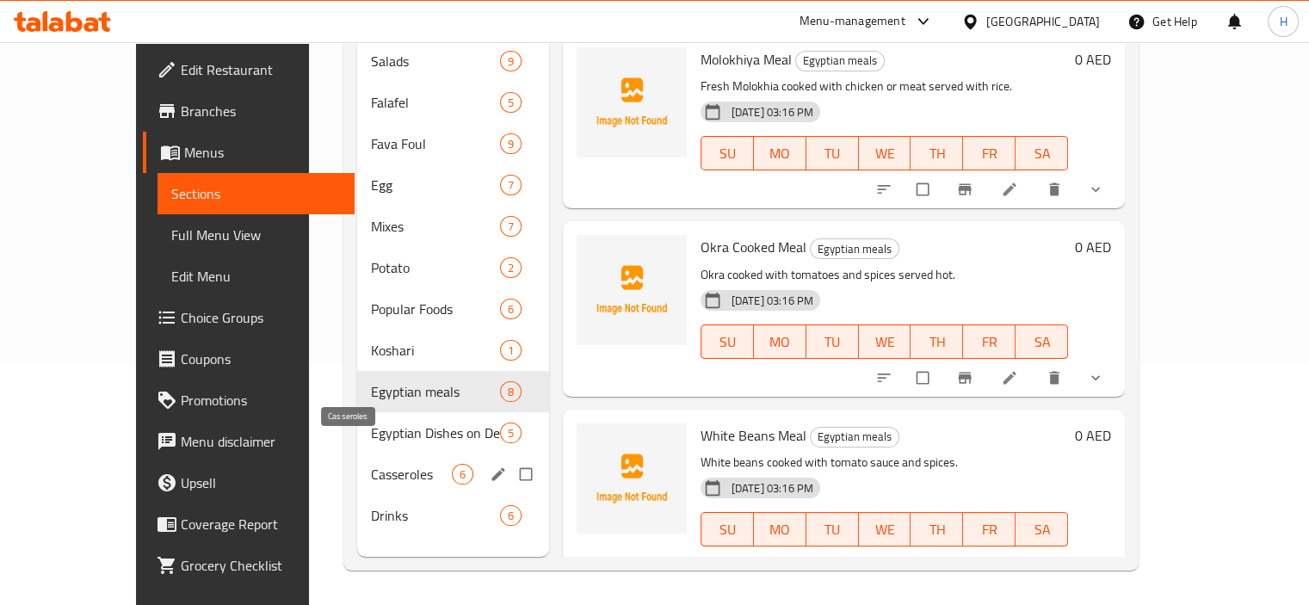
click at [371, 464] on span "Casseroles" at bounding box center [411, 474] width 81 height 21
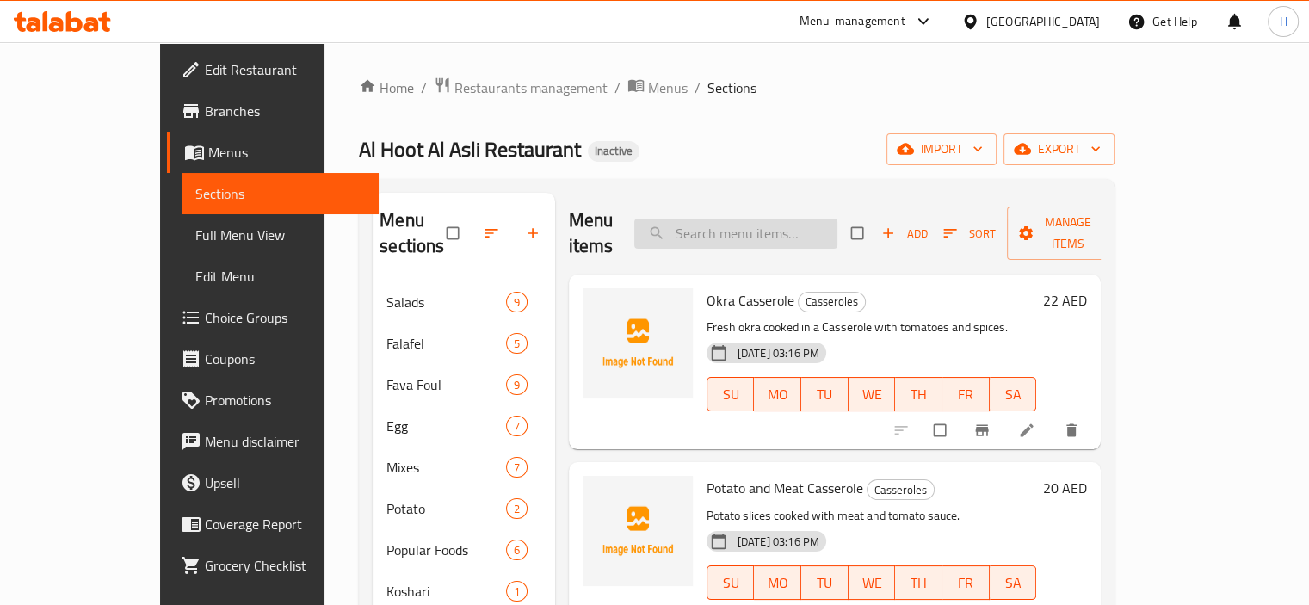
click at [758, 219] on input "search" at bounding box center [735, 234] width 203 height 30
paste input "Kebab Casserole"
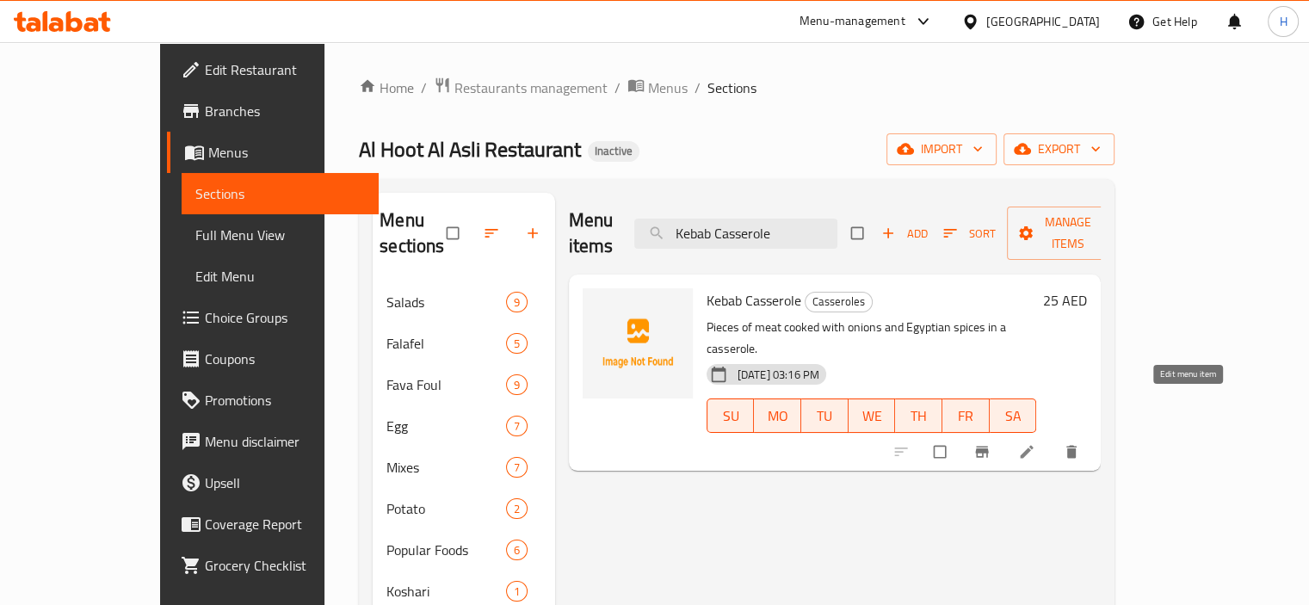
type input "Kebab Casserole"
click at [1036, 443] on icon at bounding box center [1026, 451] width 17 height 17
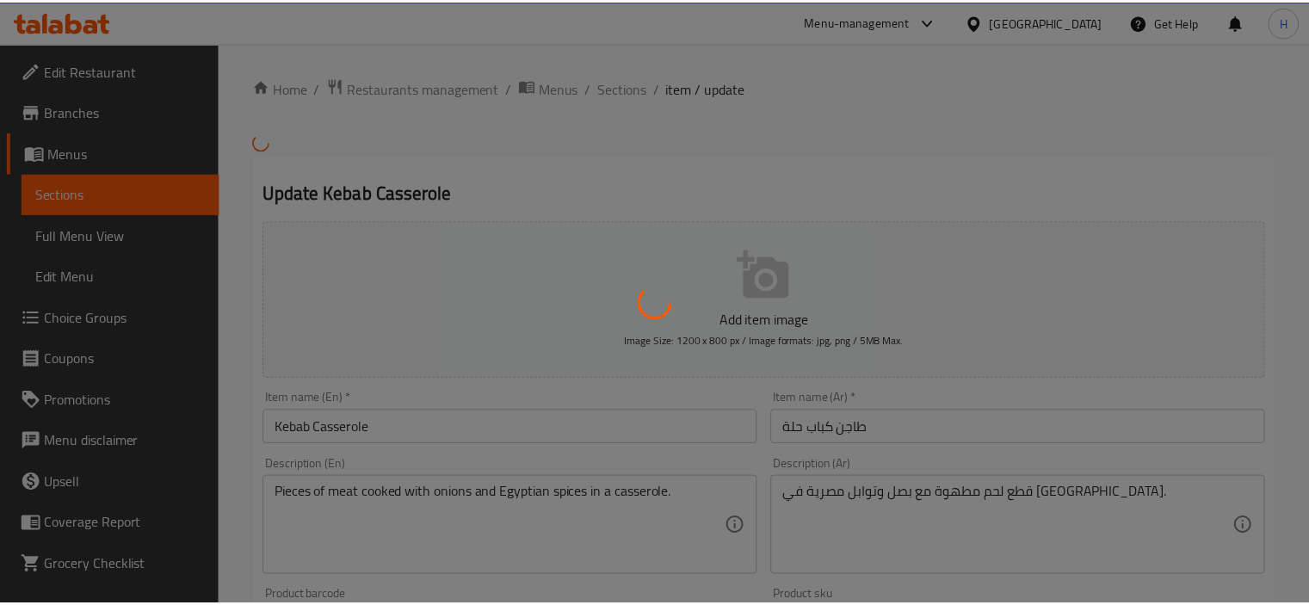
scroll to position [14, 0]
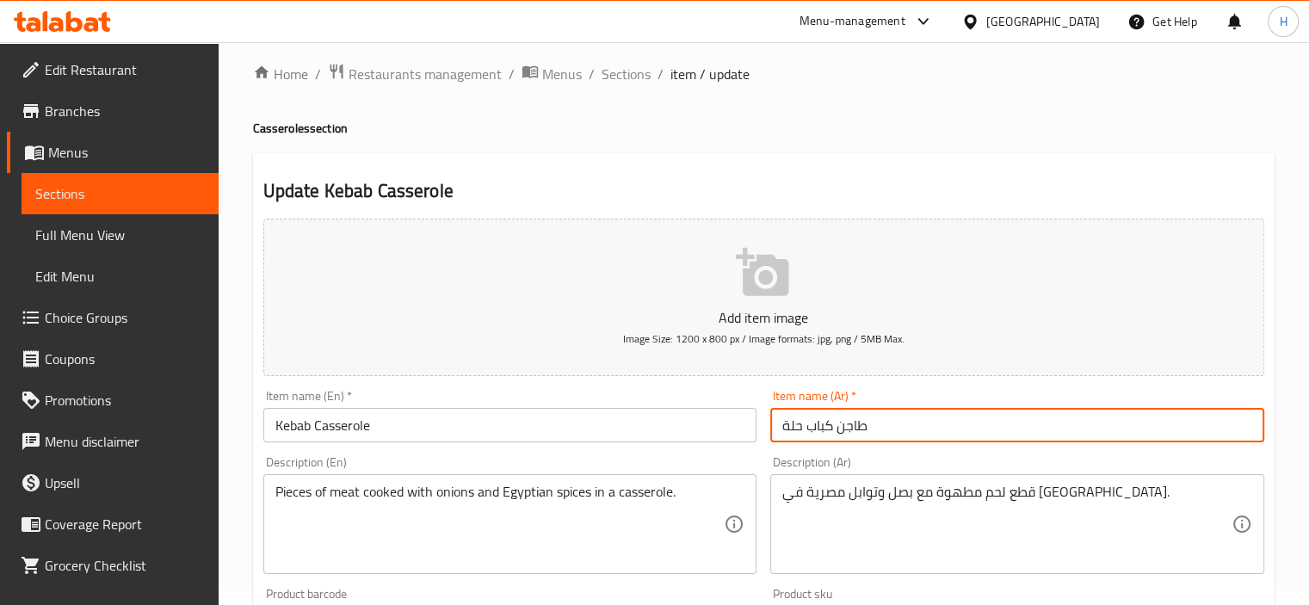
click at [809, 424] on input "طاجن كباب حلة" at bounding box center [1017, 425] width 494 height 34
click at [1198, 454] on div "Description (Ar) قطع لحم مطهوة مع بصل وتوابل مصرية في طاجن. Description (Ar)" at bounding box center [1018, 515] width 508 height 132
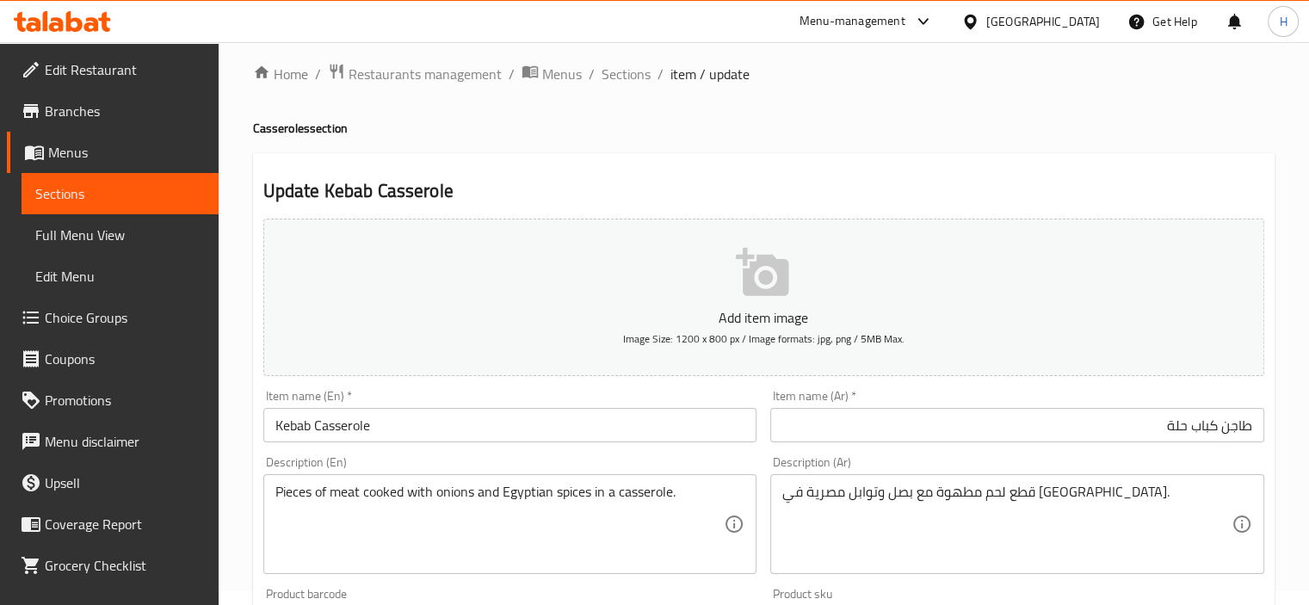
click at [1216, 426] on input "طاجن كباب حلة" at bounding box center [1017, 425] width 494 height 34
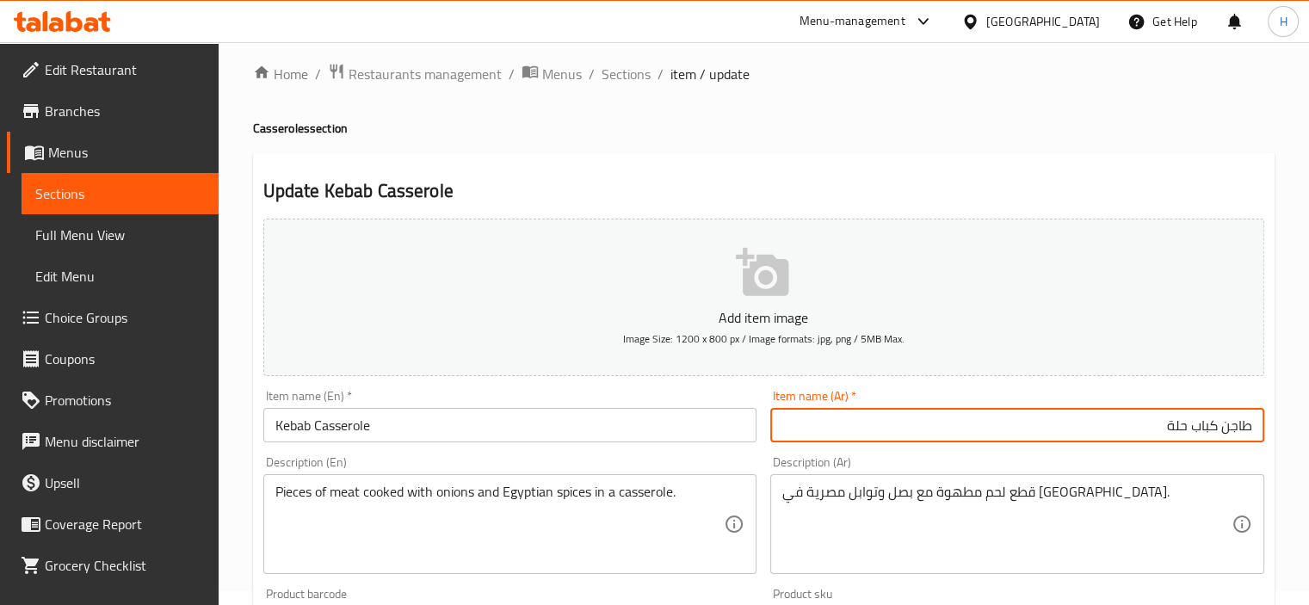
click at [1216, 426] on input "طاجن كباب حلة" at bounding box center [1017, 425] width 494 height 34
click at [1168, 452] on div "Description (Ar) قطع لحم مطهوة مع بصل وتوابل مصرية في طاجن. Description (Ar)" at bounding box center [1018, 515] width 508 height 132
drag, startPoint x: 1167, startPoint y: 424, endPoint x: 1216, endPoint y: 425, distance: 49.1
click at [1216, 425] on input "طاجن كباب حلة" at bounding box center [1017, 425] width 494 height 34
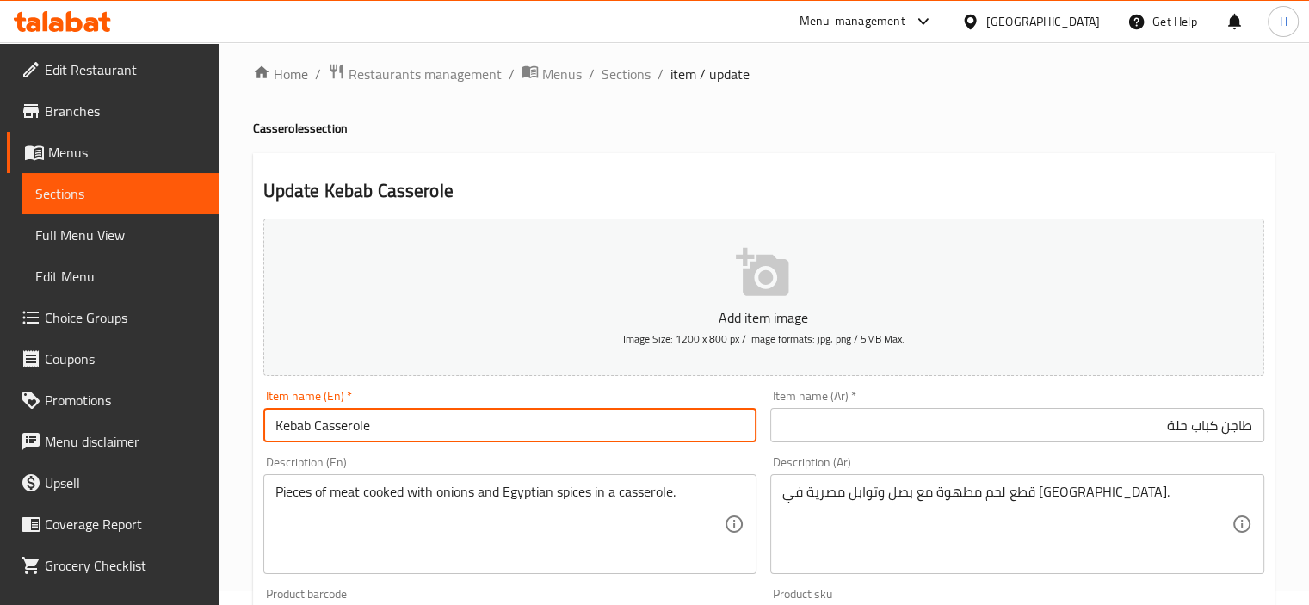
click at [306, 426] on input "Kebab Casserole" at bounding box center [510, 425] width 494 height 34
paste input "Veal Cubes"
type input "Veal Cubes Casserole"
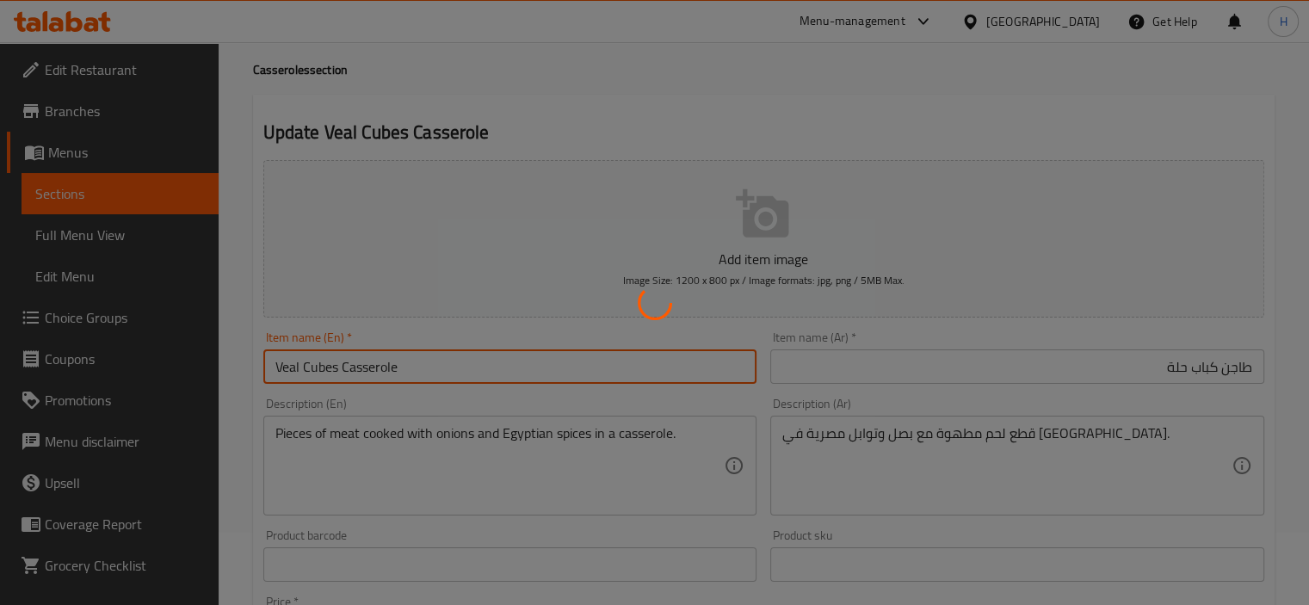
scroll to position [0, 0]
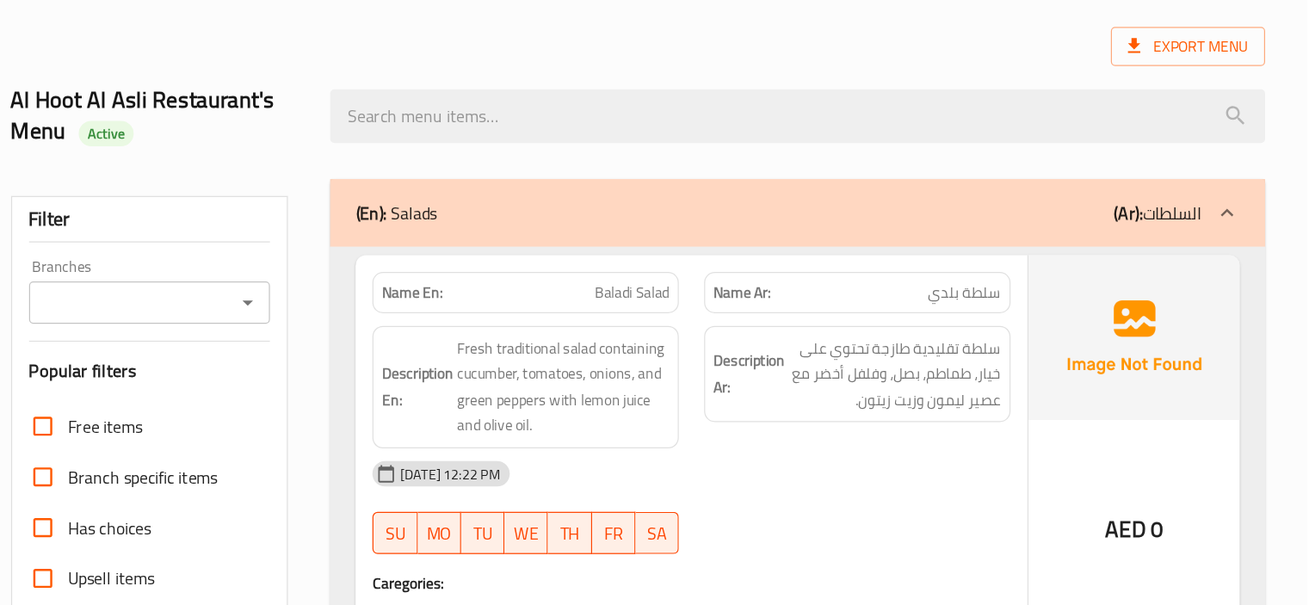
scroll to position [17782, 0]
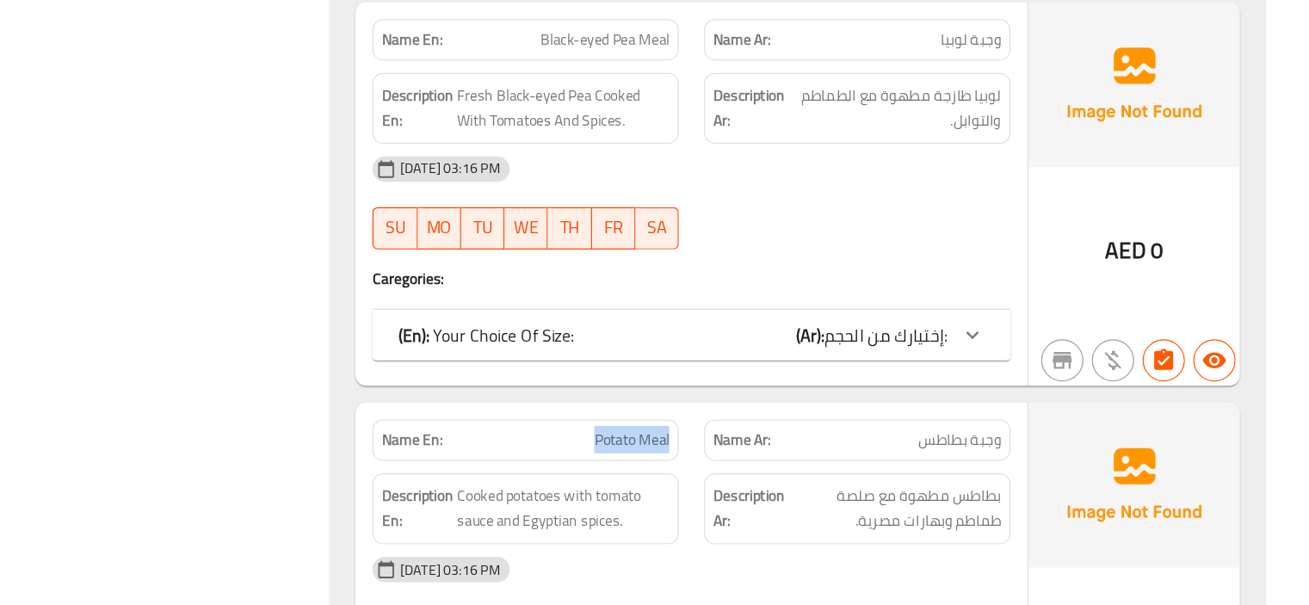
click at [808, 487] on div "Description Ar: بطاطس مطهوة مع صلصة طماطم وبهارات مصرية." at bounding box center [942, 526] width 270 height 78
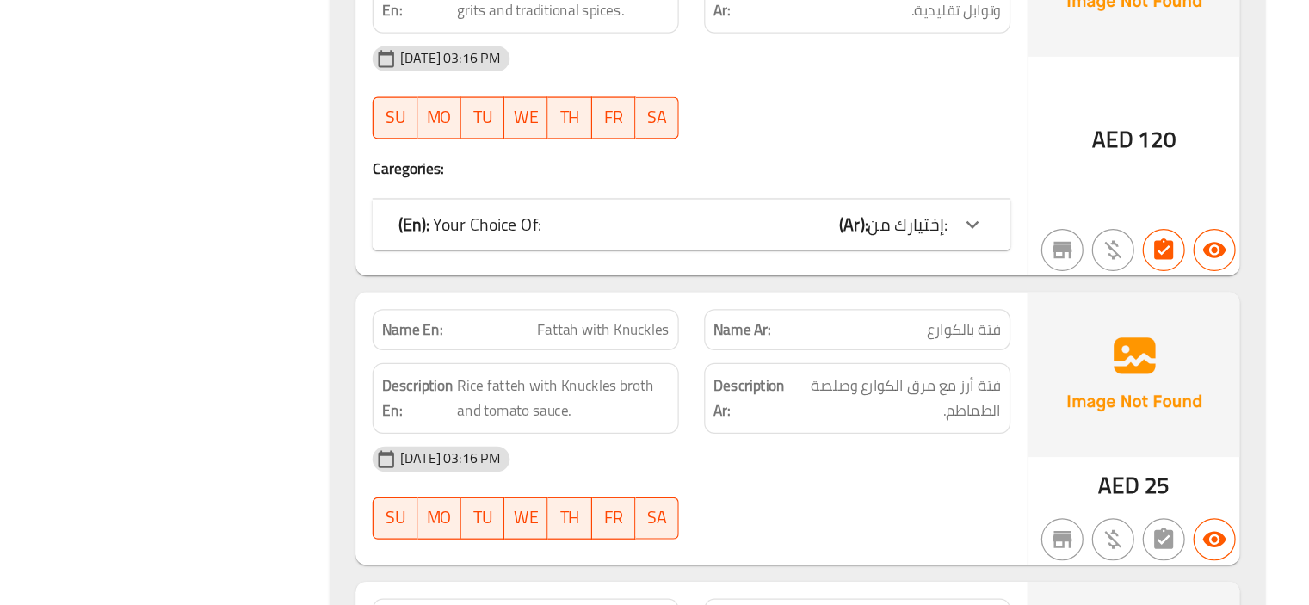
scroll to position [19298, 0]
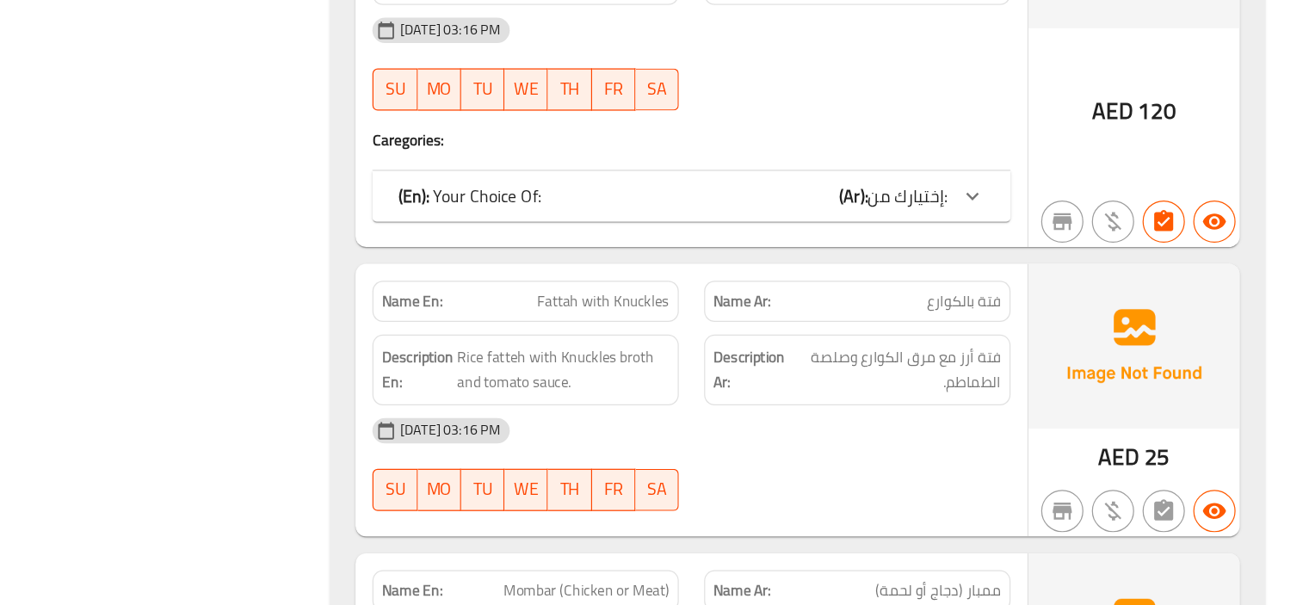
click at [764, 348] on span "Fattah with Knuckles" at bounding box center [736, 357] width 108 height 18
copy span "Knuckles"
click at [814, 374] on div "Description Ar: فتة أرز مع مرق الكوارع وصلصة الطماطم." at bounding box center [942, 413] width 270 height 78
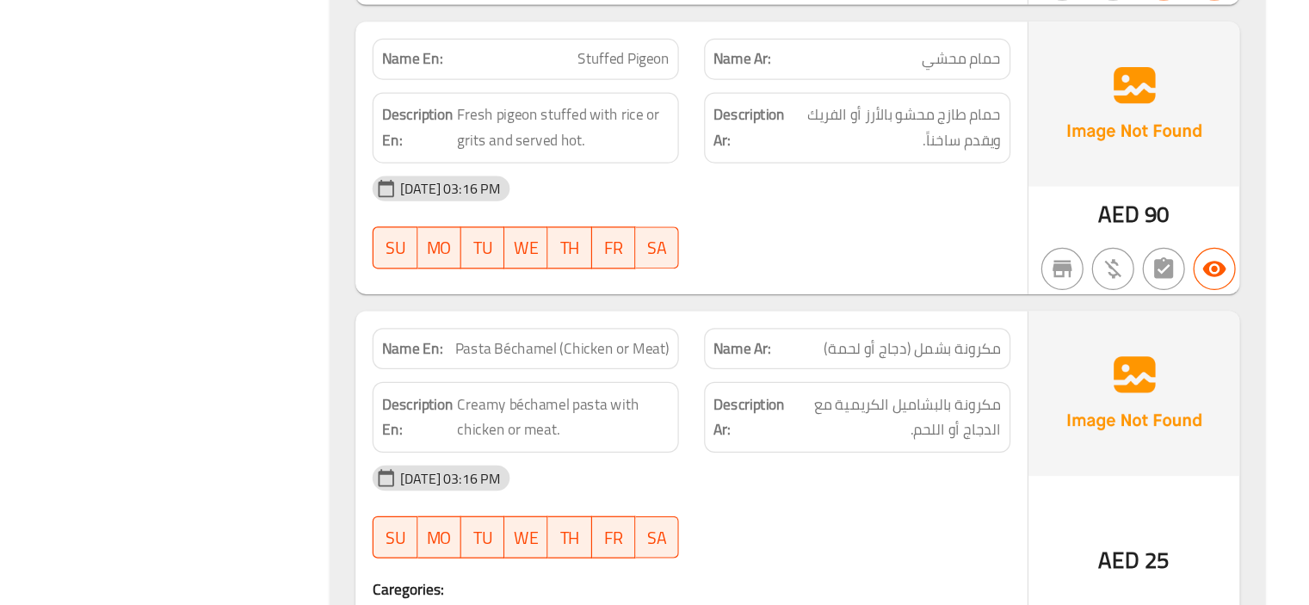
scroll to position [20127, 0]
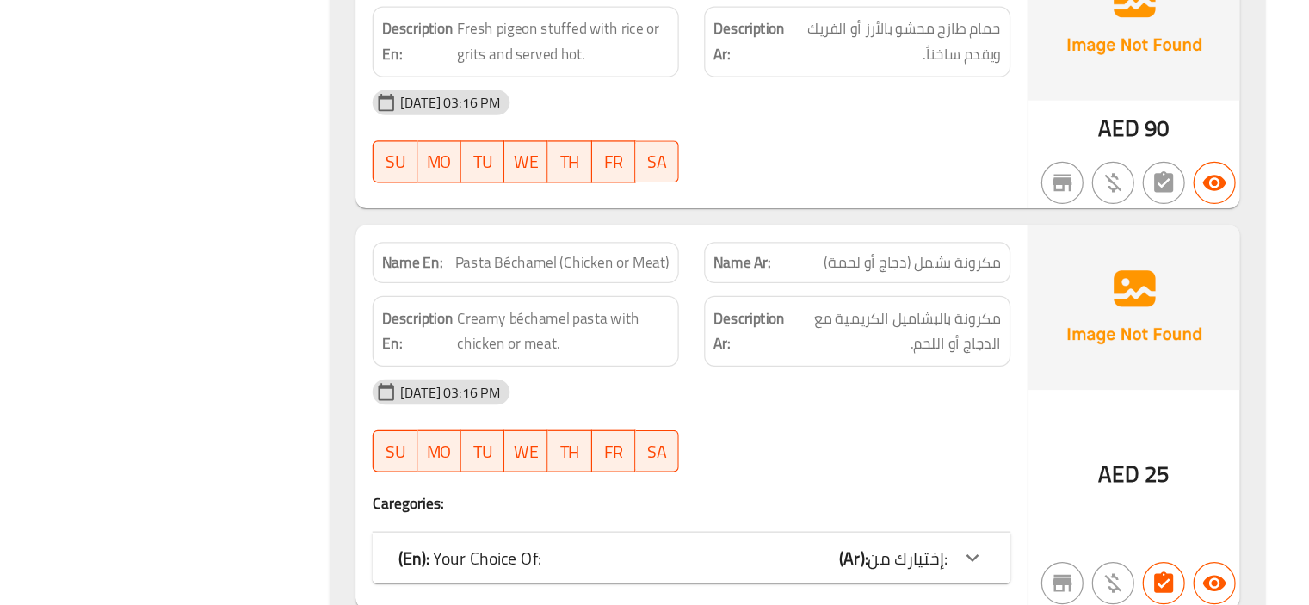
click at [795, 556] on div "(En): Your Choice Of: (Ar): إختيارك من:" at bounding box center [792, 566] width 448 height 21
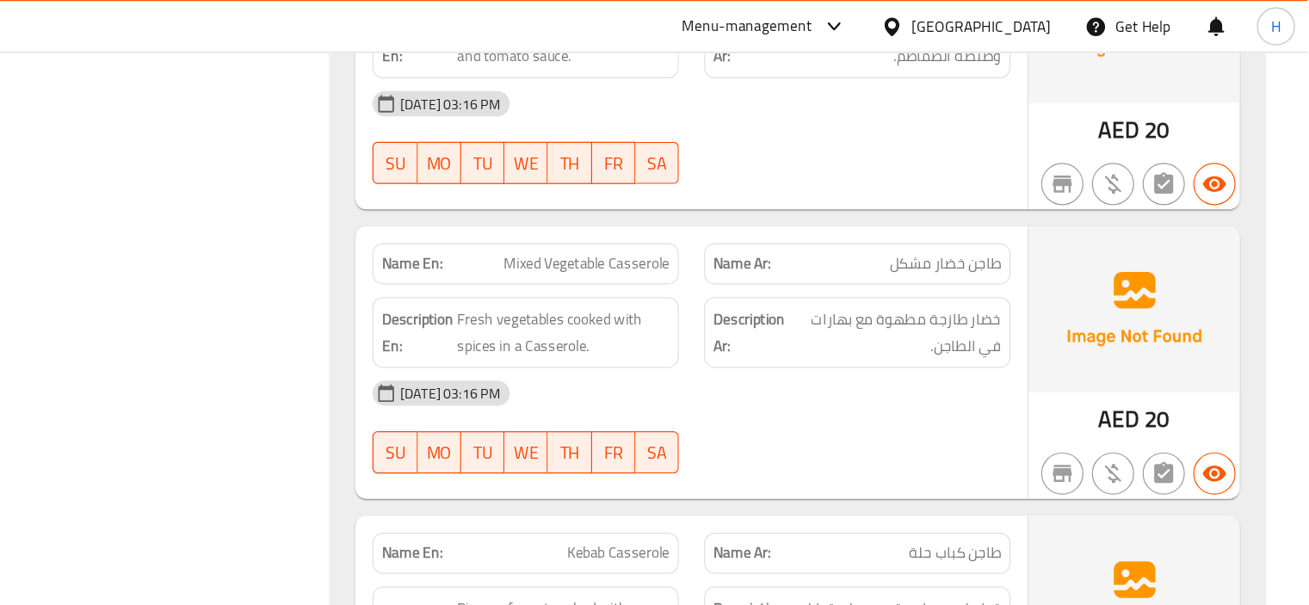
scroll to position [21322, 0]
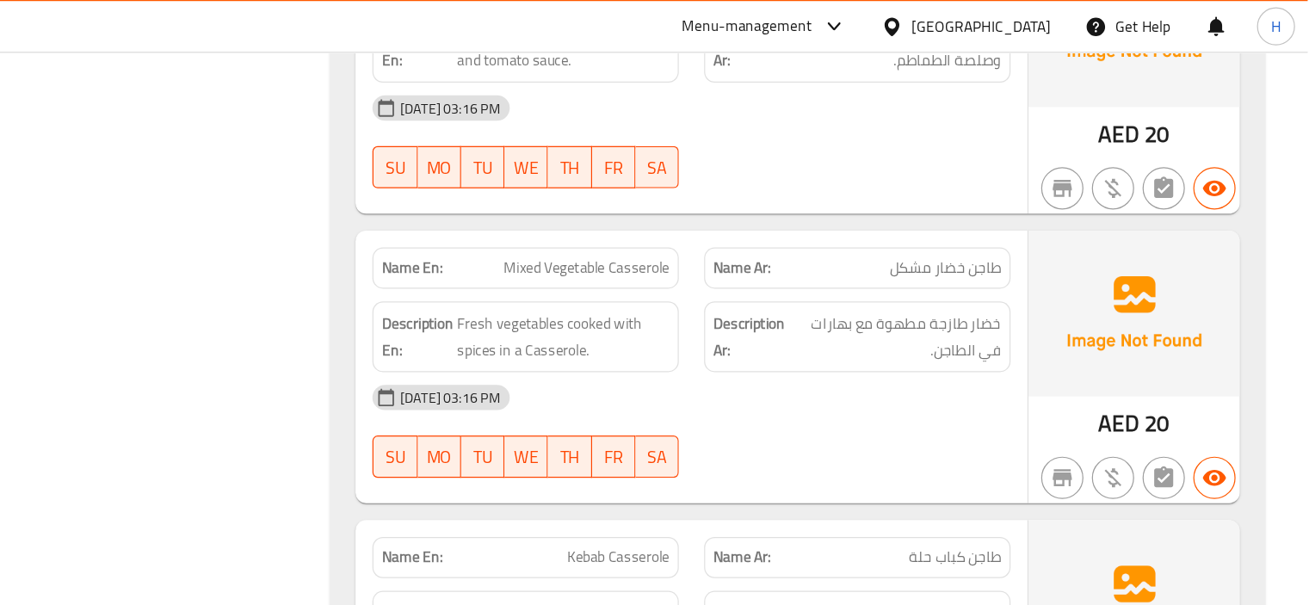
click at [758, 445] on span "Kebab Casserole" at bounding box center [748, 454] width 84 height 18
copy span "Kebab Casserole"
click at [795, 437] on div "Name En: Kebab Casserole" at bounding box center [673, 454] width 250 height 34
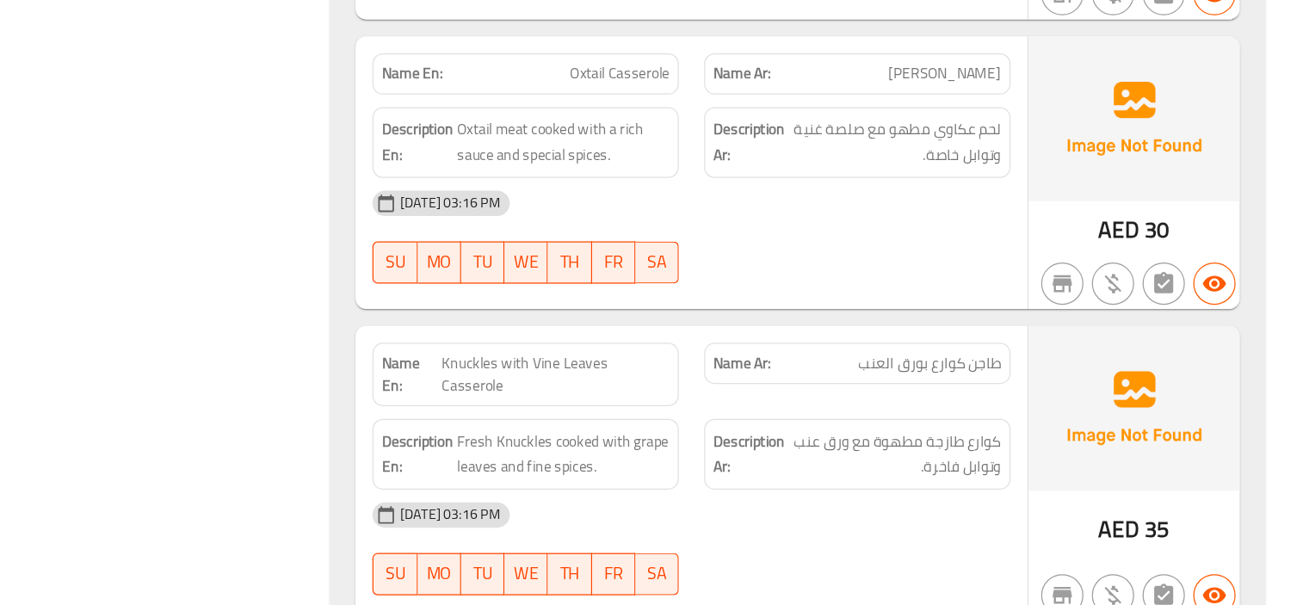
scroll to position [21863, 0]
click at [742, 398] on span "Knuckles with Vine Leaves Casserole" at bounding box center [696, 416] width 185 height 36
copy span "Knuckles with Vine Leaves Casserole"
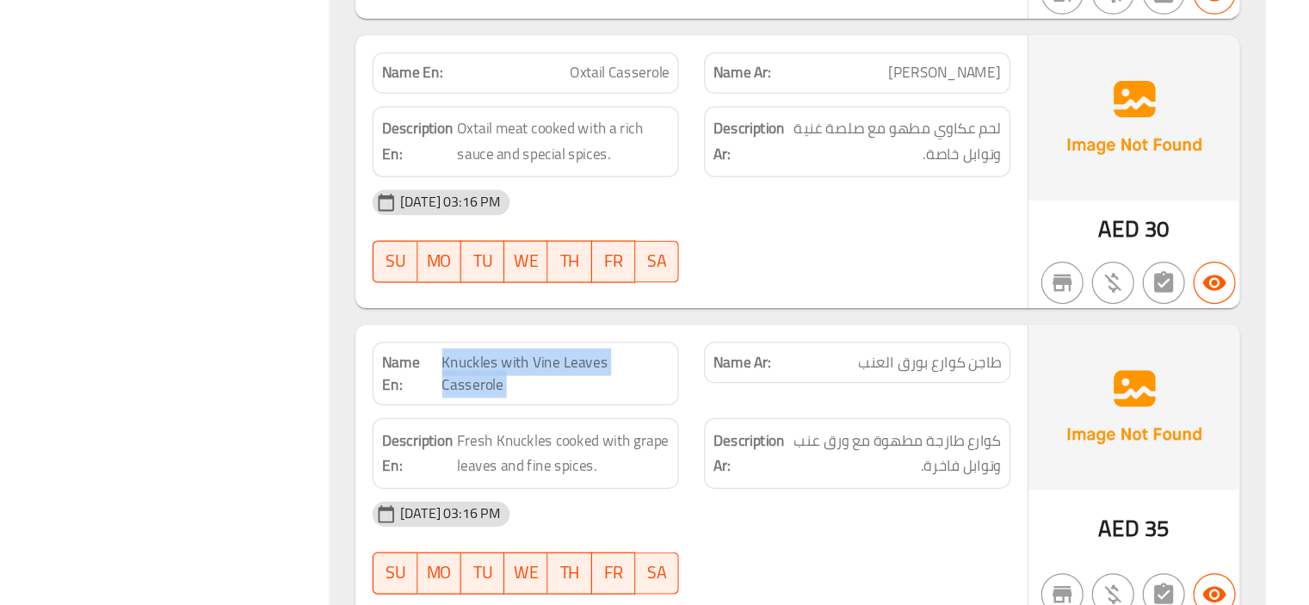
click at [802, 442] on div "Description En: Fresh Knuckles cooked with grape leaves and fine spices." at bounding box center [672, 481] width 270 height 78
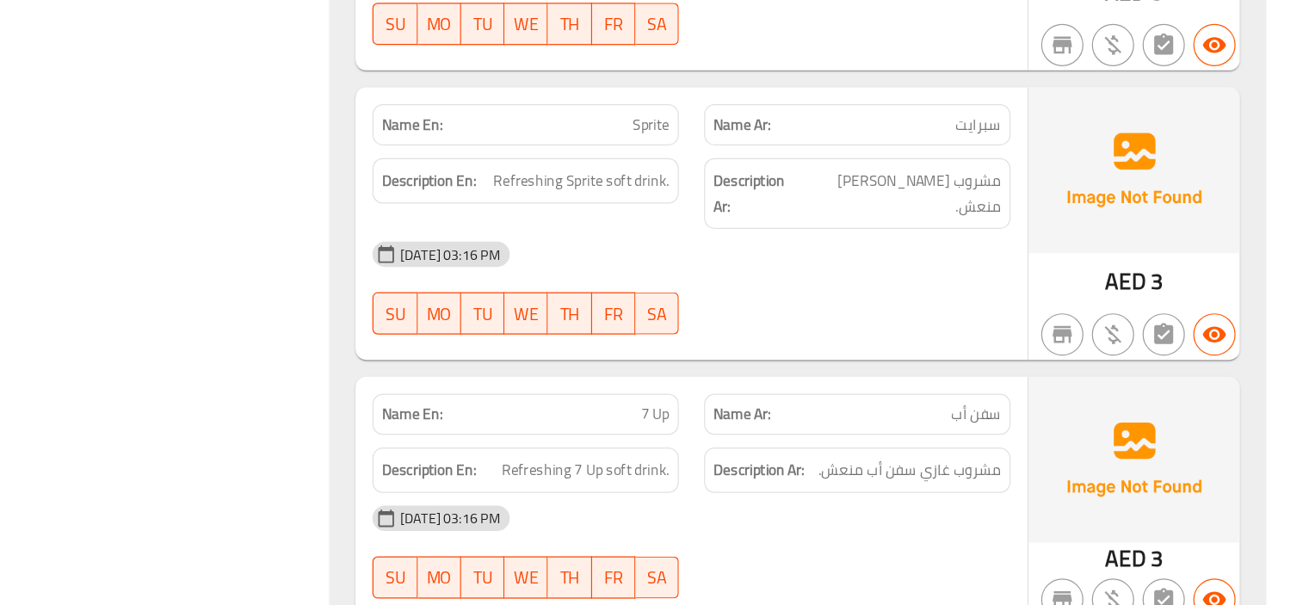
scroll to position [23074, 0]
click at [802, 512] on div "29-08-2025 03:16 PM" at bounding box center [807, 532] width 541 height 41
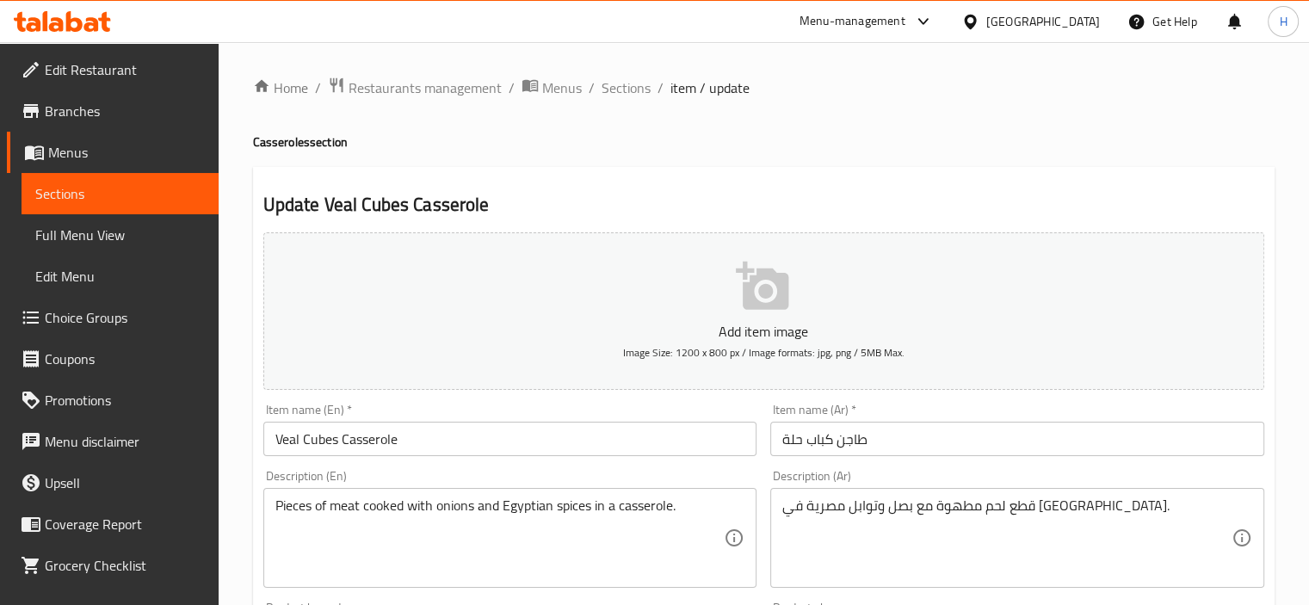
click at [446, 461] on div "Item name (En)   * Veal Cubes Casserole Item name (En) *" at bounding box center [511, 430] width 508 height 66
click at [409, 447] on input "Veal Cubes Casserole" at bounding box center [510, 439] width 494 height 34
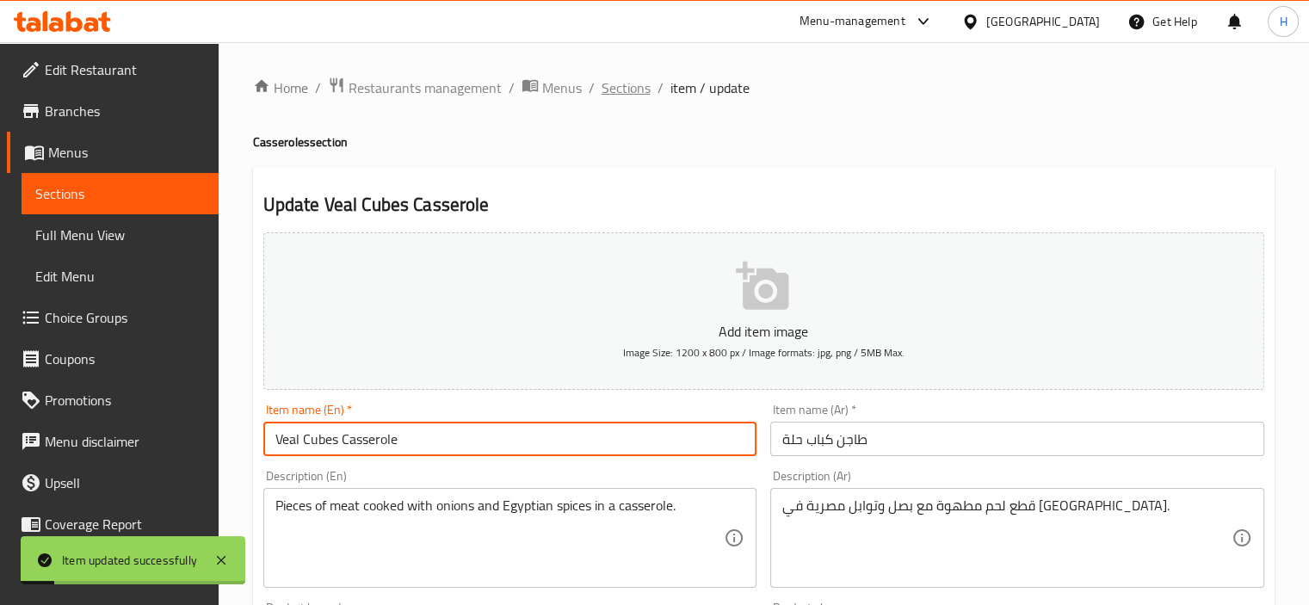
click at [624, 86] on span "Sections" at bounding box center [626, 87] width 49 height 21
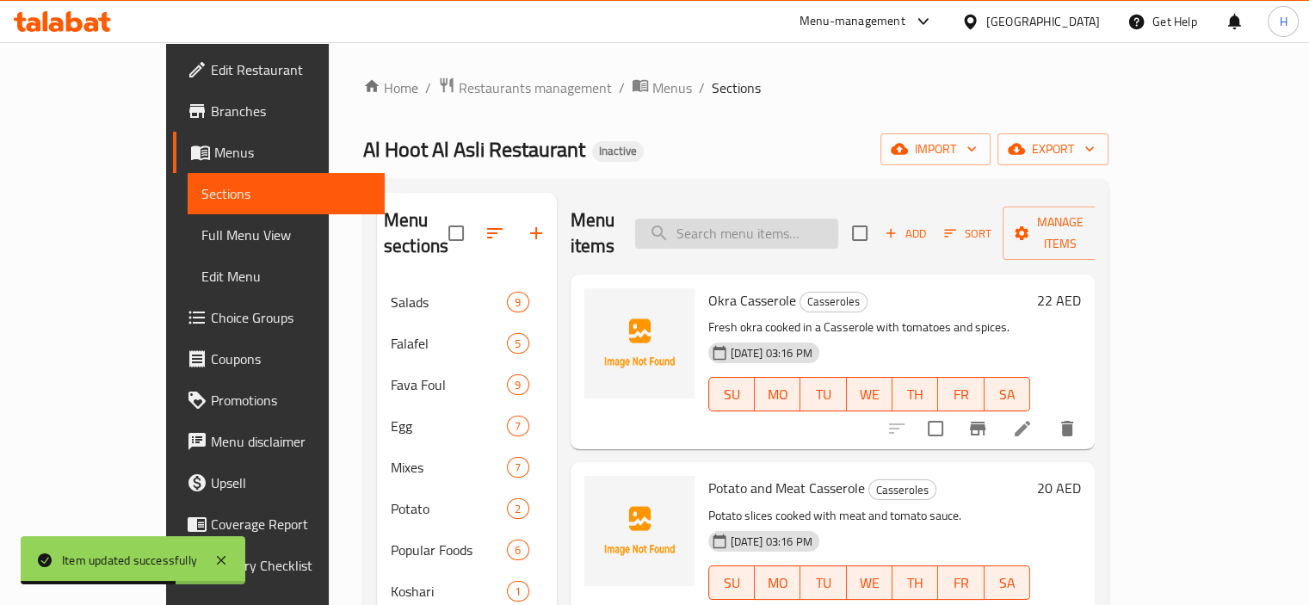
click at [815, 227] on input "search" at bounding box center [736, 234] width 203 height 30
paste input "Knuckles with Vine Leaves Casserole"
type input "Knuckles with Vine Leaves Casserole"
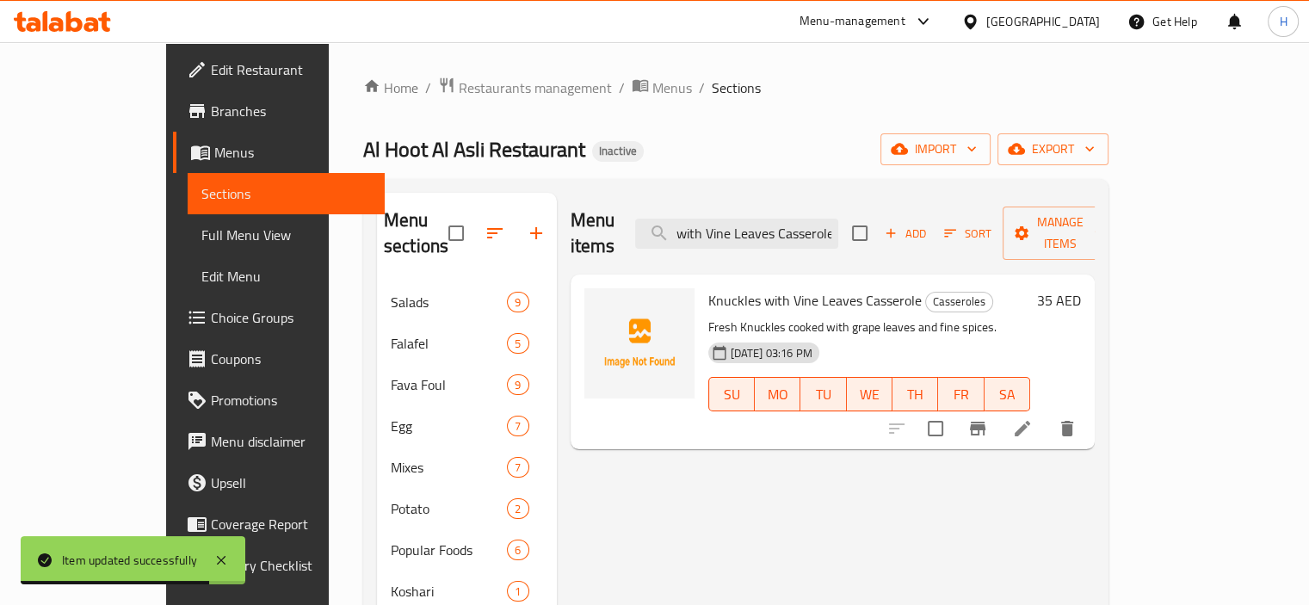
click at [1047, 413] on li at bounding box center [1023, 428] width 48 height 31
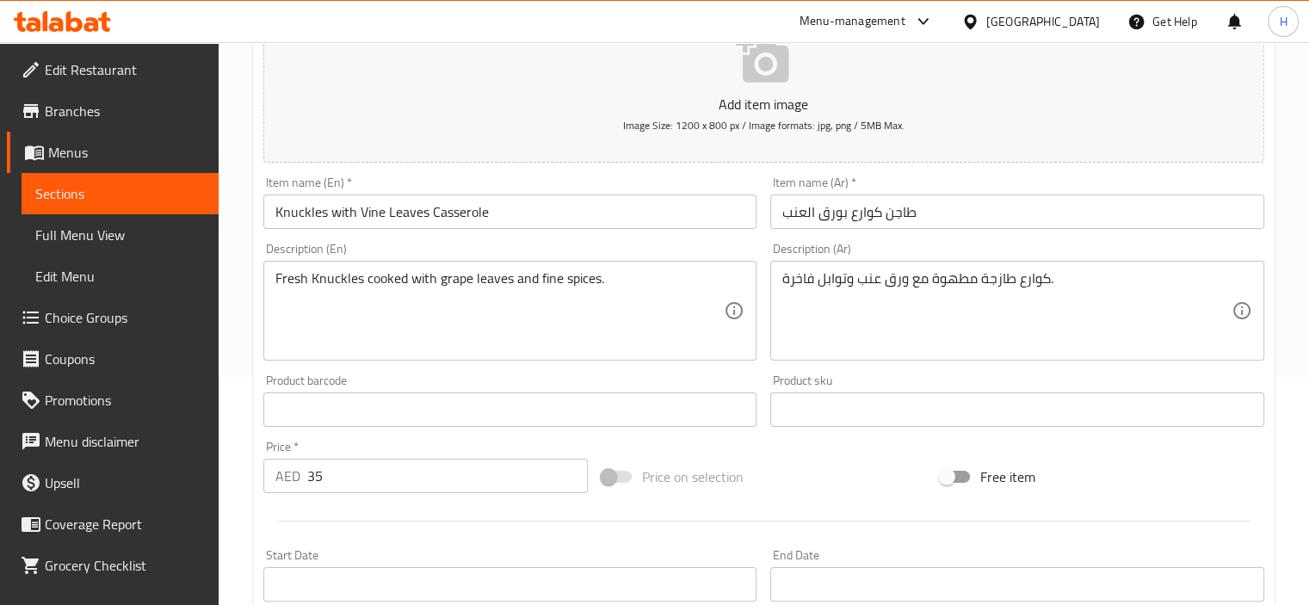
scroll to position [226, 0]
click at [451, 282] on textarea "Fresh Knuckles cooked with grape leaves and fine spices." at bounding box center [499, 313] width 449 height 82
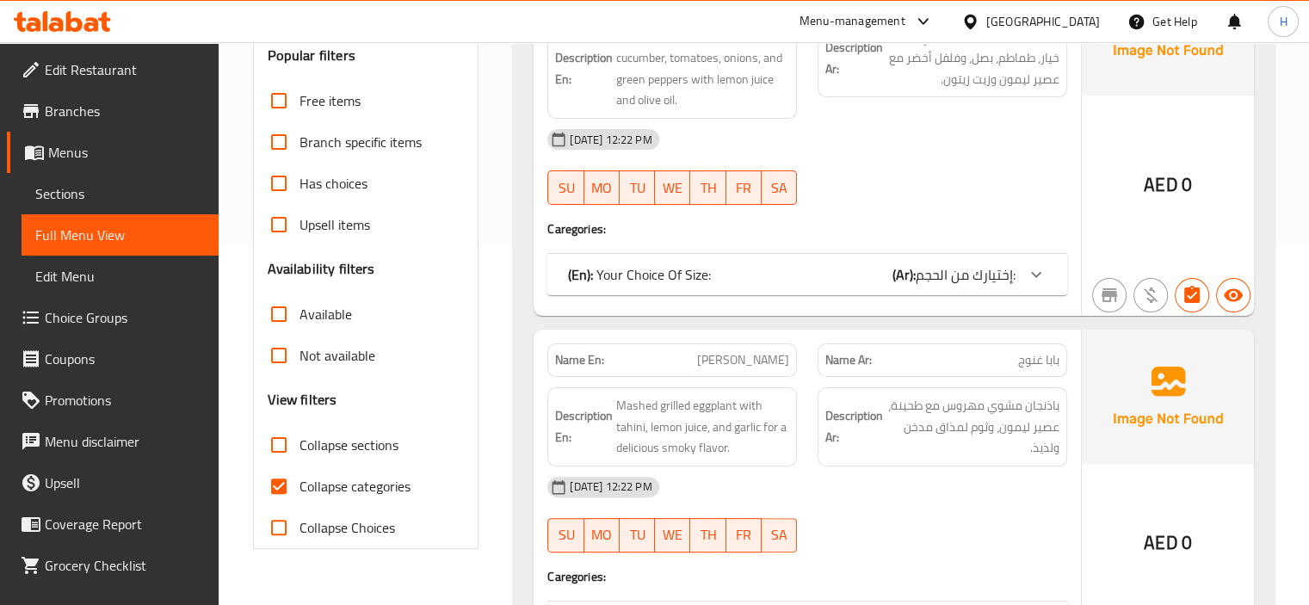
scroll to position [357, 0]
click at [285, 481] on input "Collapse categories" at bounding box center [278, 487] width 41 height 41
checkbox input "false"
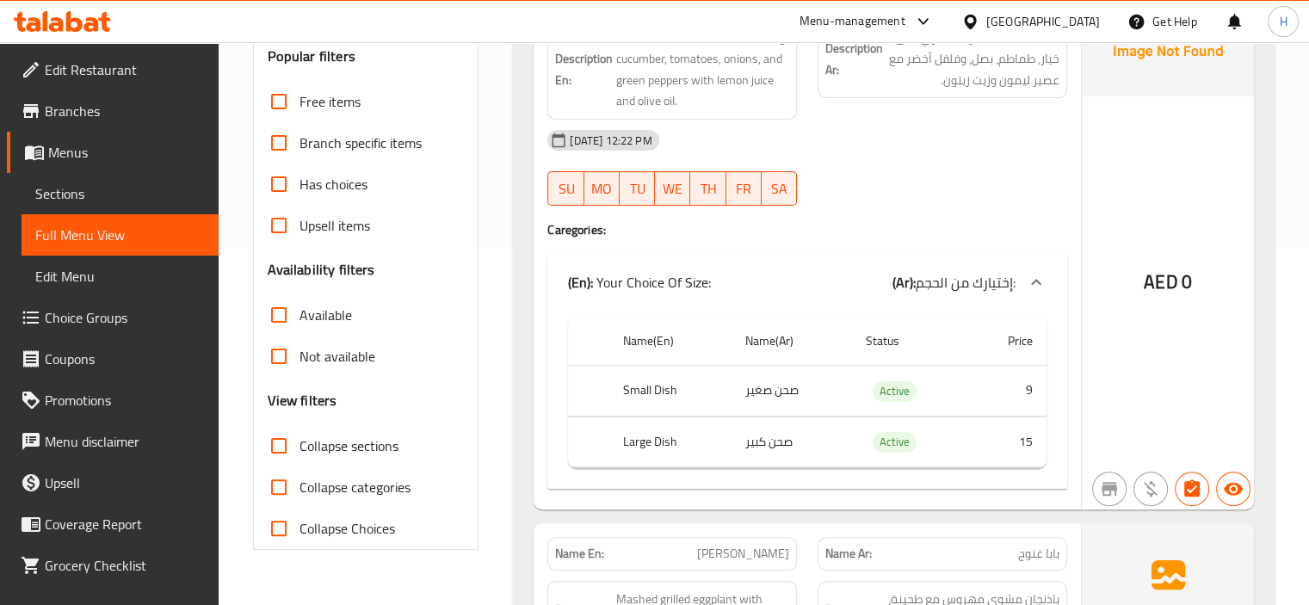
scroll to position [0, 0]
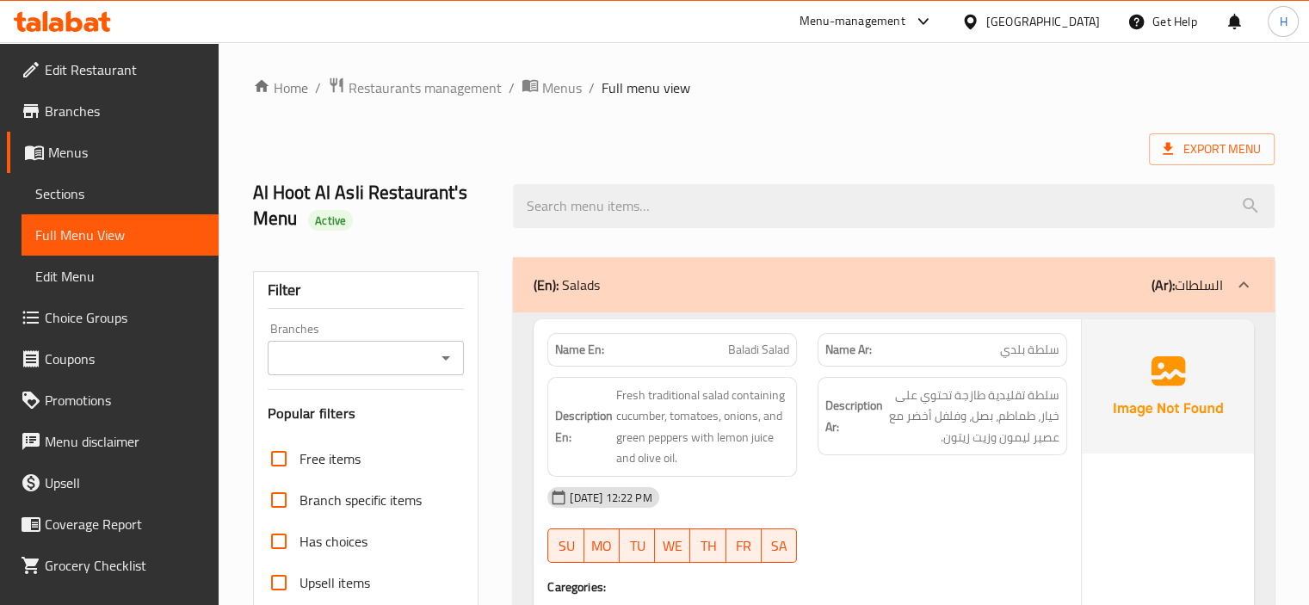
click at [777, 266] on div "(En): Salads (Ar): السلطات" at bounding box center [894, 284] width 762 height 55
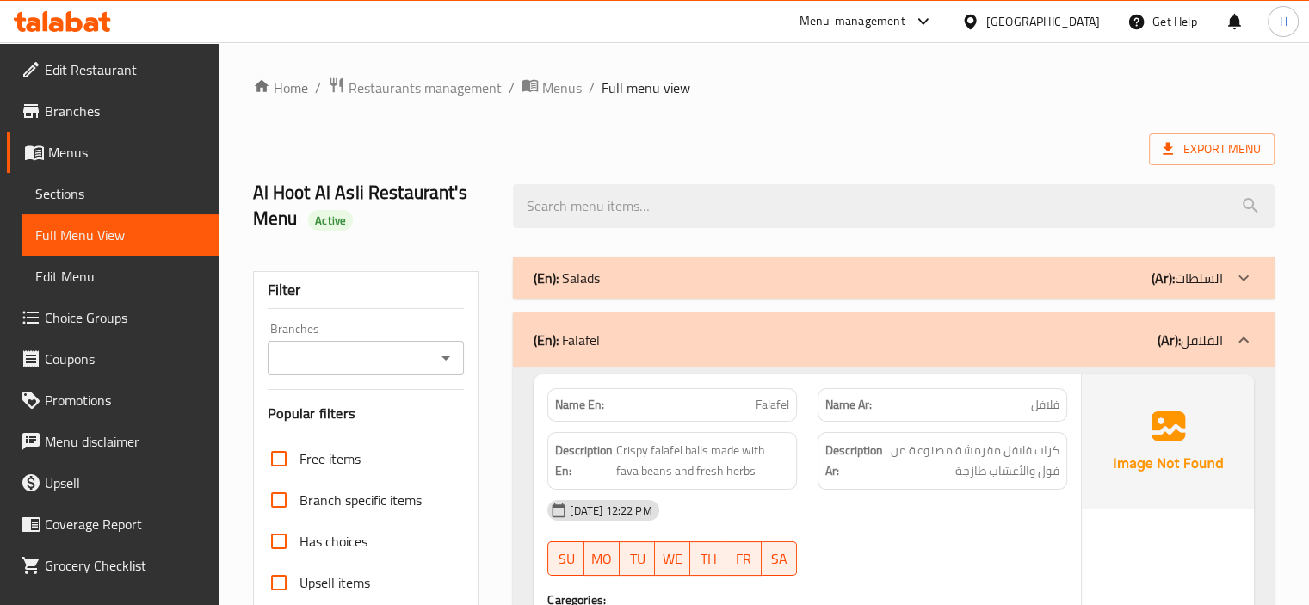
drag, startPoint x: 794, startPoint y: 346, endPoint x: 792, endPoint y: 461, distance: 114.5
click at [793, 346] on div "(En): Falafel (Ar): الفلافل" at bounding box center [879, 340] width 690 height 21
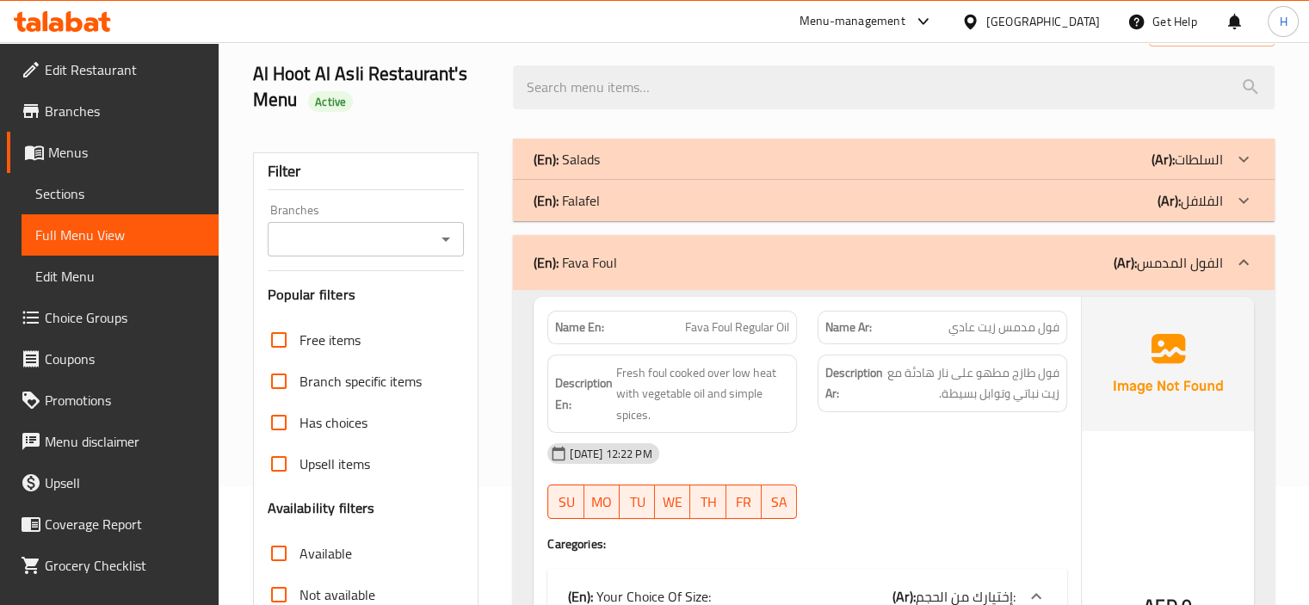
scroll to position [122, 0]
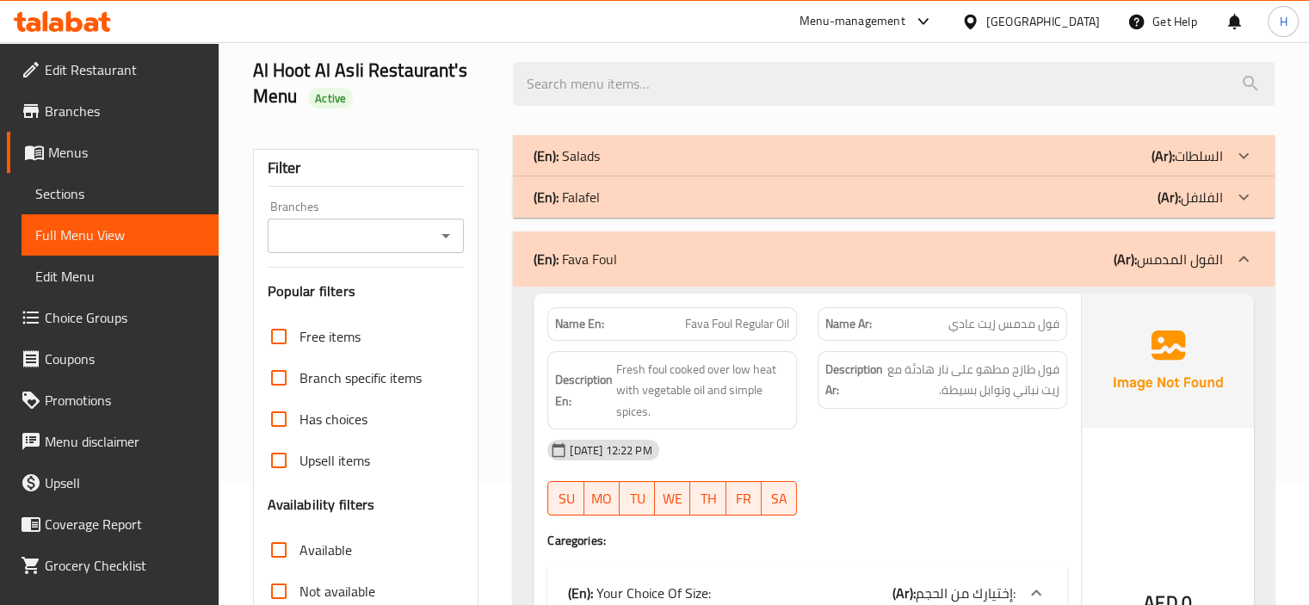
click at [771, 238] on div "(En): [PERSON_NAME] (Ar): الفول المدمس" at bounding box center [894, 259] width 762 height 55
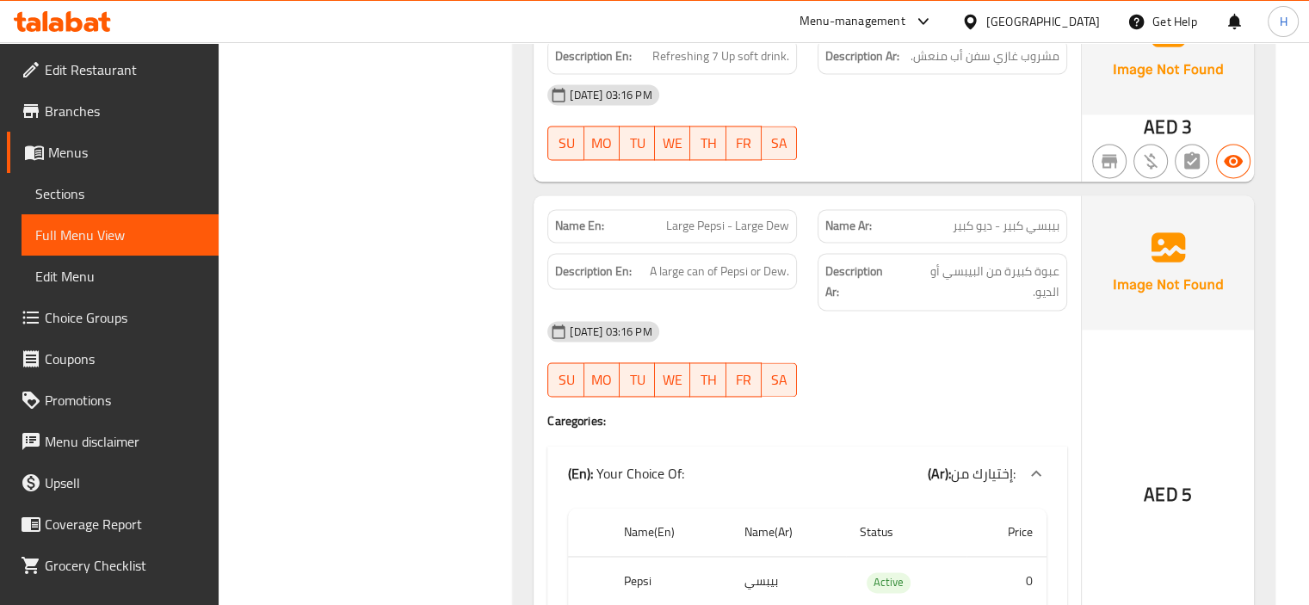
scroll to position [2817, 0]
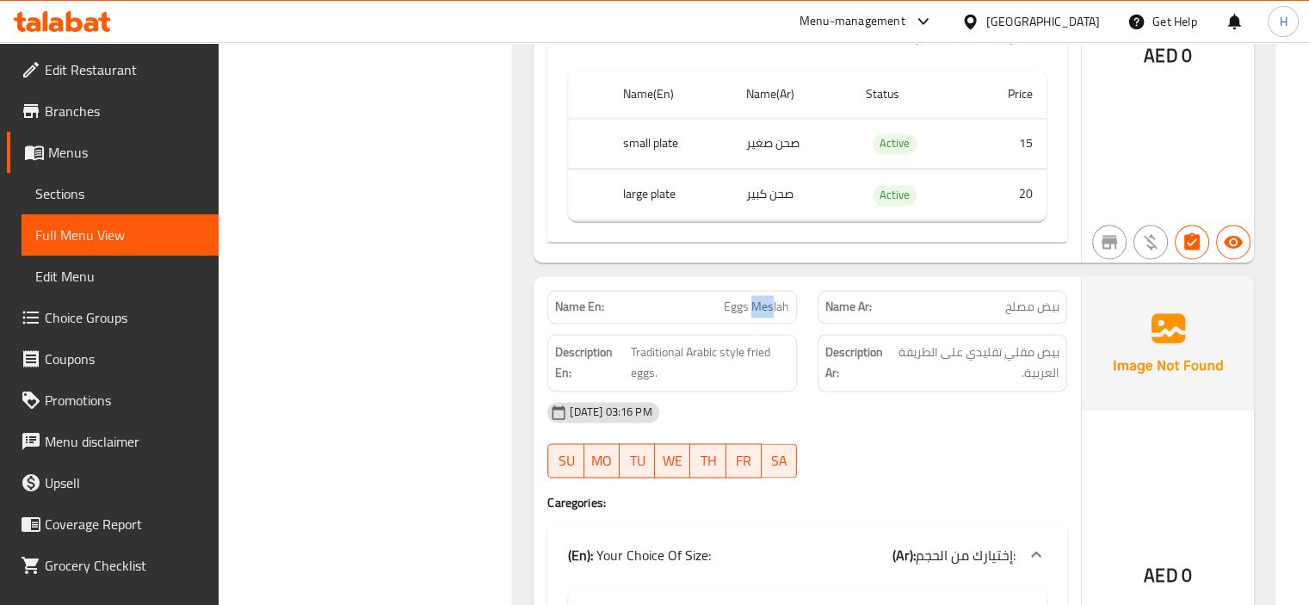
click at [807, 410] on div "[DATE] 03:16 PM" at bounding box center [807, 412] width 541 height 41
click at [53, 26] on icon at bounding box center [56, 24] width 15 height 15
